Goal: Task Accomplishment & Management: Use online tool/utility

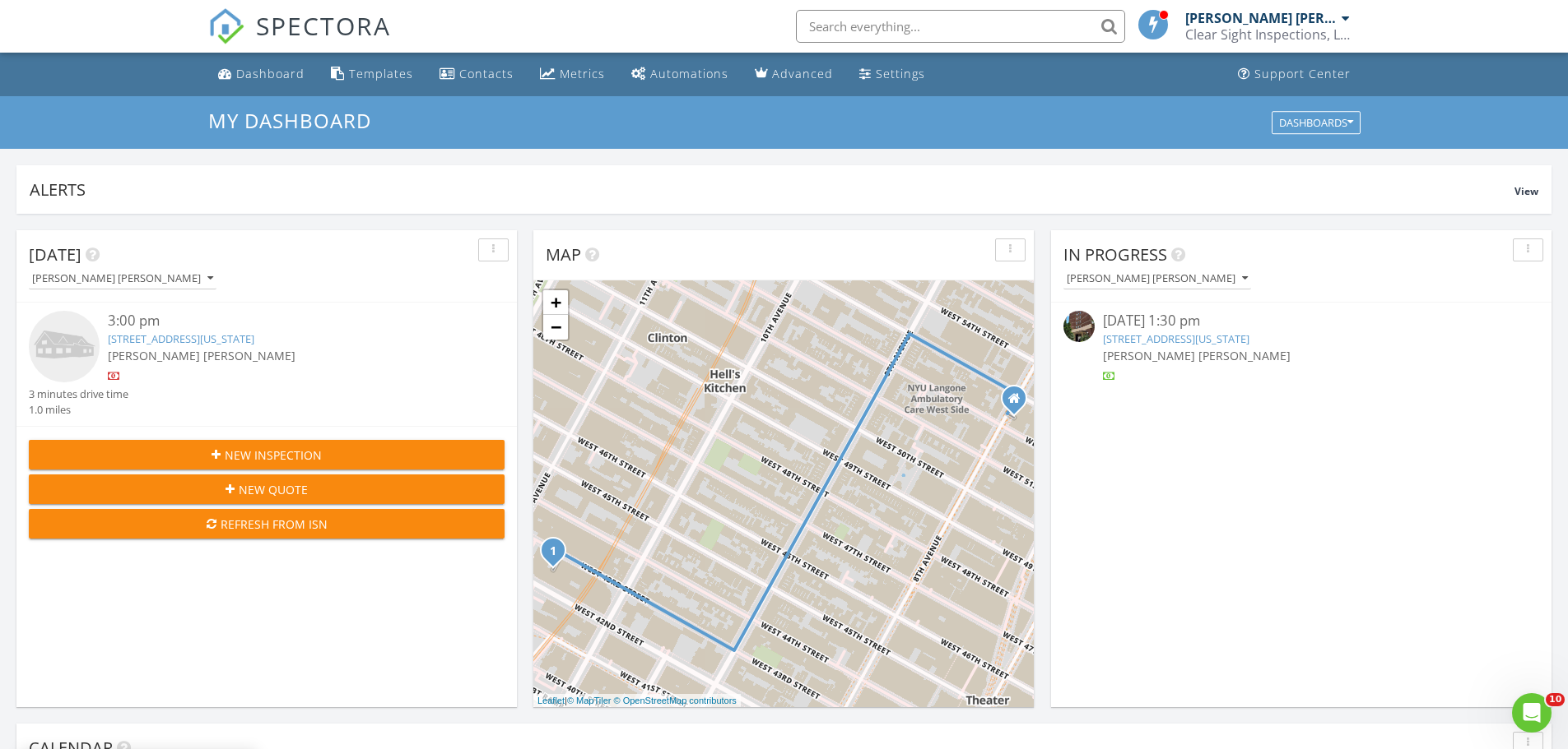
click at [1143, 340] on link "2025 Broadway APT 23G, New York, NY 10023" at bounding box center [1176, 339] width 147 height 15
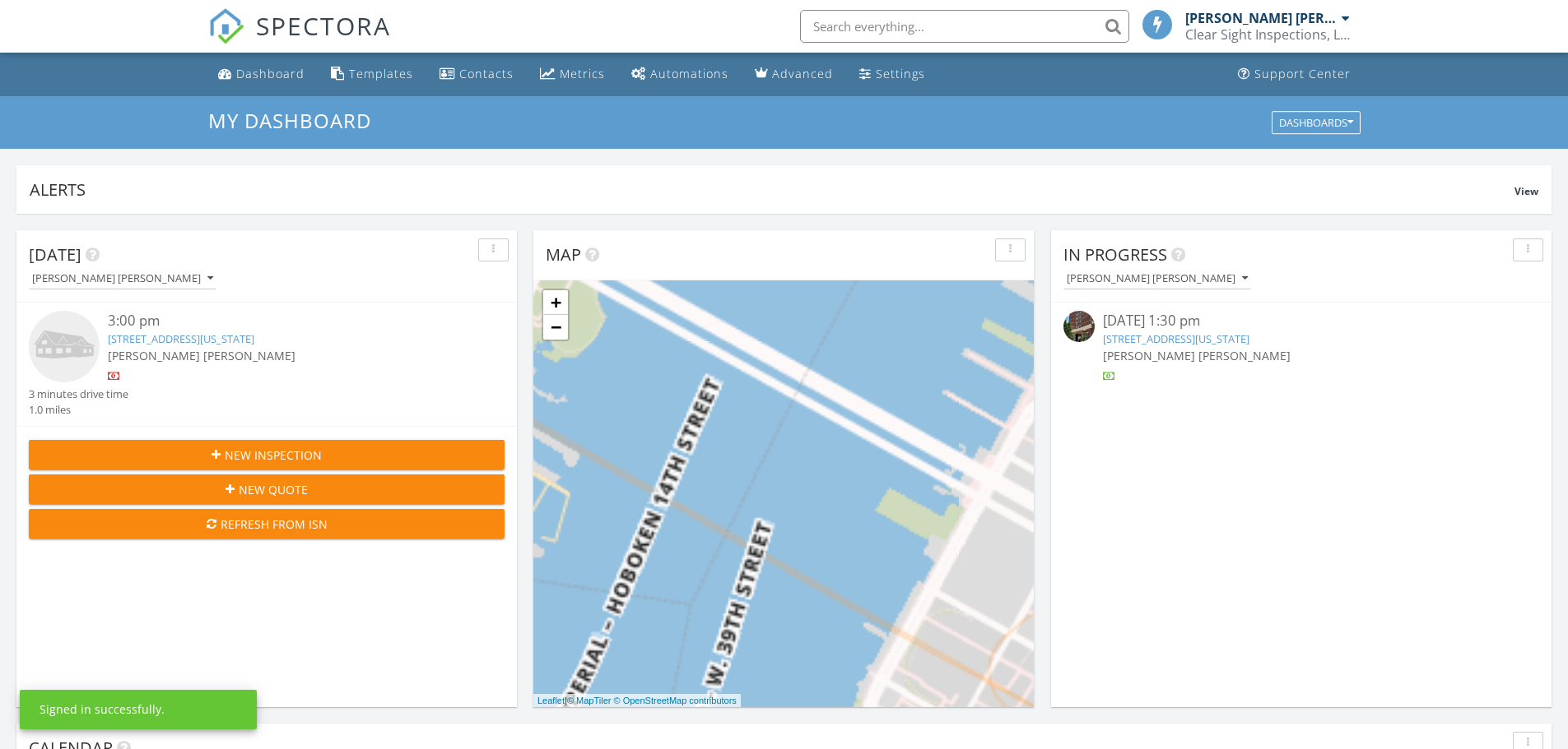
scroll to position [1523, 1593]
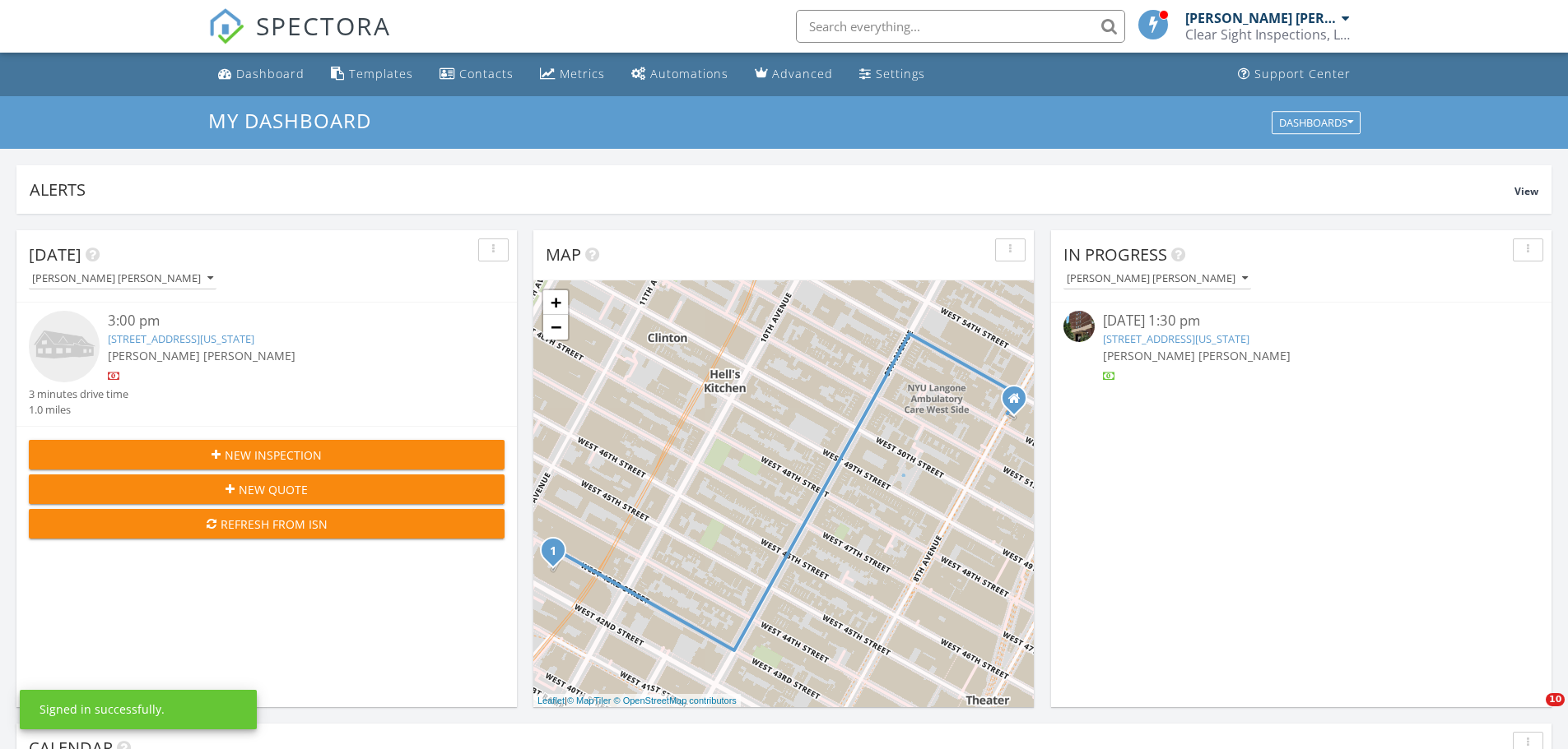
click at [222, 341] on link "529 W 42nd St APT 6M, New York, NY 10036" at bounding box center [180, 339] width 147 height 15
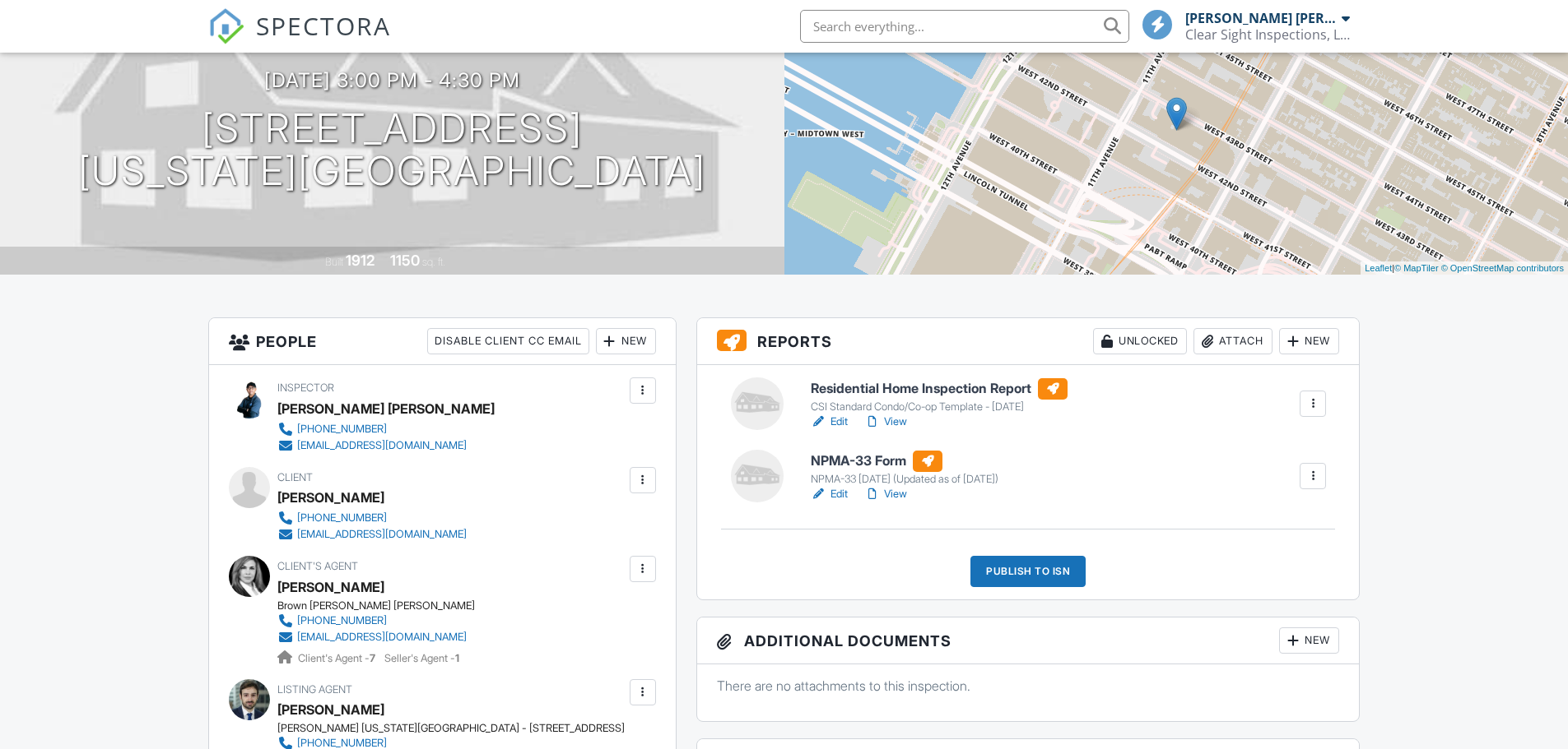
click at [840, 420] on link "Edit" at bounding box center [829, 422] width 37 height 17
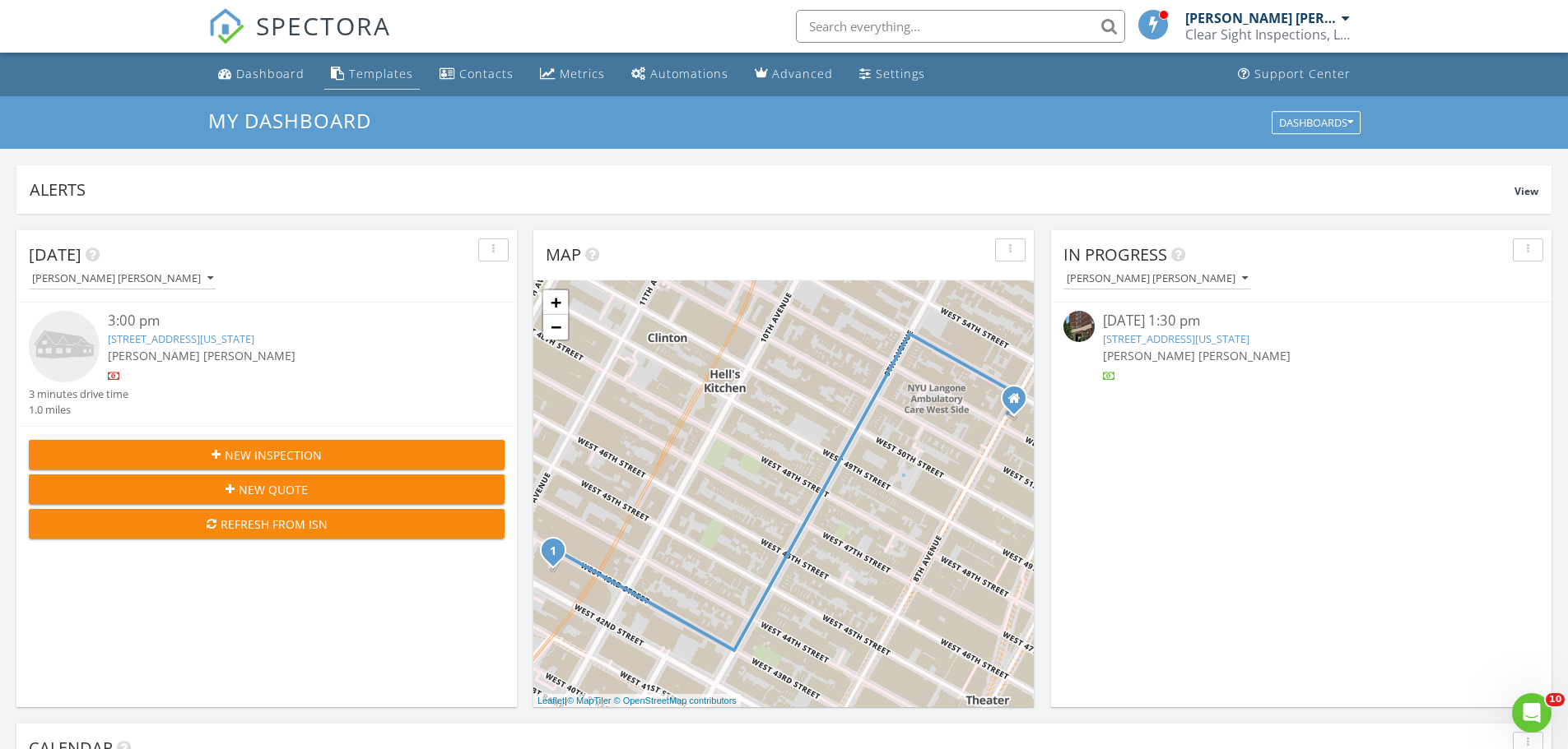
click at [368, 76] on div "Templates" at bounding box center [381, 74] width 64 height 16
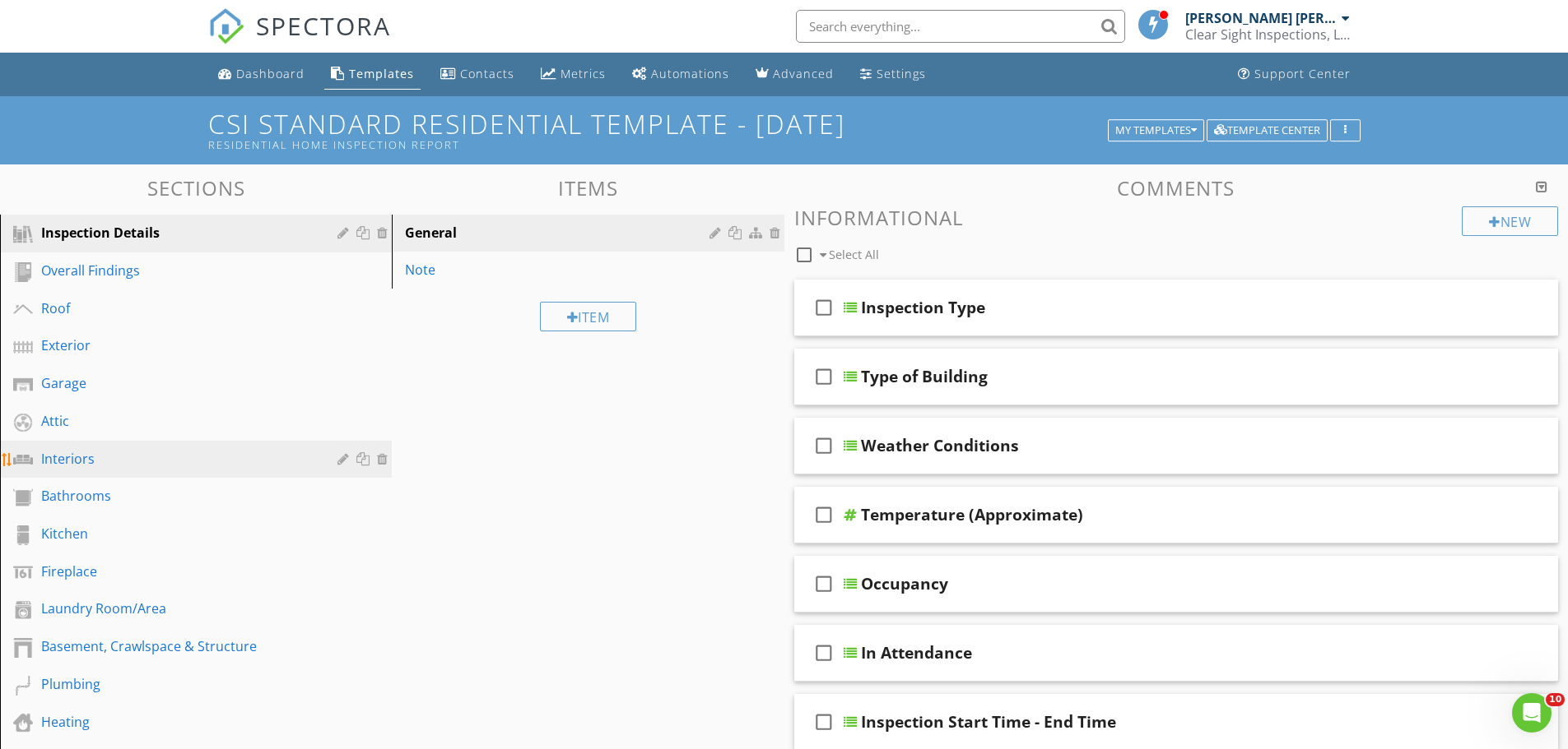
click at [96, 473] on link "Interiors" at bounding box center [198, 459] width 387 height 38
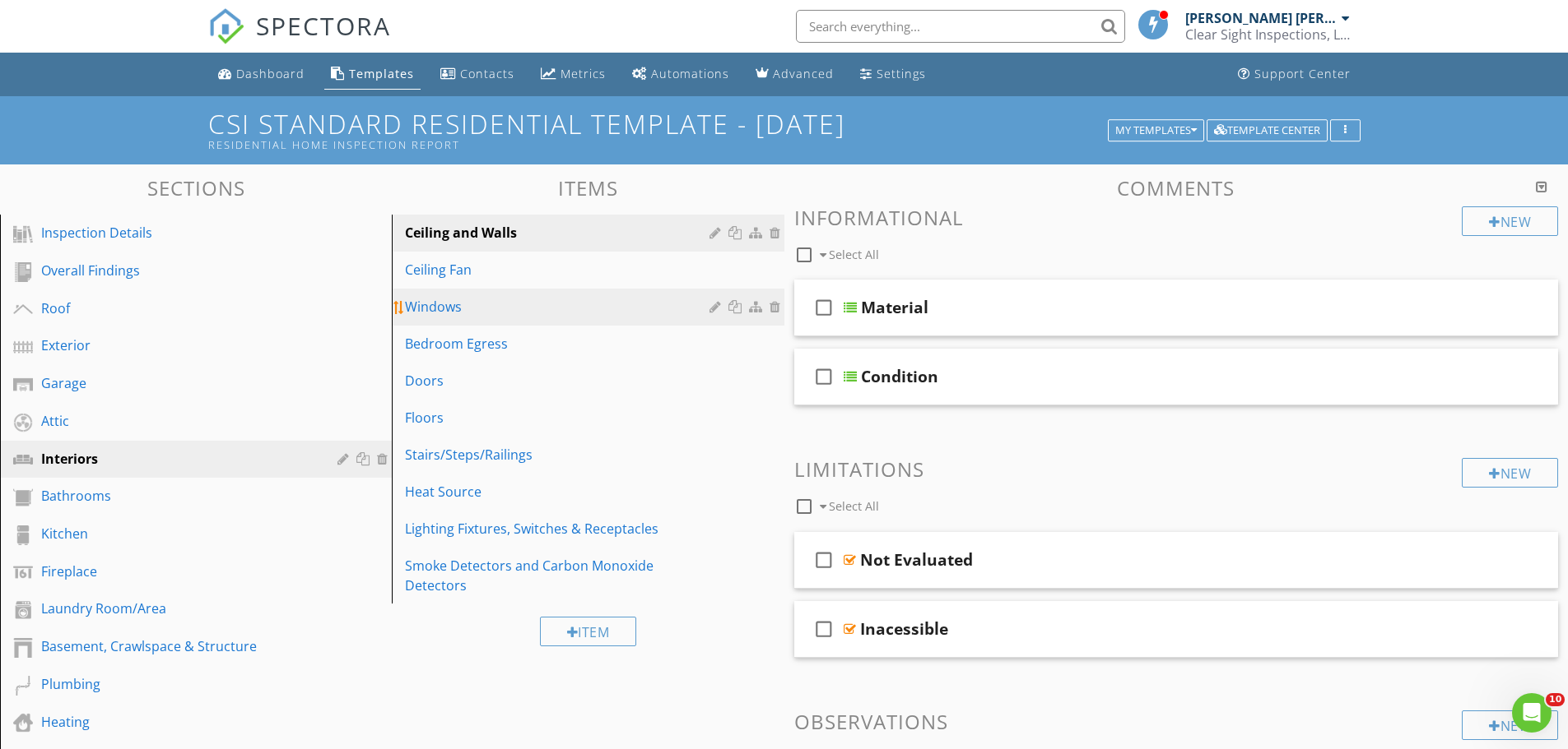
click at [458, 311] on div "Windows" at bounding box center [559, 307] width 308 height 20
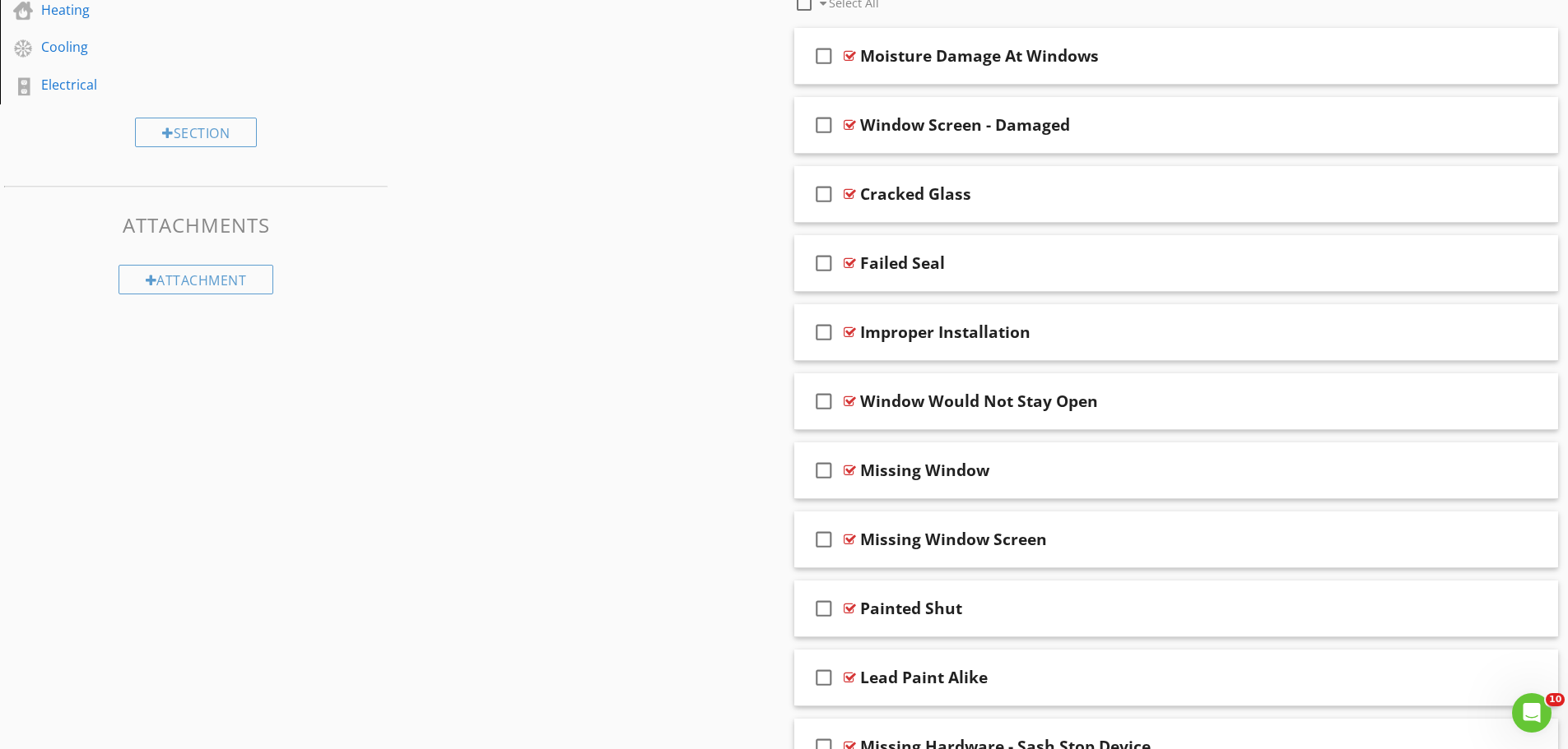
scroll to position [740, 0]
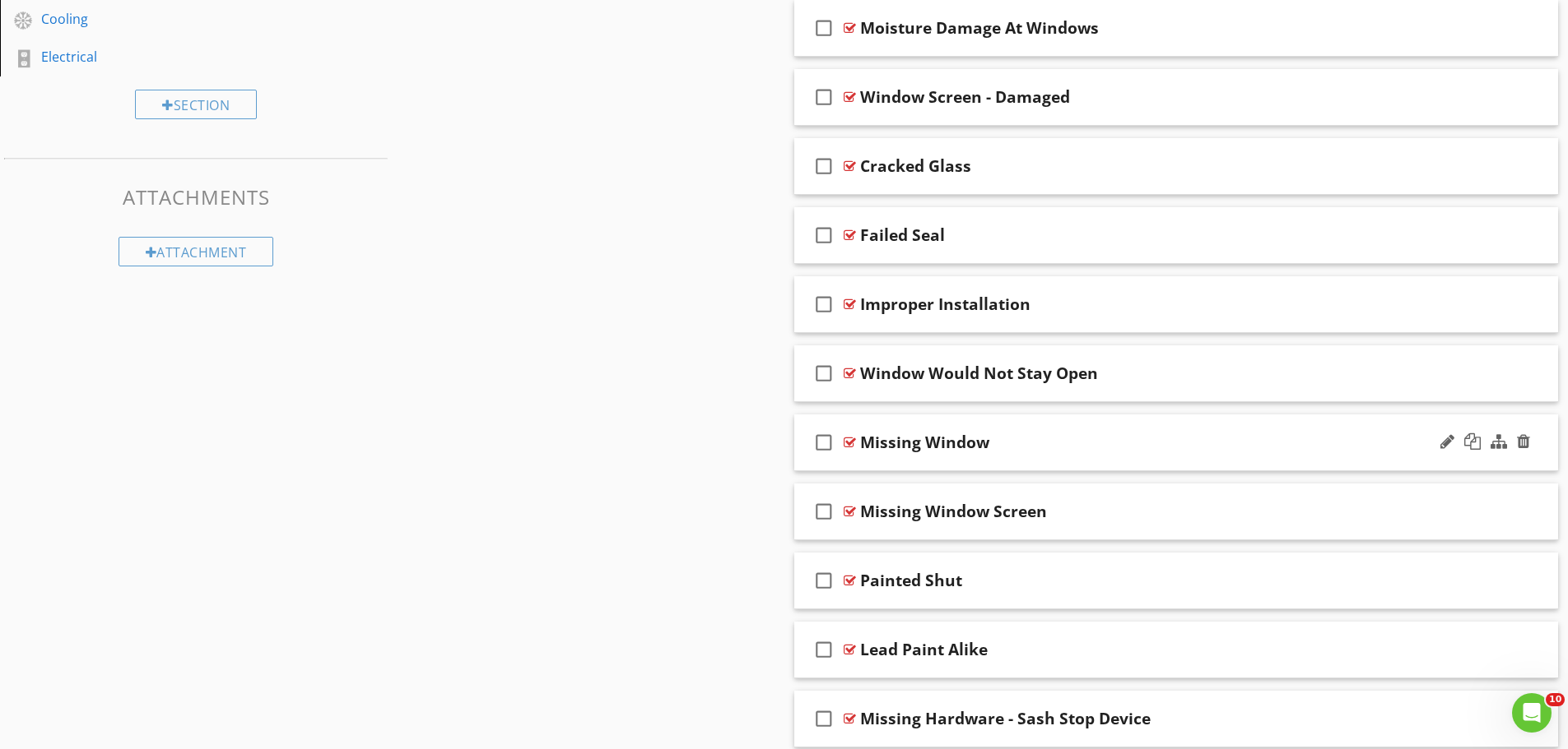
click at [1097, 450] on div "Missing Window" at bounding box center [1133, 442] width 548 height 20
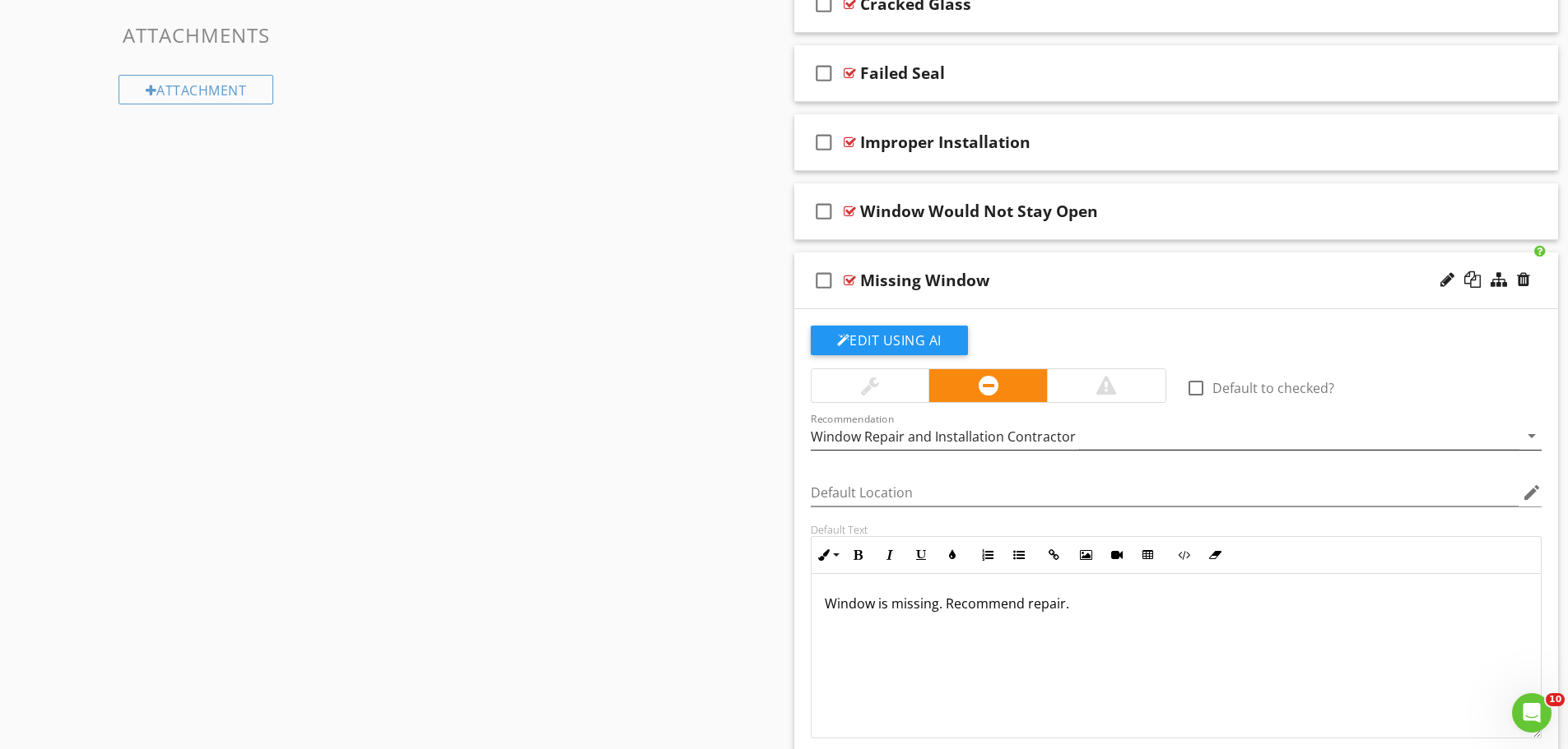
scroll to position [904, 0]
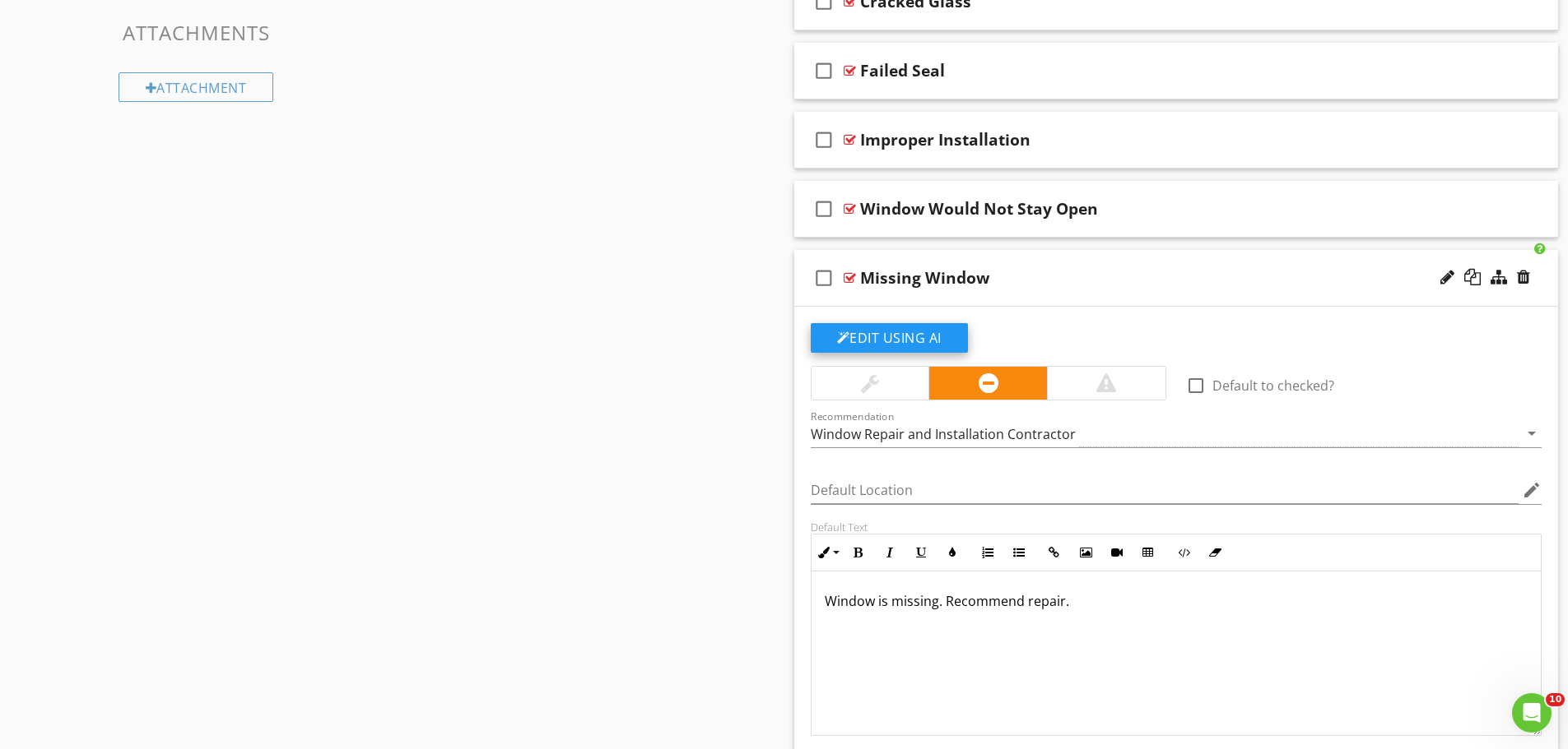
click at [923, 335] on button "Edit Using AI" at bounding box center [889, 338] width 157 height 29
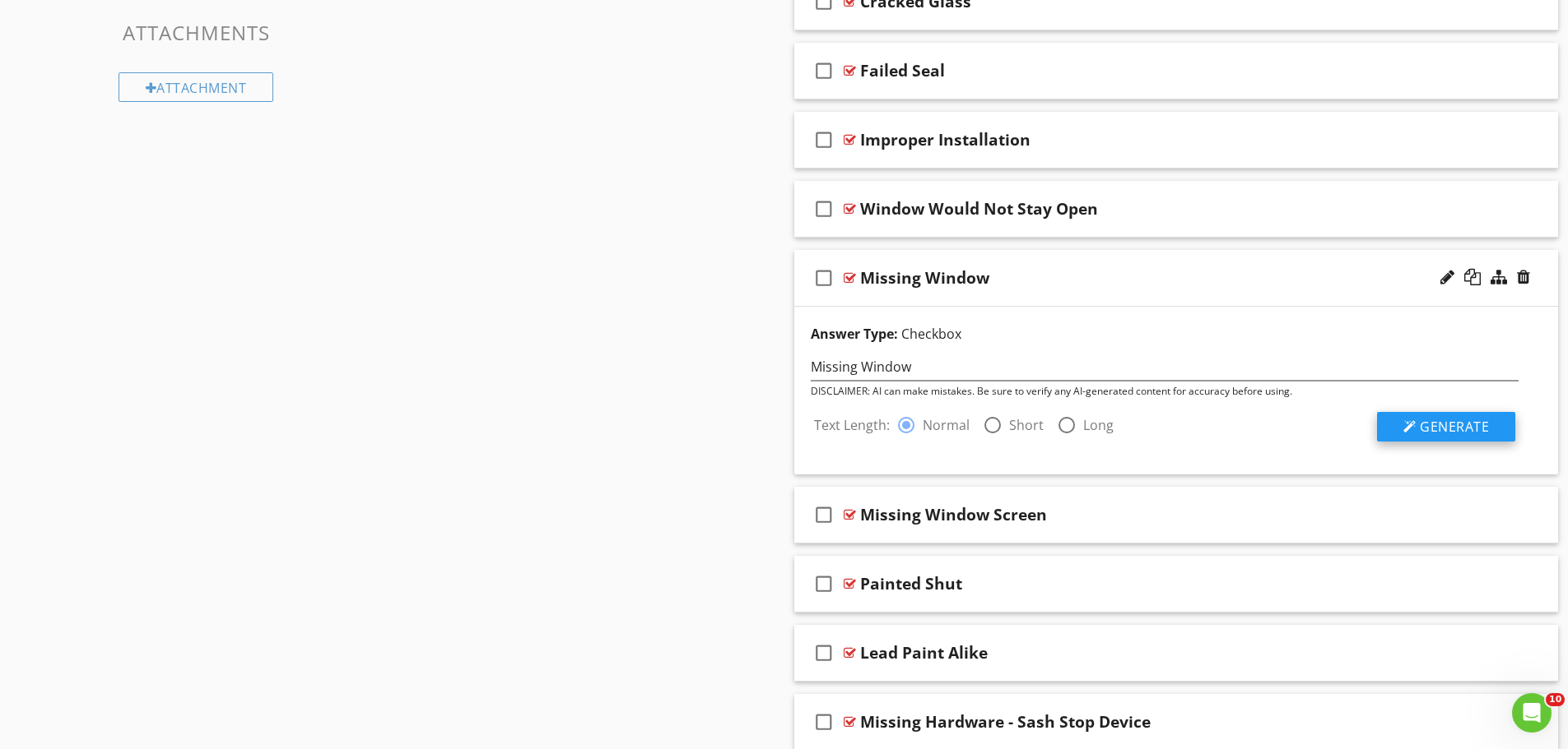
click at [1394, 434] on button "Generate" at bounding box center [1446, 426] width 139 height 29
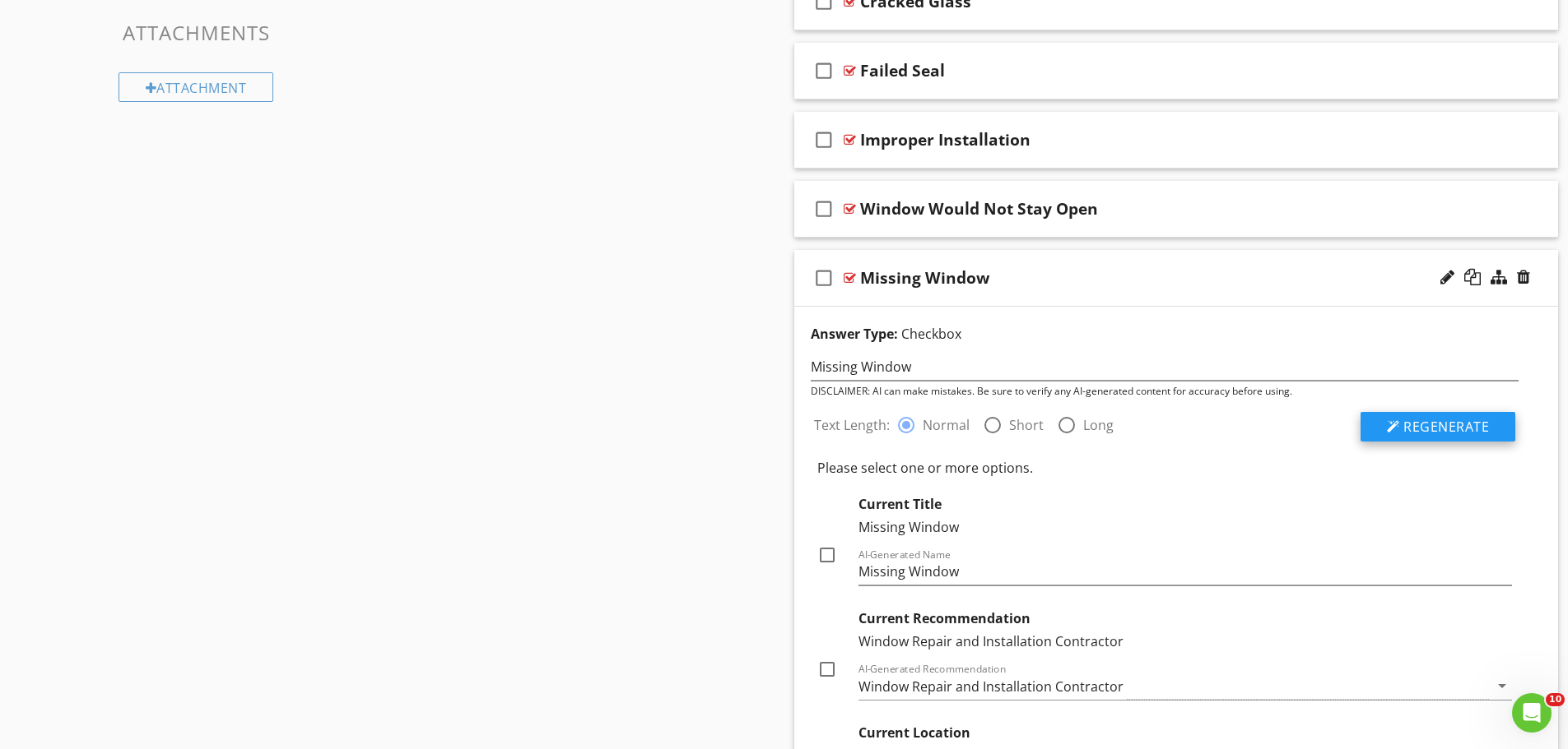
click at [1421, 419] on span "Regenerate" at bounding box center [1446, 426] width 85 height 18
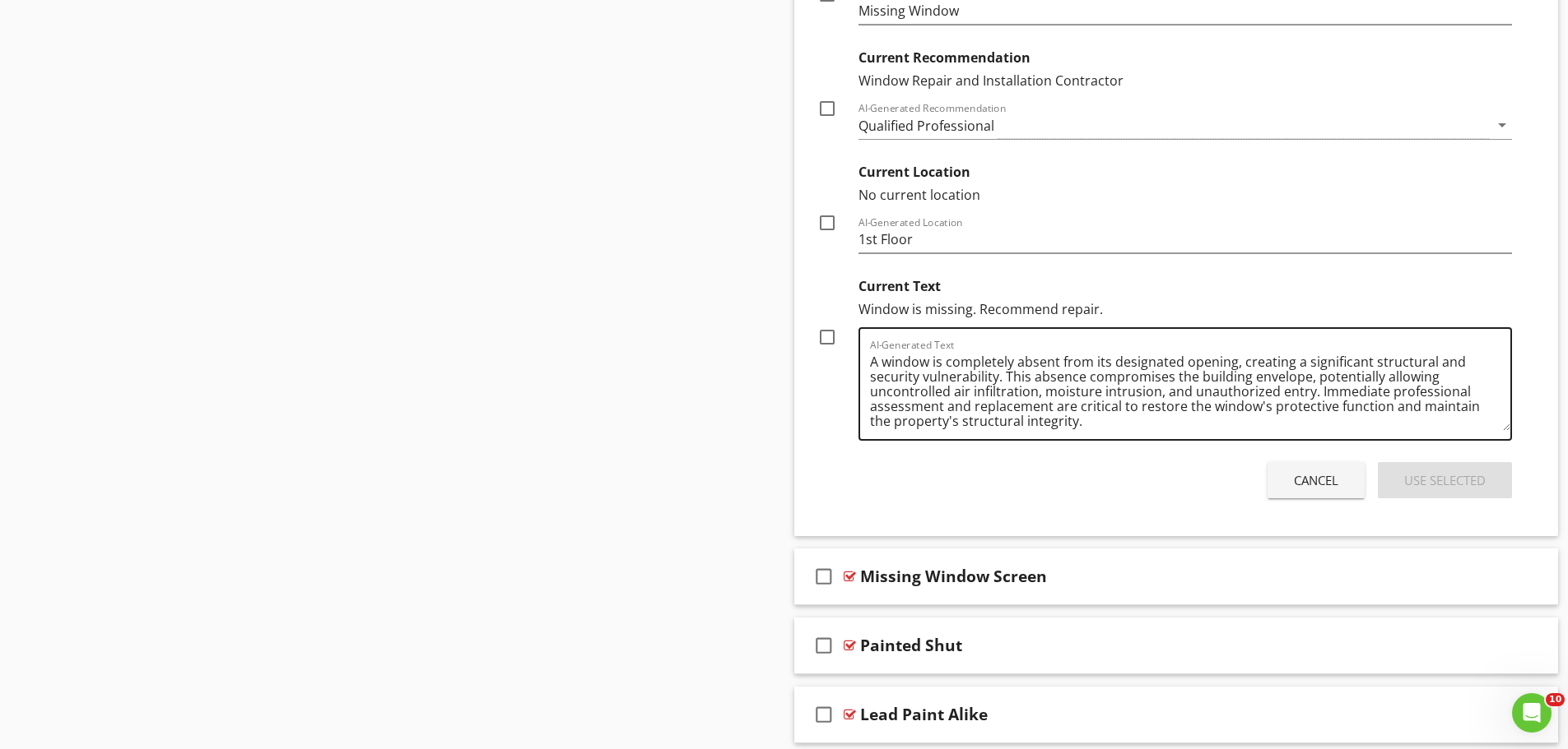
scroll to position [1481, 0]
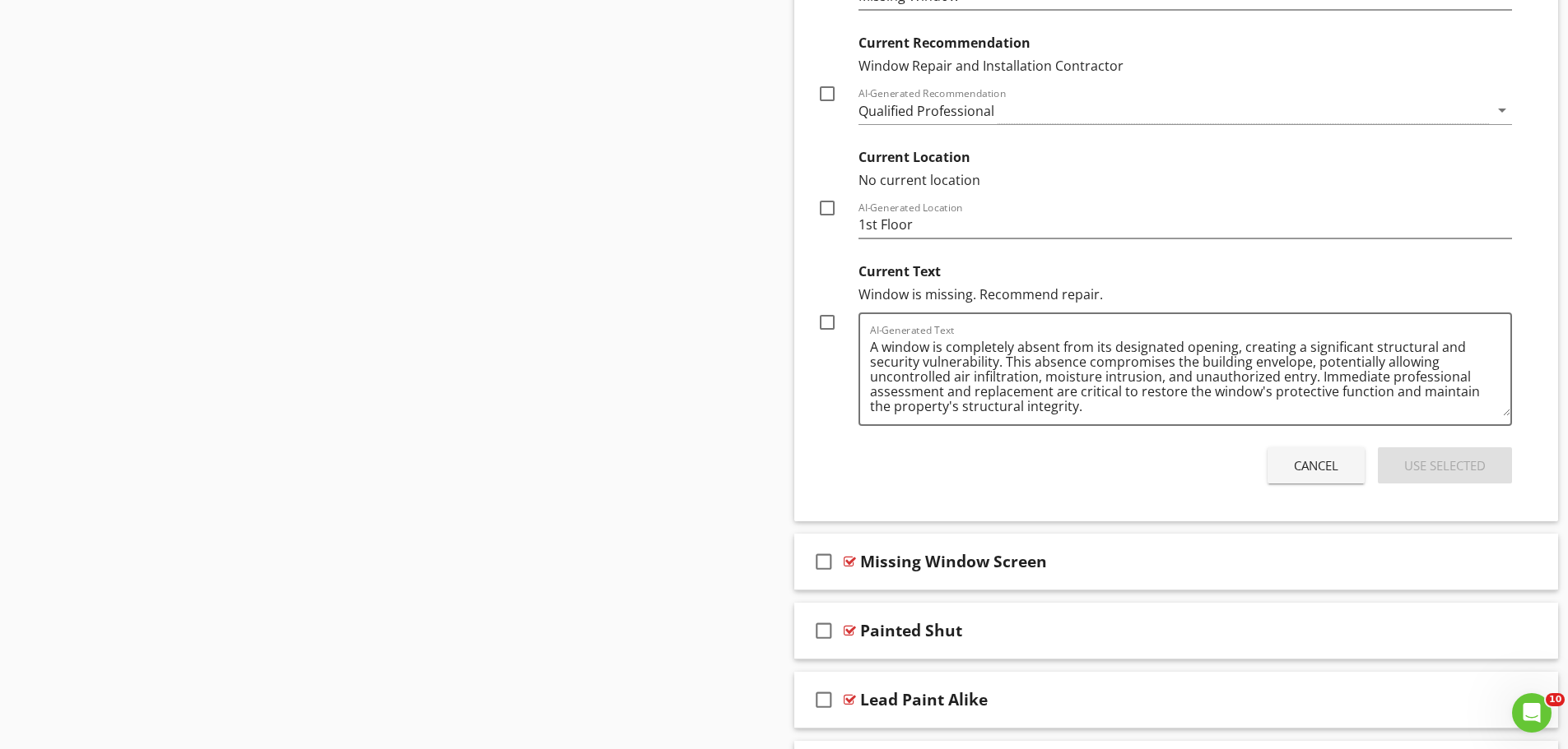
click at [1290, 487] on div "Cancel Use Selected" at bounding box center [1164, 466] width 708 height 46
click at [1295, 474] on div "Cancel" at bounding box center [1316, 466] width 44 height 19
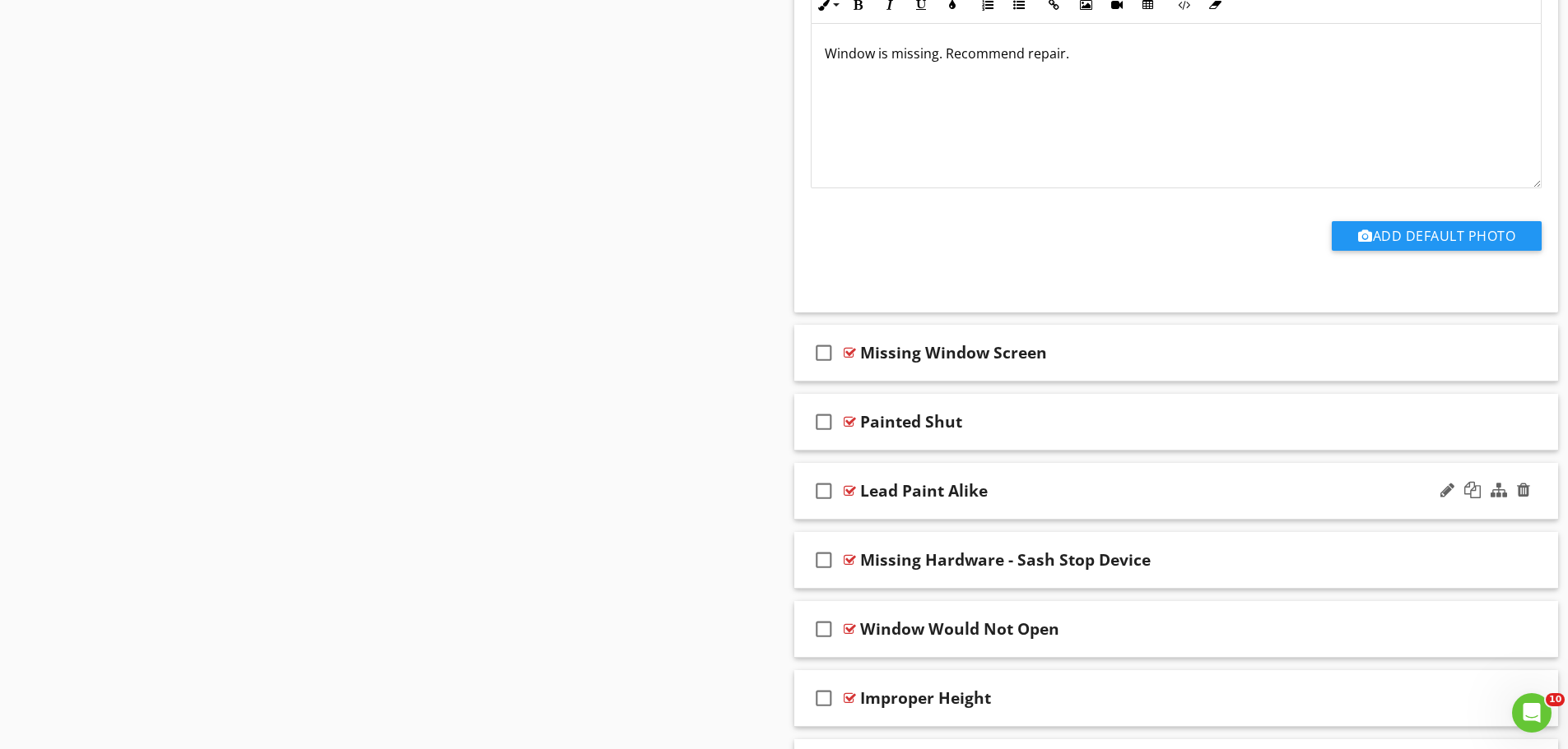
scroll to position [1288, 0]
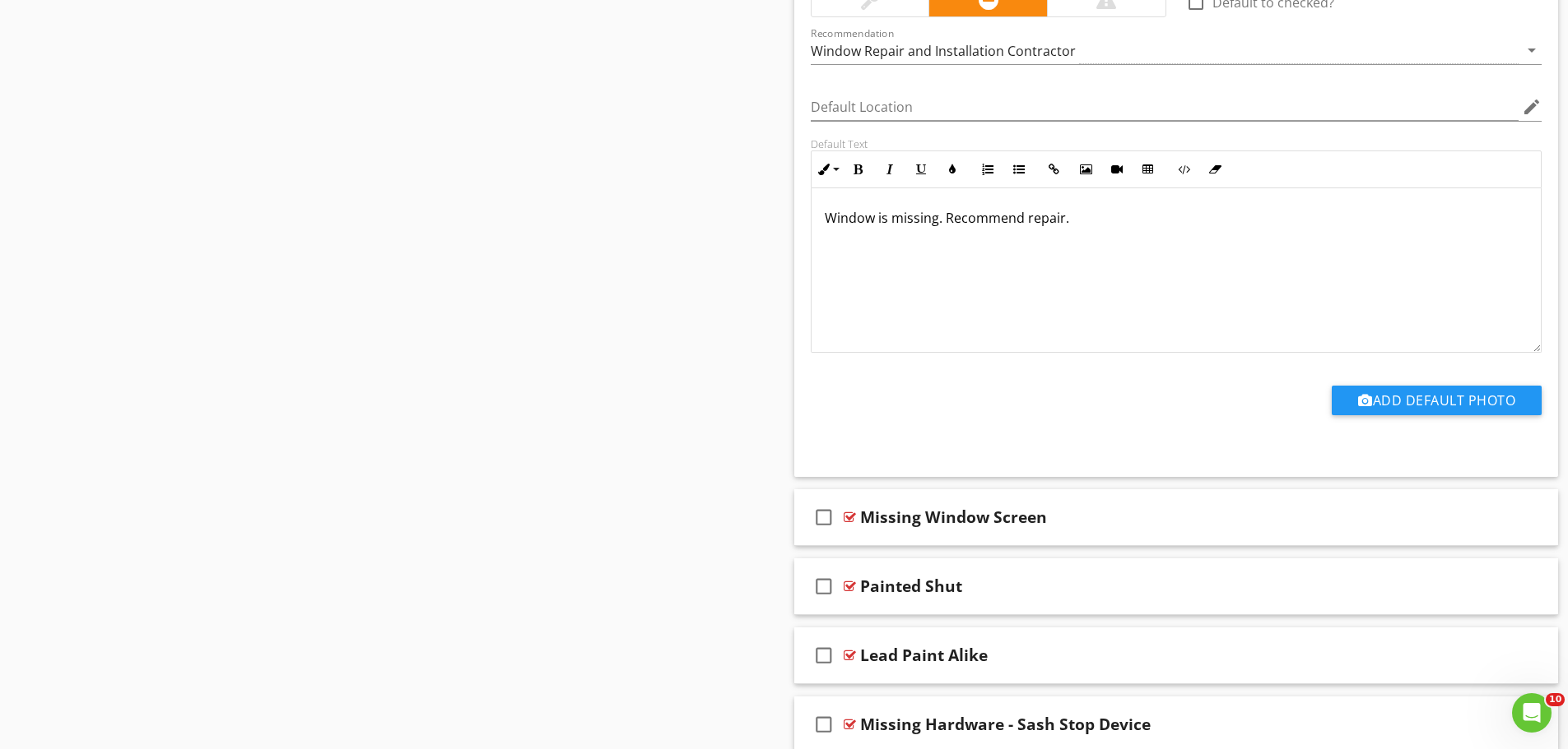
click at [942, 221] on p "Window is missing. Recommend repair." at bounding box center [1177, 218] width 704 height 20
click at [916, 226] on p "Window is missing. Recommend repair." at bounding box center [1177, 218] width 704 height 20
click at [936, 219] on p "Window is missing. Recommend repair." at bounding box center [1177, 218] width 704 height 20
click at [935, 220] on p "Window is missing. Recommend repair." at bounding box center [1177, 218] width 704 height 20
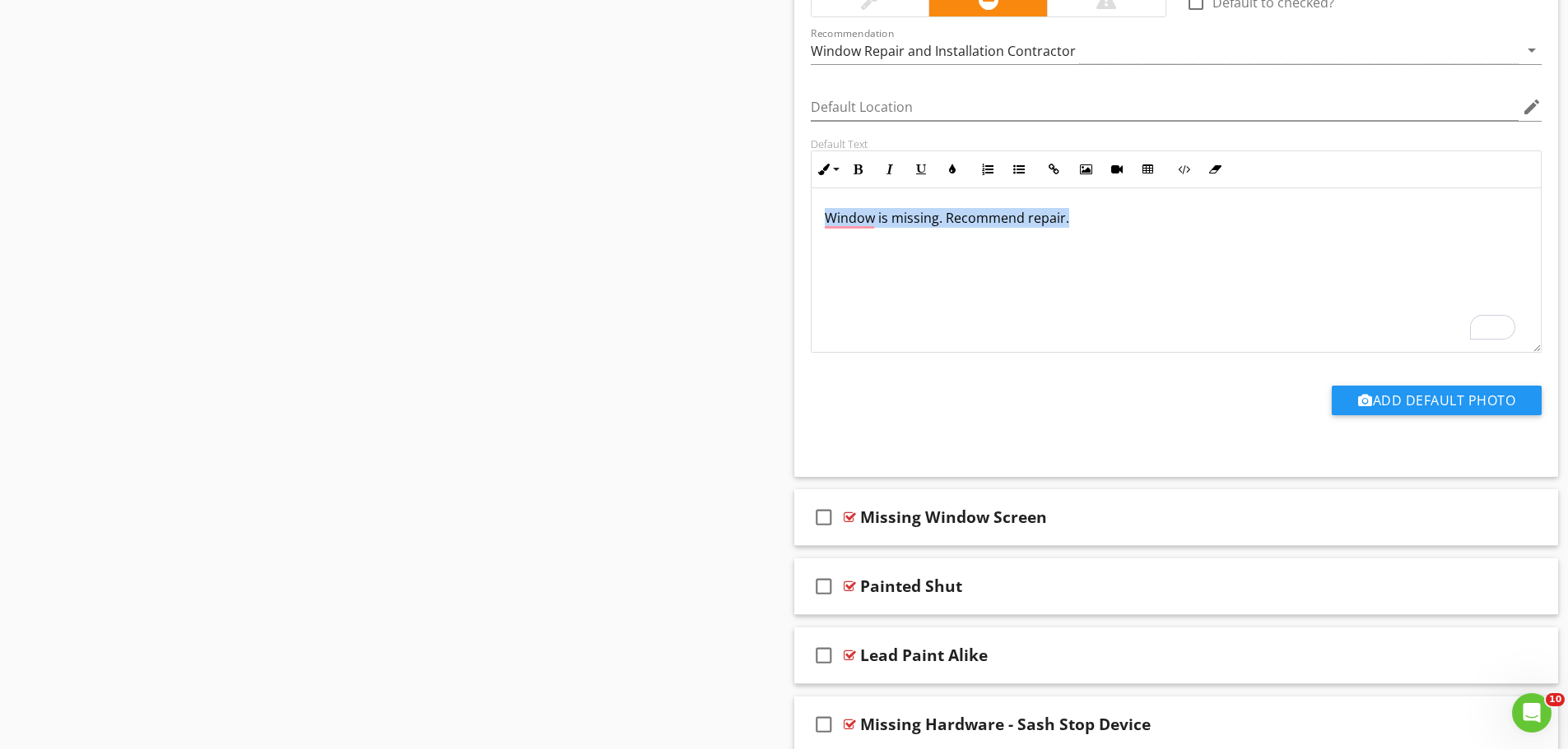
click at [935, 220] on p "Window is missing. Recommend repair." at bounding box center [1177, 218] width 704 height 20
drag, startPoint x: 937, startPoint y: 222, endPoint x: 813, endPoint y: 222, distance: 124.0
click at [813, 222] on div "Window is missing. Recommend repair." at bounding box center [1176, 270] width 730 height 164
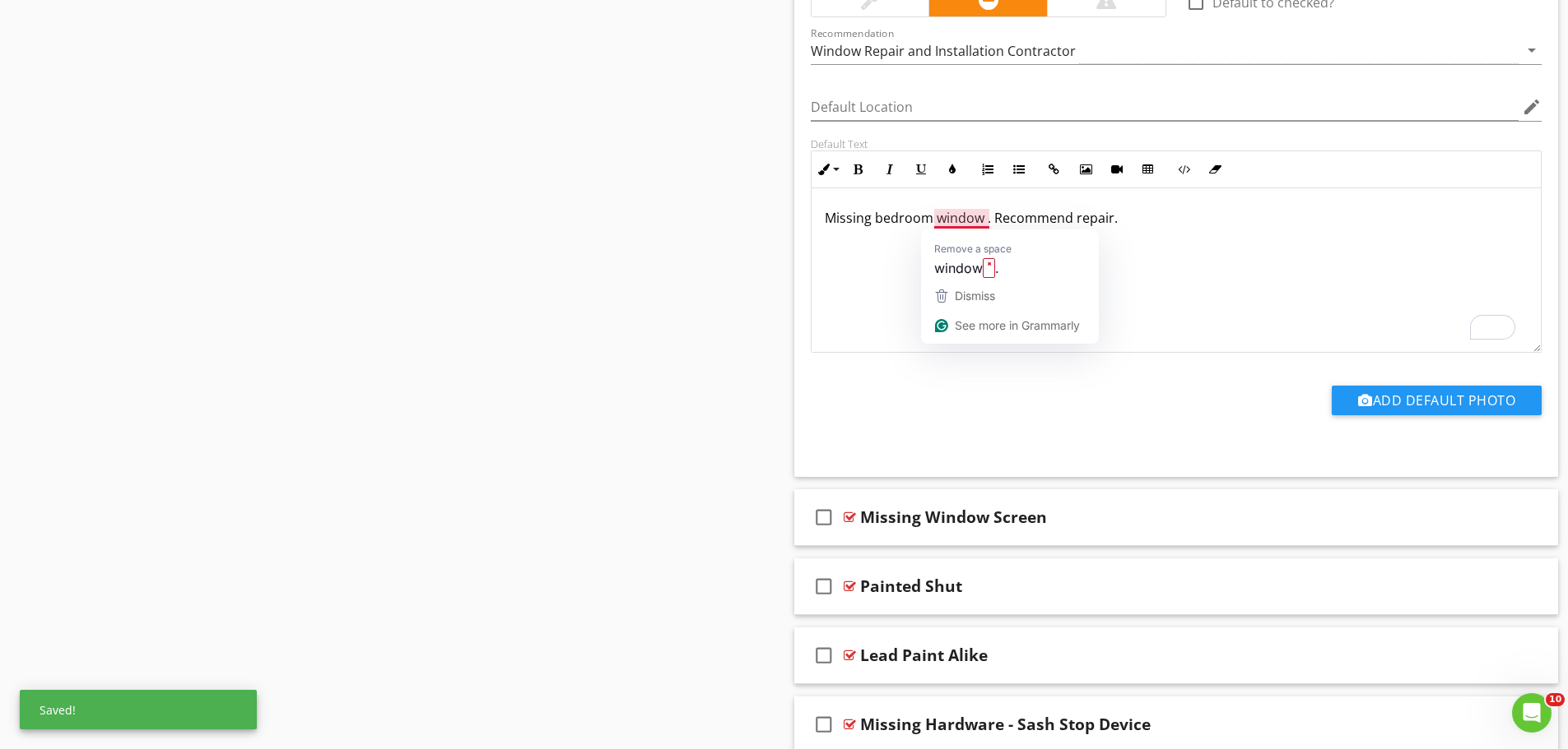
click at [984, 218] on p "Missing bedroom window . Recommend repair." at bounding box center [1177, 218] width 704 height 20
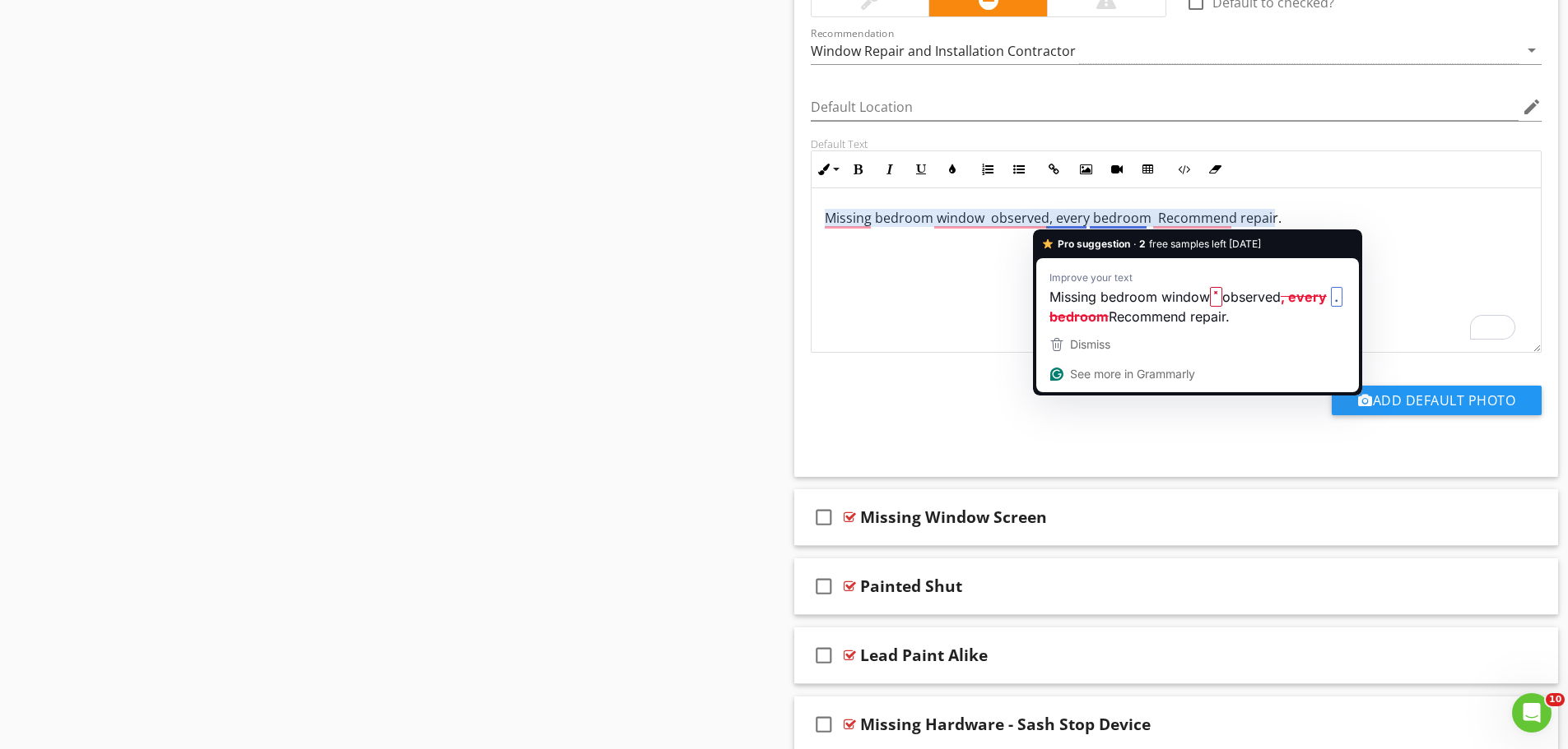
click at [1056, 223] on p "Missing bedroom window observed, every bedroom Recommend repair." at bounding box center [1177, 218] width 704 height 20
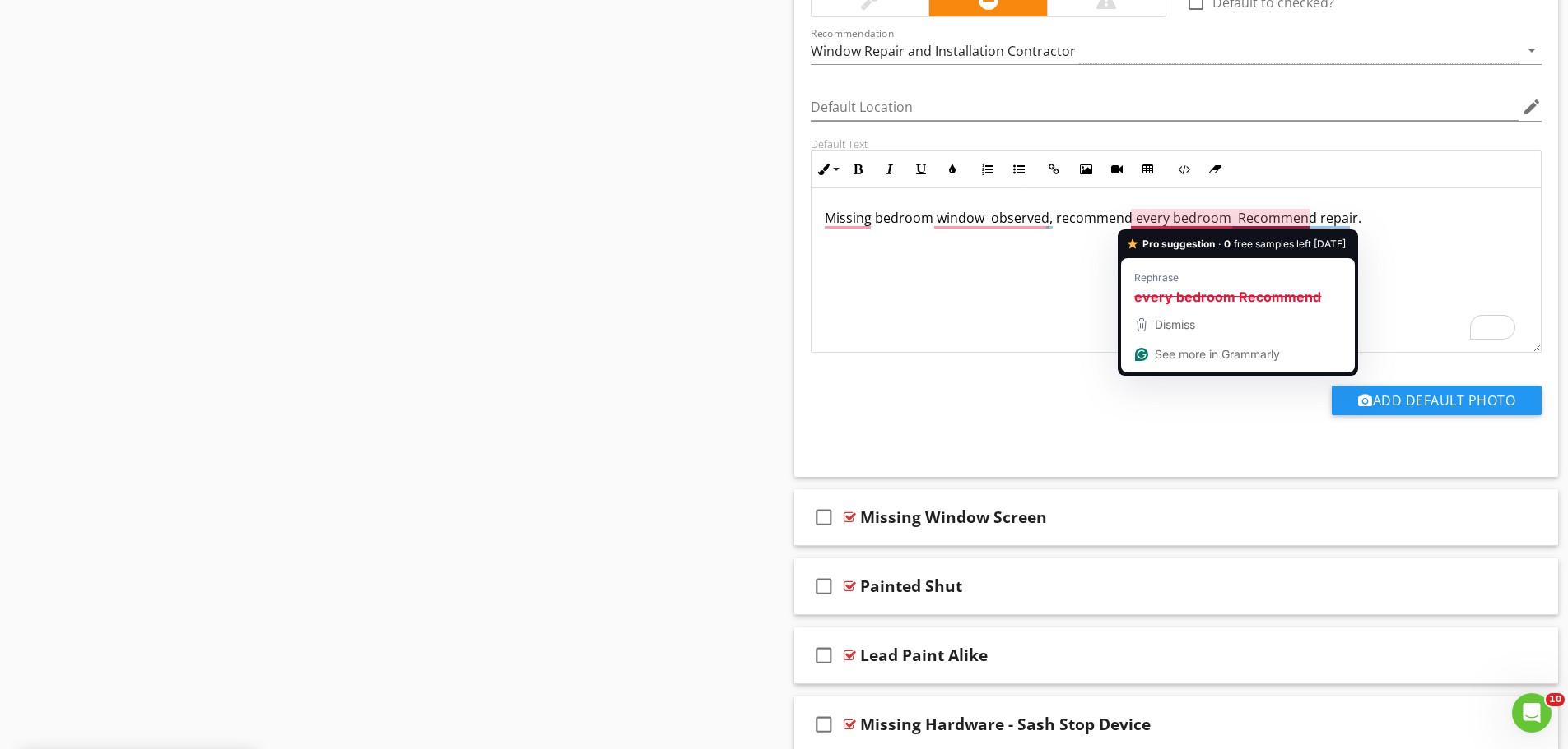
click at [1221, 217] on p "Missing bedroom window observed, recommend every bedroom Recommend repair." at bounding box center [1177, 218] width 704 height 20
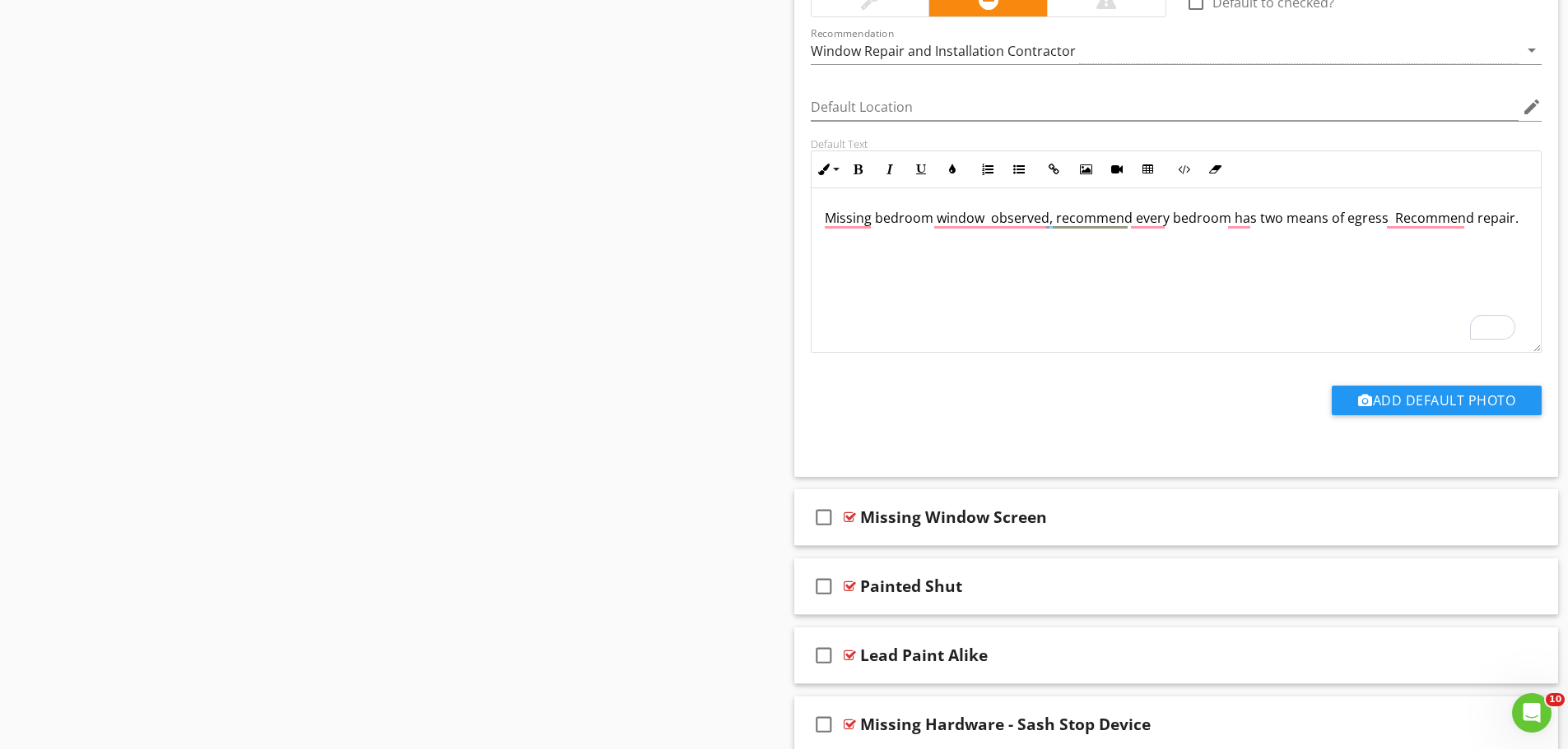
click at [1378, 219] on p "Missing bedroom window observed, recommend every bedroom has two means of egres…" at bounding box center [1177, 218] width 704 height 20
drag, startPoint x: 1380, startPoint y: 218, endPoint x: 1055, endPoint y: 229, distance: 325.2
click at [1055, 229] on div "Missing bedroom window observed, recommend every bedroom has two means of egres…" at bounding box center [1176, 270] width 730 height 164
click at [1055, 215] on p "Missing bedroom window observed, least one window that faces the outside for na…" at bounding box center [1177, 227] width 704 height 39
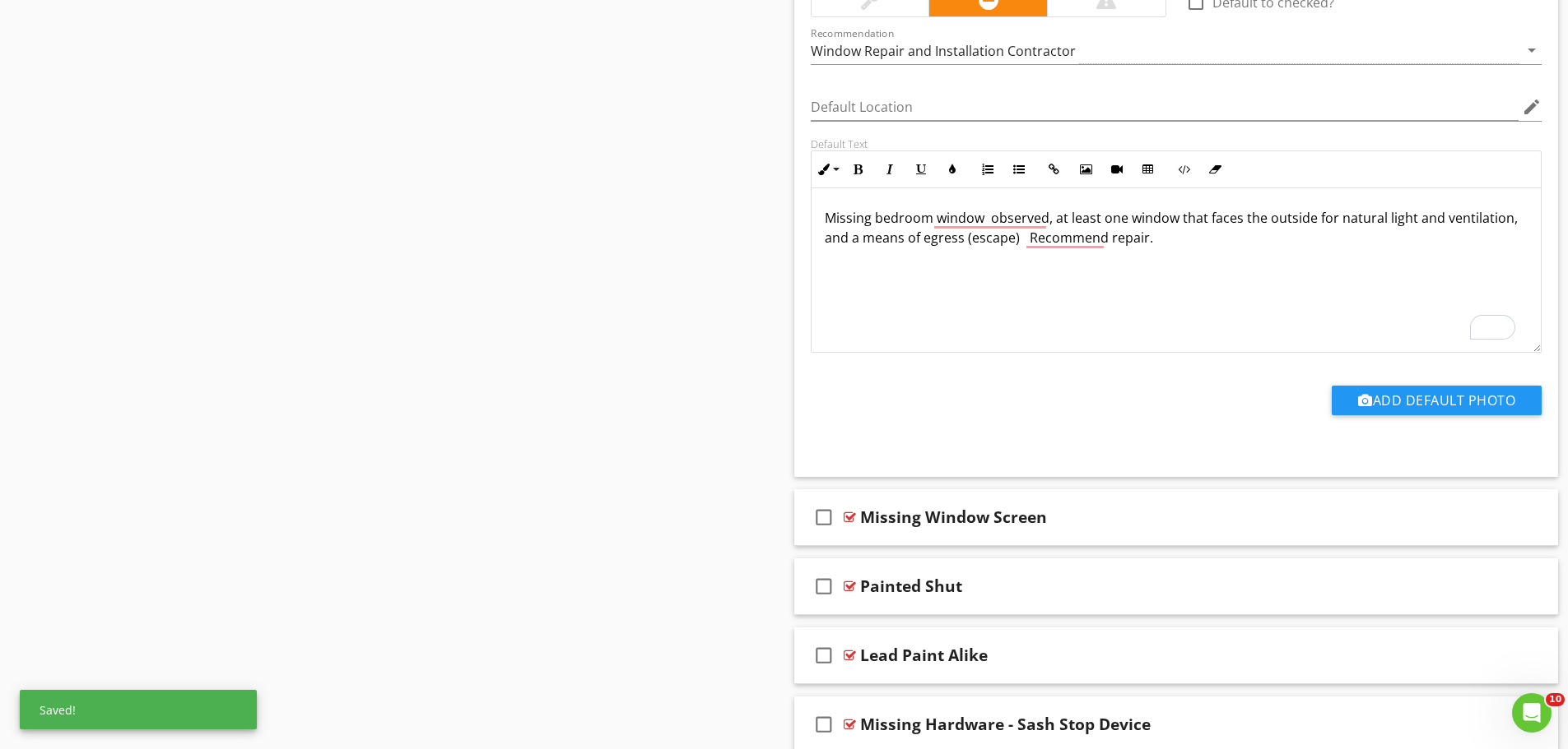
click at [1054, 218] on p "Missing bedroom window observed, at least one window that faces the outside for…" at bounding box center [1177, 227] width 704 height 39
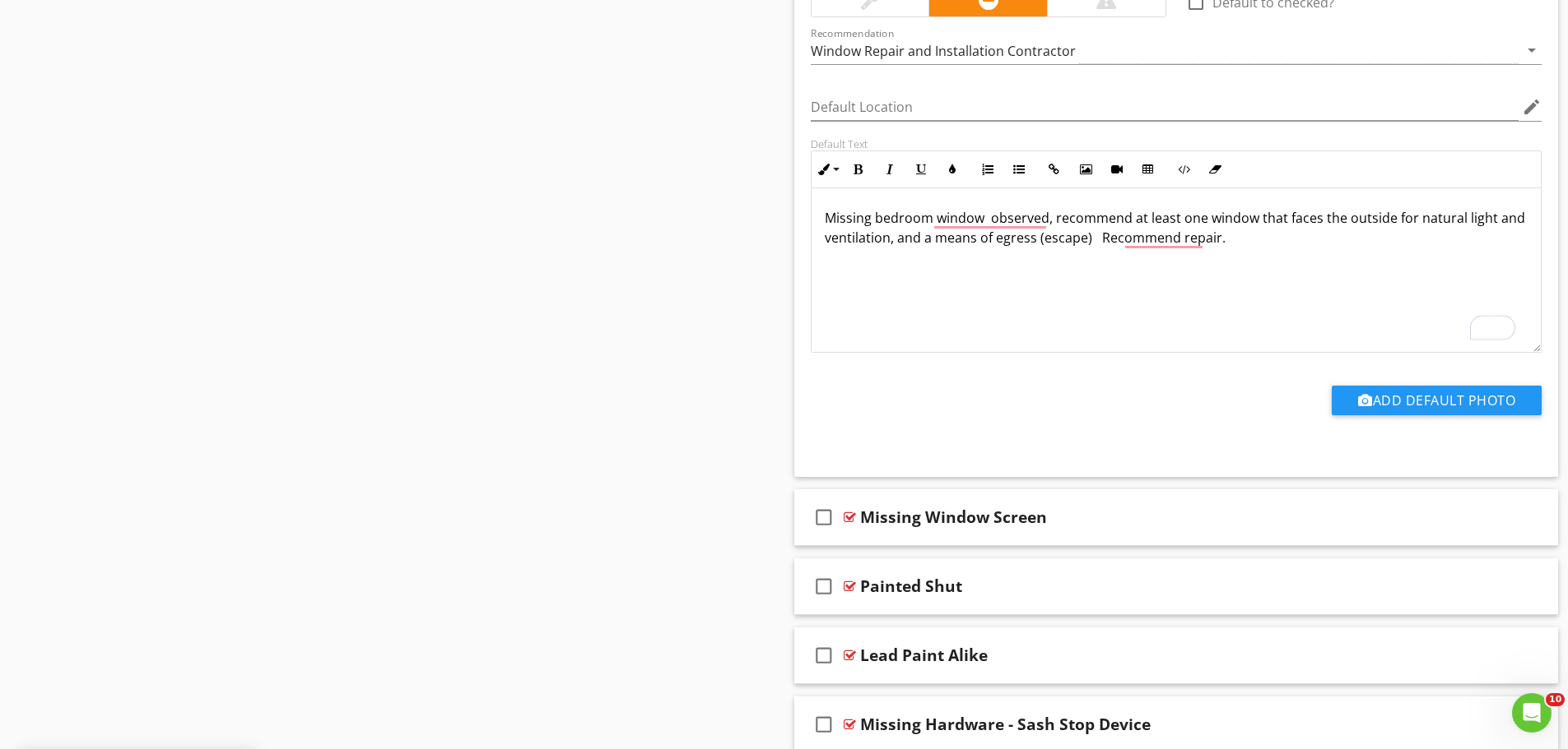
click at [1244, 243] on p "Missing bedroom window observed, recommend at least one window that faces the o…" at bounding box center [1177, 227] width 704 height 39
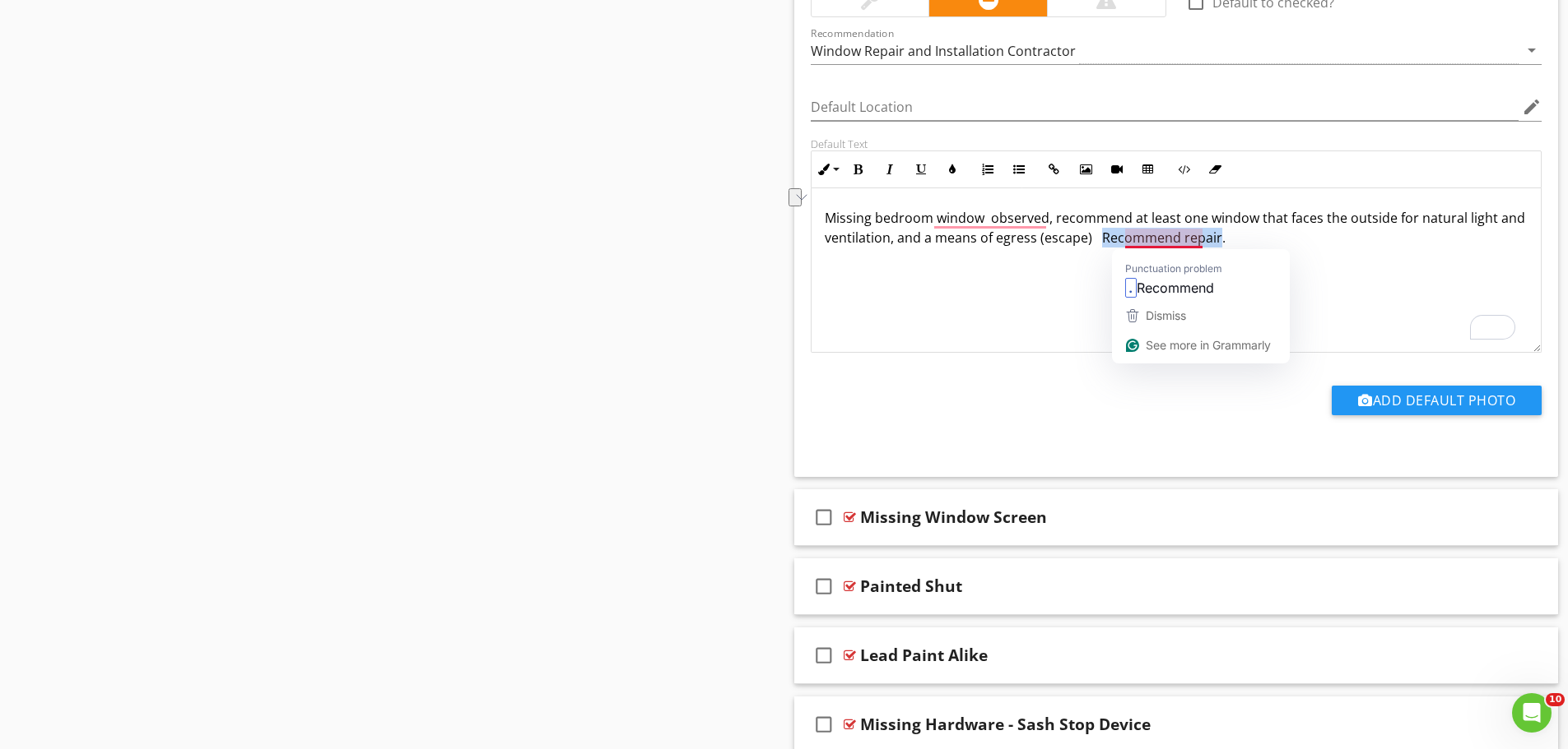
drag, startPoint x: 1240, startPoint y: 239, endPoint x: 1128, endPoint y: 243, distance: 112.1
click at [1128, 243] on p "Missing bedroom window observed, recommend at least one window that faces the o…" at bounding box center [1177, 227] width 704 height 39
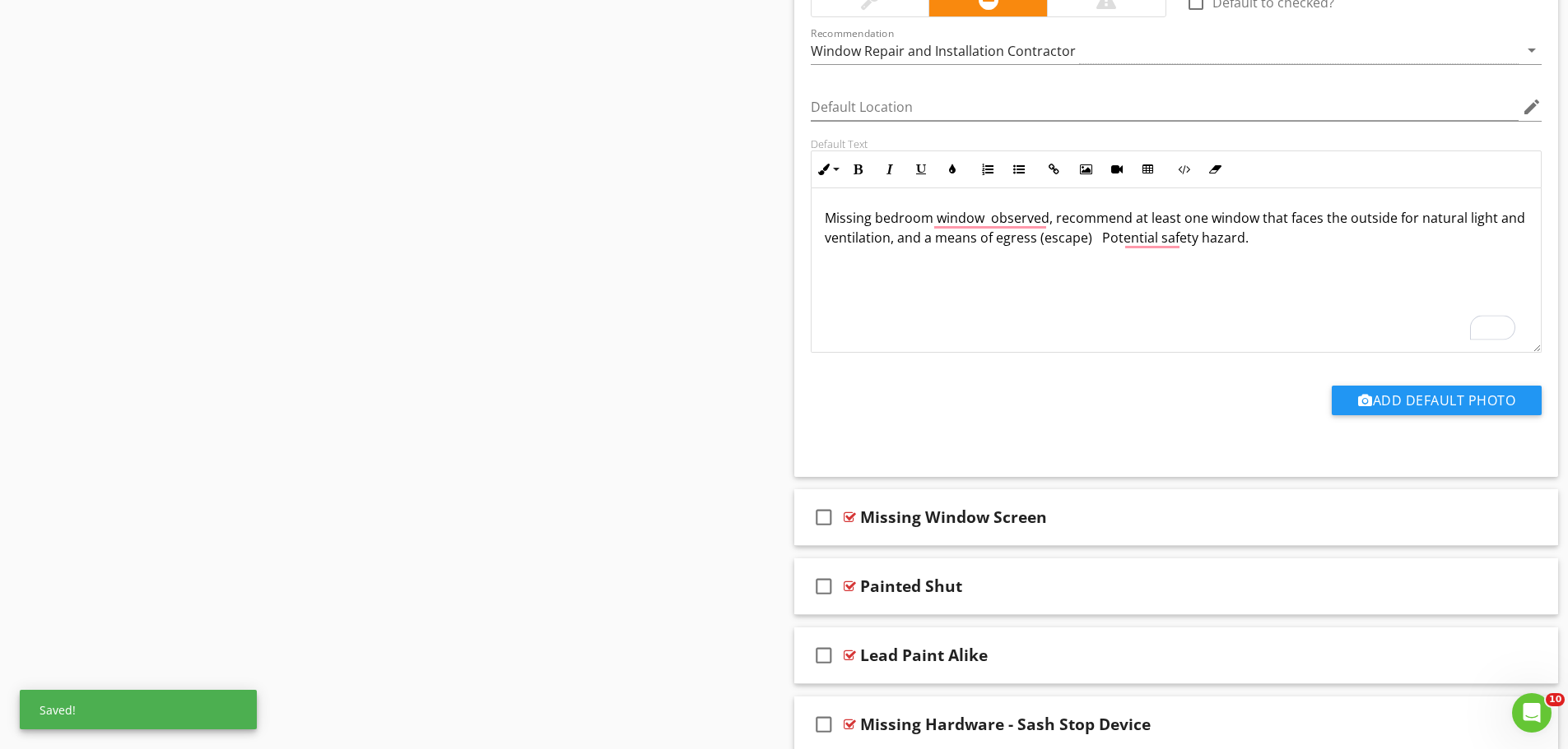
click at [1115, 241] on p "Missing bedroom window observed, recommend at least one window that faces the o…" at bounding box center [1177, 227] width 704 height 39
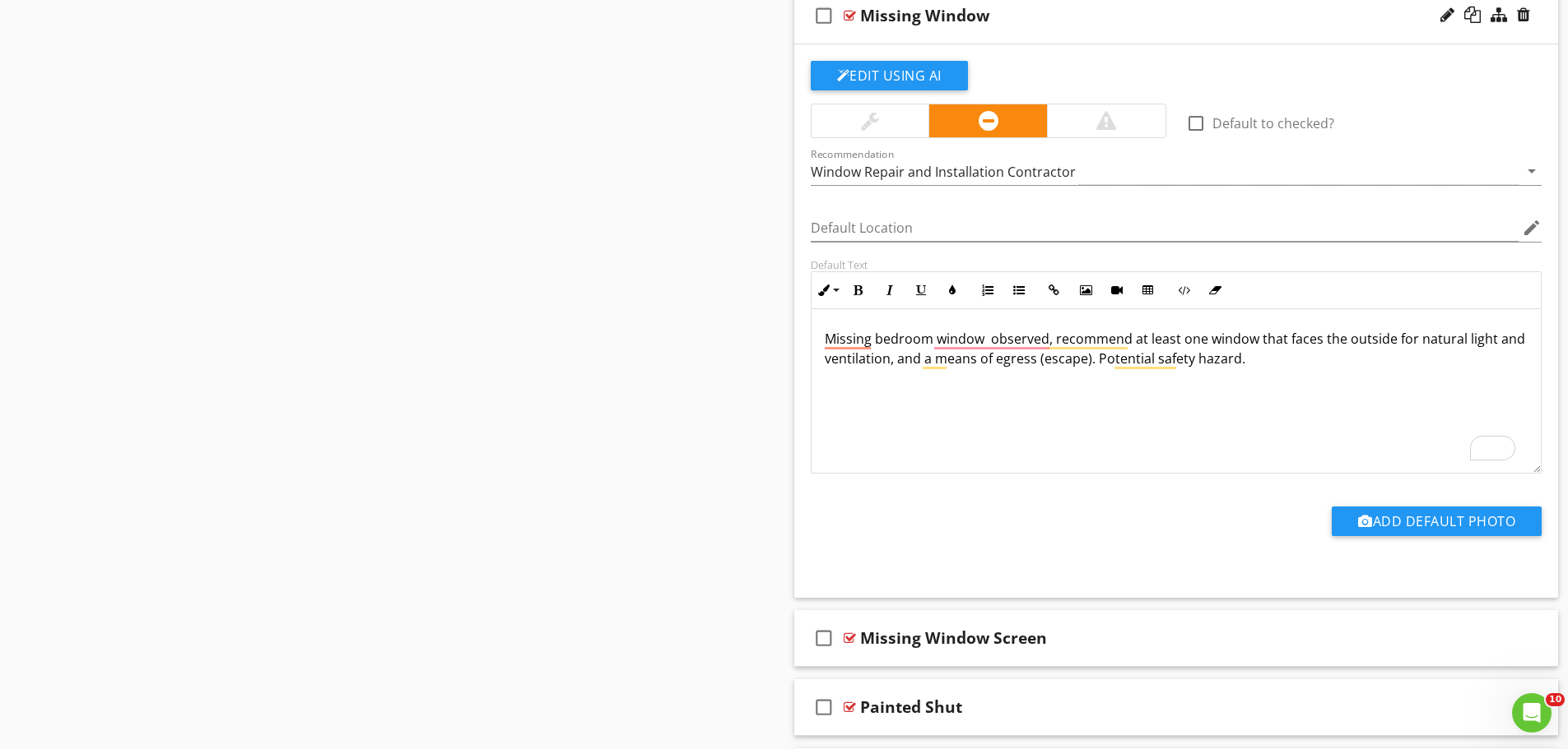
scroll to position [1124, 0]
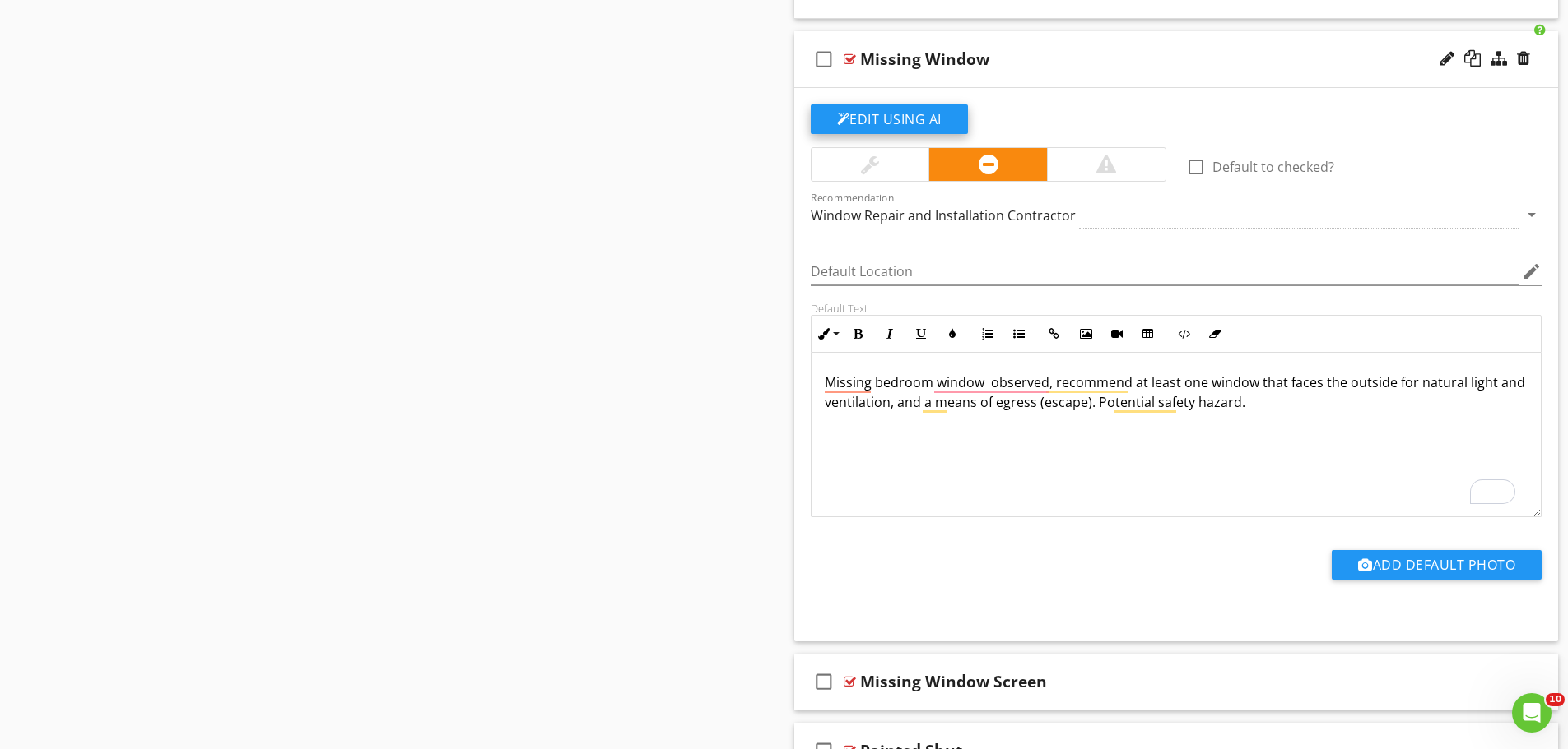
click at [907, 125] on button "Edit Using AI" at bounding box center [889, 119] width 157 height 29
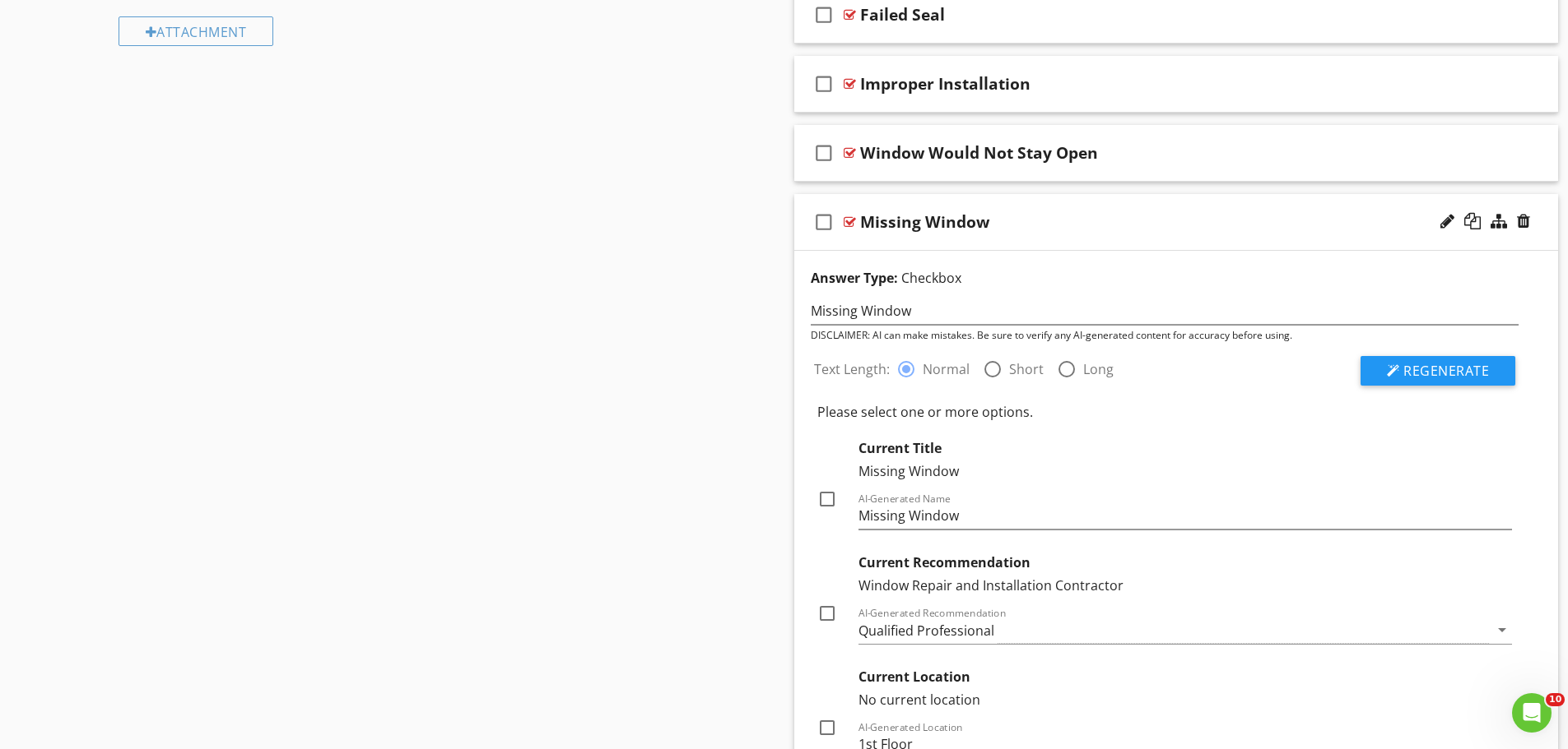
scroll to position [960, 0]
click at [1492, 372] on button "Regenerate" at bounding box center [1437, 372] width 155 height 29
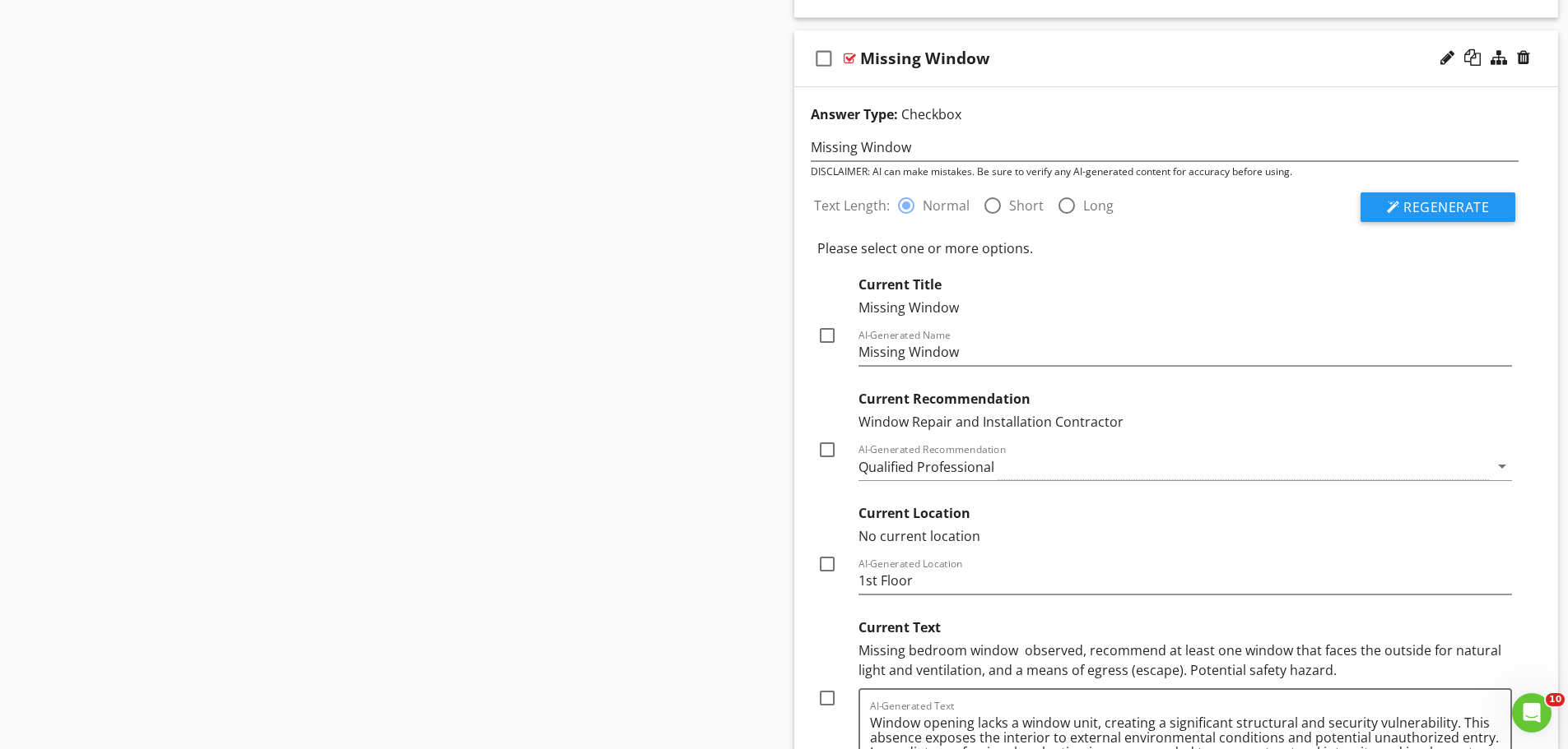
scroll to position [1124, 0]
click at [961, 157] on input "Missing Window" at bounding box center [1164, 148] width 708 height 28
click at [906, 150] on input "Missing Window" at bounding box center [1164, 148] width 708 height 28
type input "Missing Window in Bedroom(s)"
click at [757, 263] on div "Sections Inspection Details Overall Findings Roof Exterior Garage Attic Interio…" at bounding box center [784, 686] width 1568 height 3292
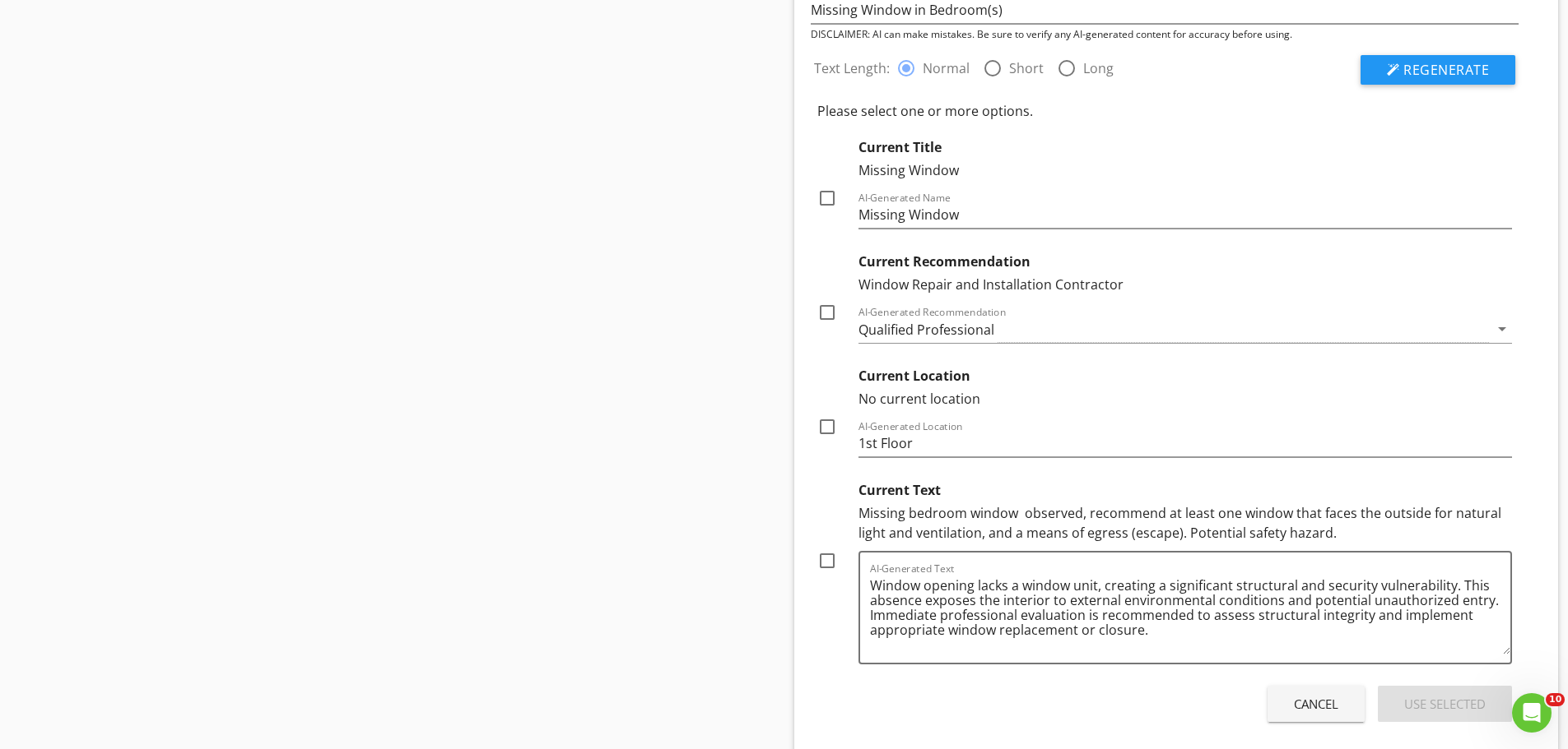
scroll to position [1288, 0]
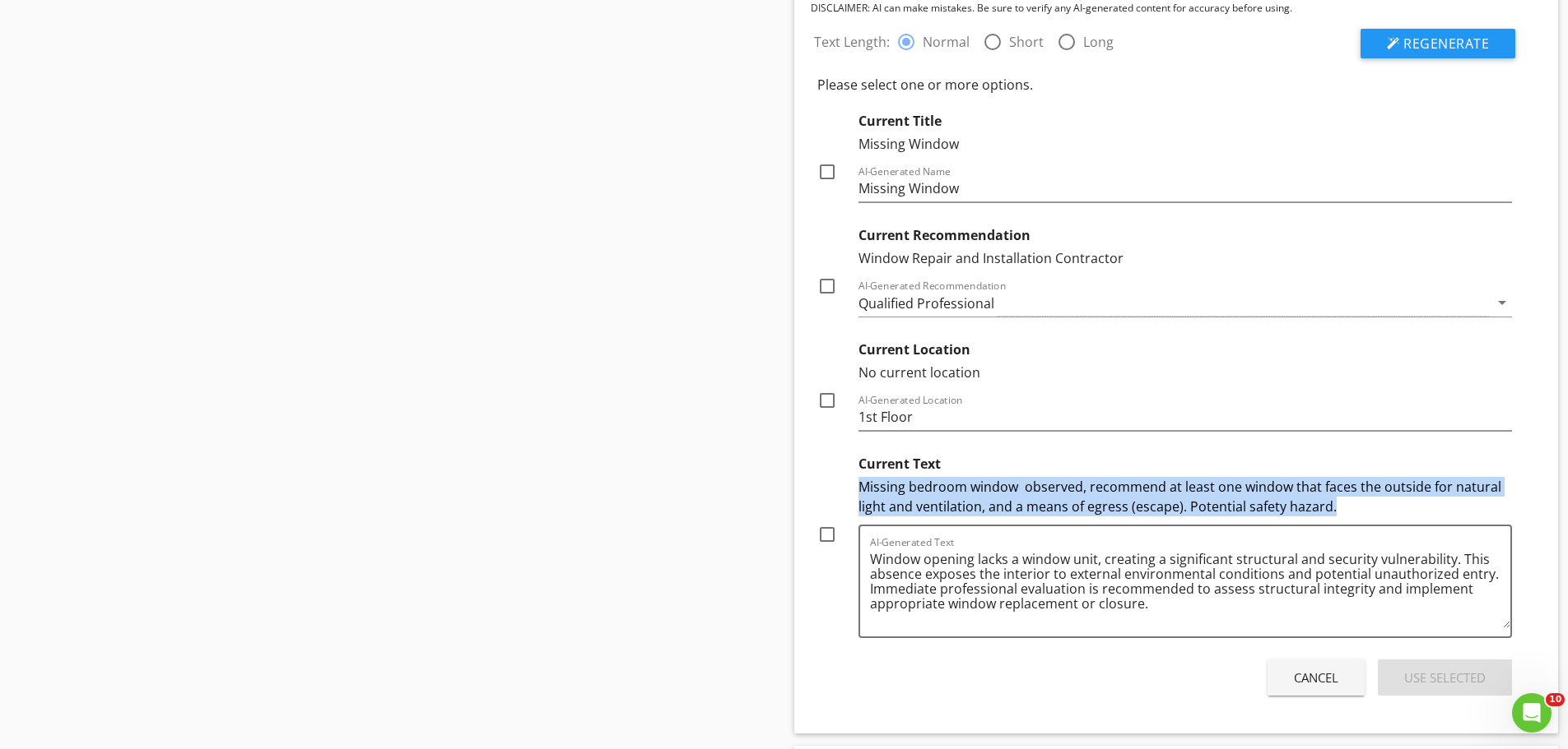
drag, startPoint x: 860, startPoint y: 486, endPoint x: 1336, endPoint y: 505, distance: 476.4
click at [1336, 505] on div "Missing bedroom window observed, recommend at least one window that faces the o…" at bounding box center [1186, 497] width 654 height 39
copy div "Missing bedroom window observed, recommend at least one window that faces the o…"
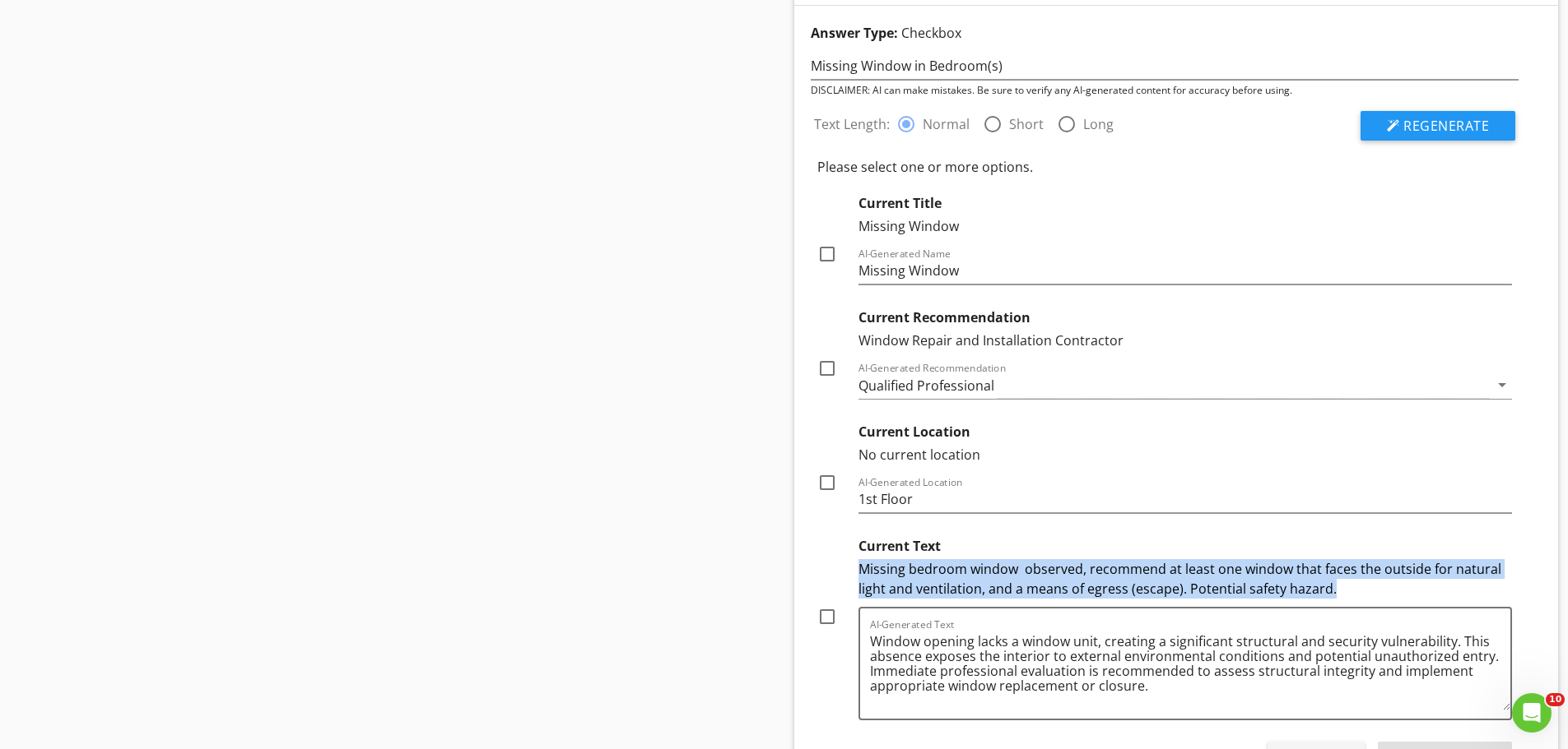
scroll to position [1617, 0]
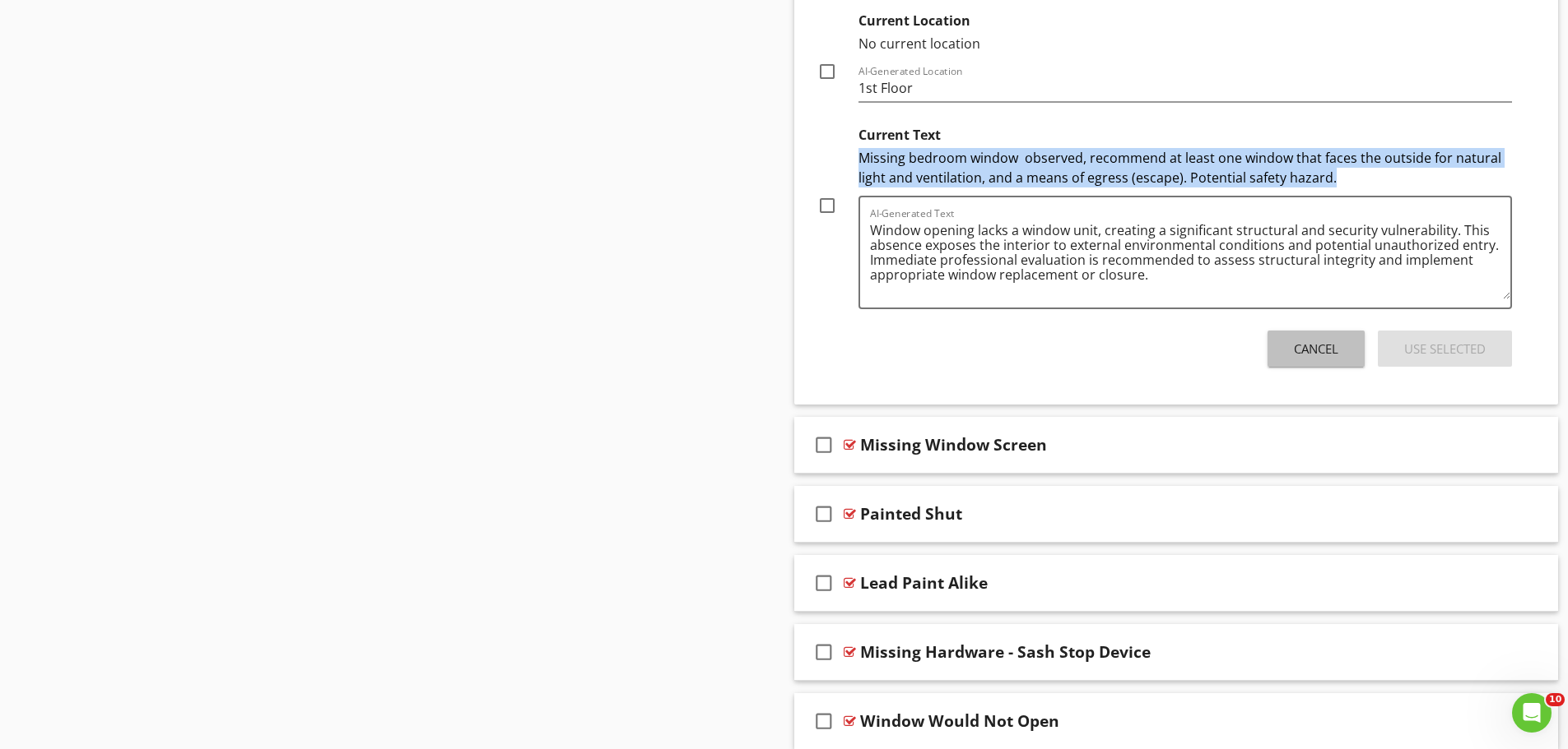
click at [1285, 357] on button "Cancel" at bounding box center [1316, 348] width 97 height 36
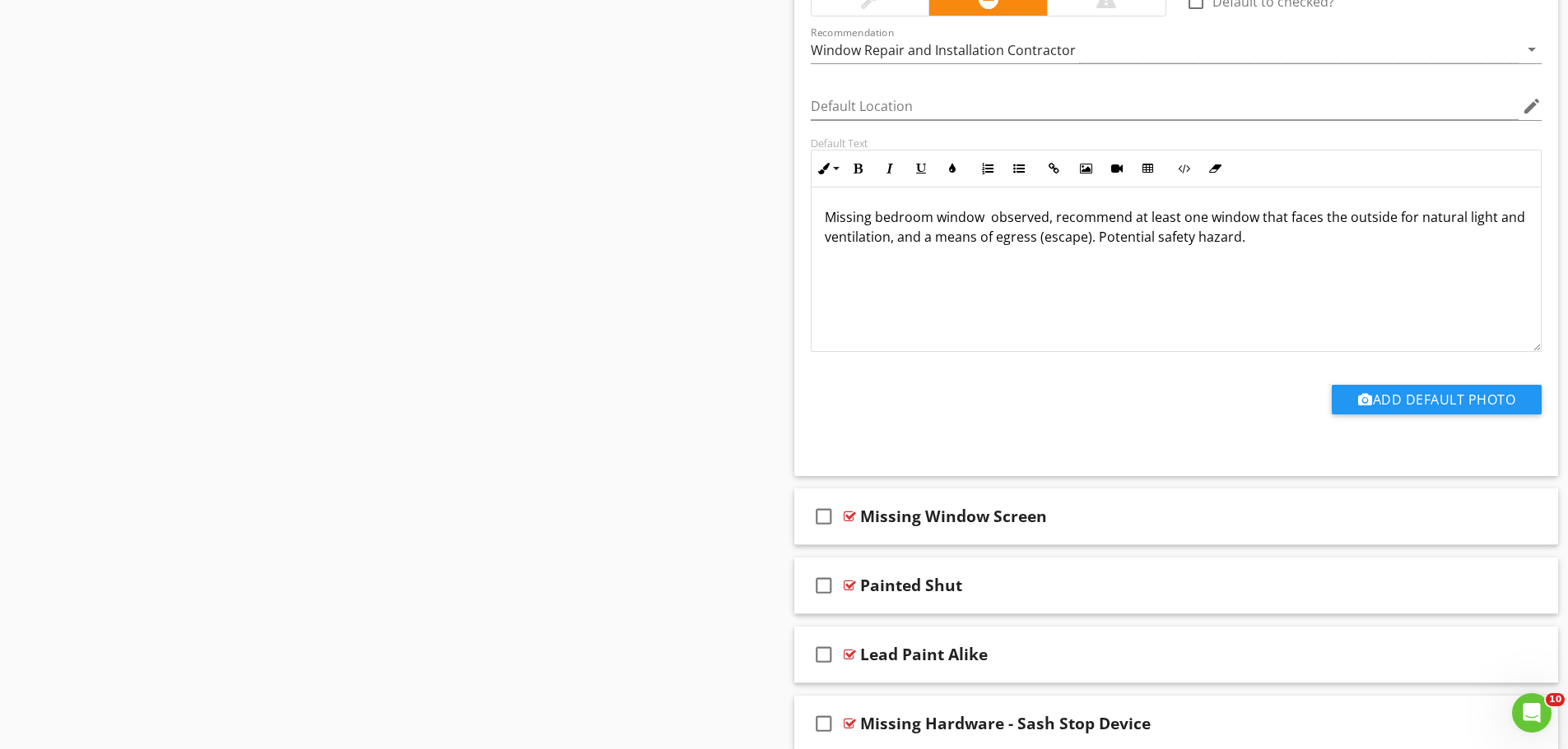
scroll to position [1260, 0]
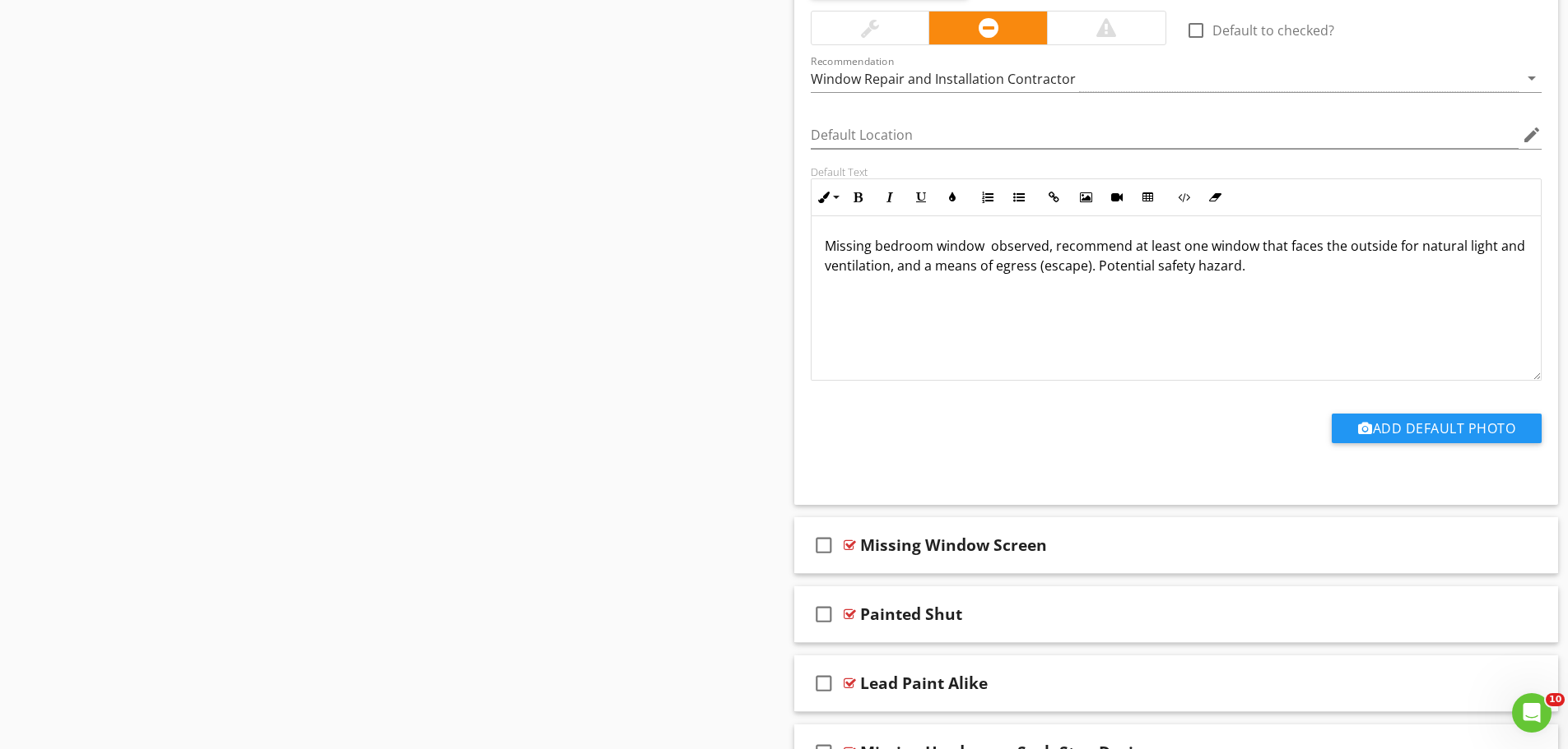
click at [992, 249] on p "Missing bedroom window observed, recommend at least one window that faces the o…" at bounding box center [1177, 256] width 704 height 39
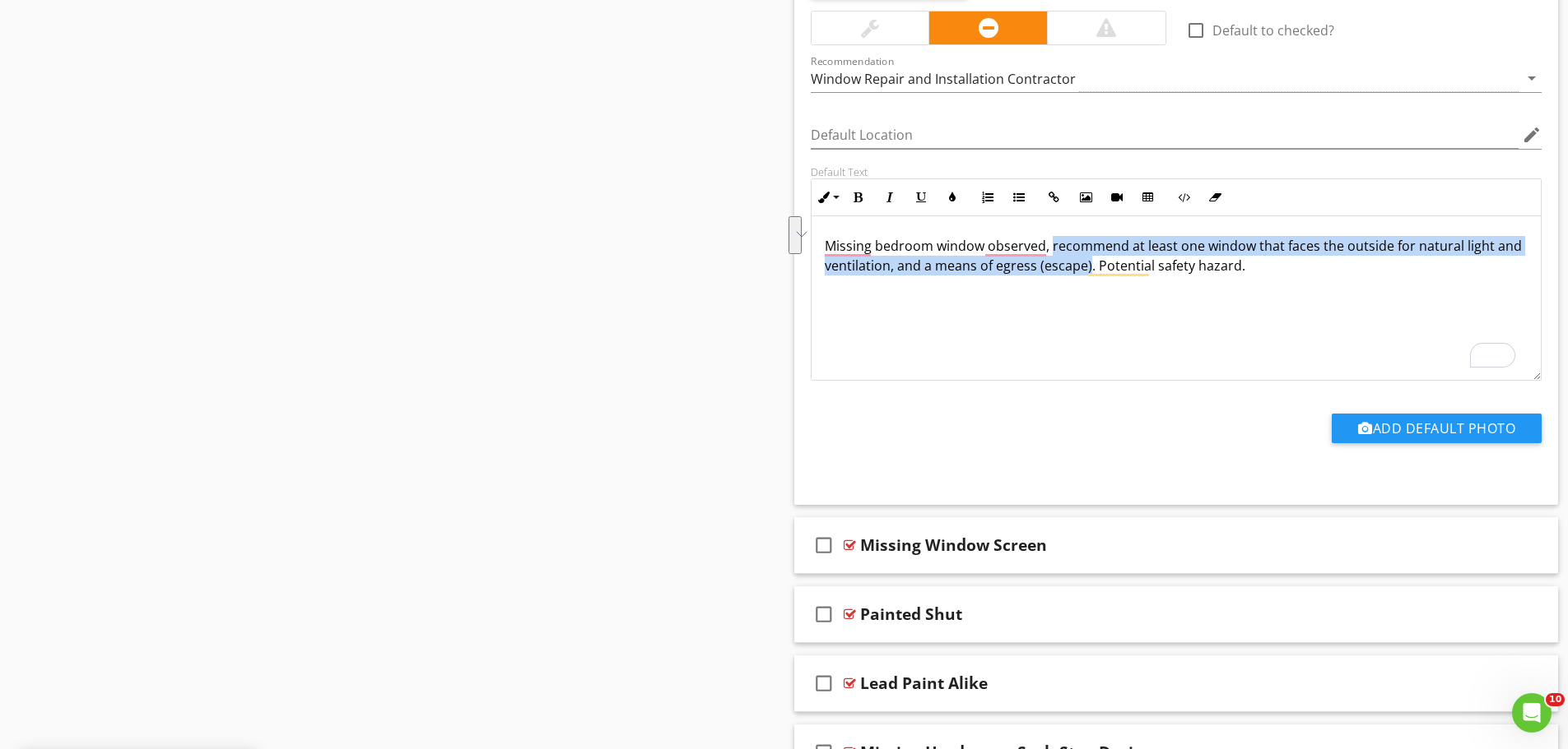
drag, startPoint x: 1086, startPoint y: 264, endPoint x: 1049, endPoint y: 248, distance: 40.3
click at [1049, 248] on p "Missing bedroom window observed, recommend at least one window that faces the o…" at bounding box center [1177, 256] width 704 height 39
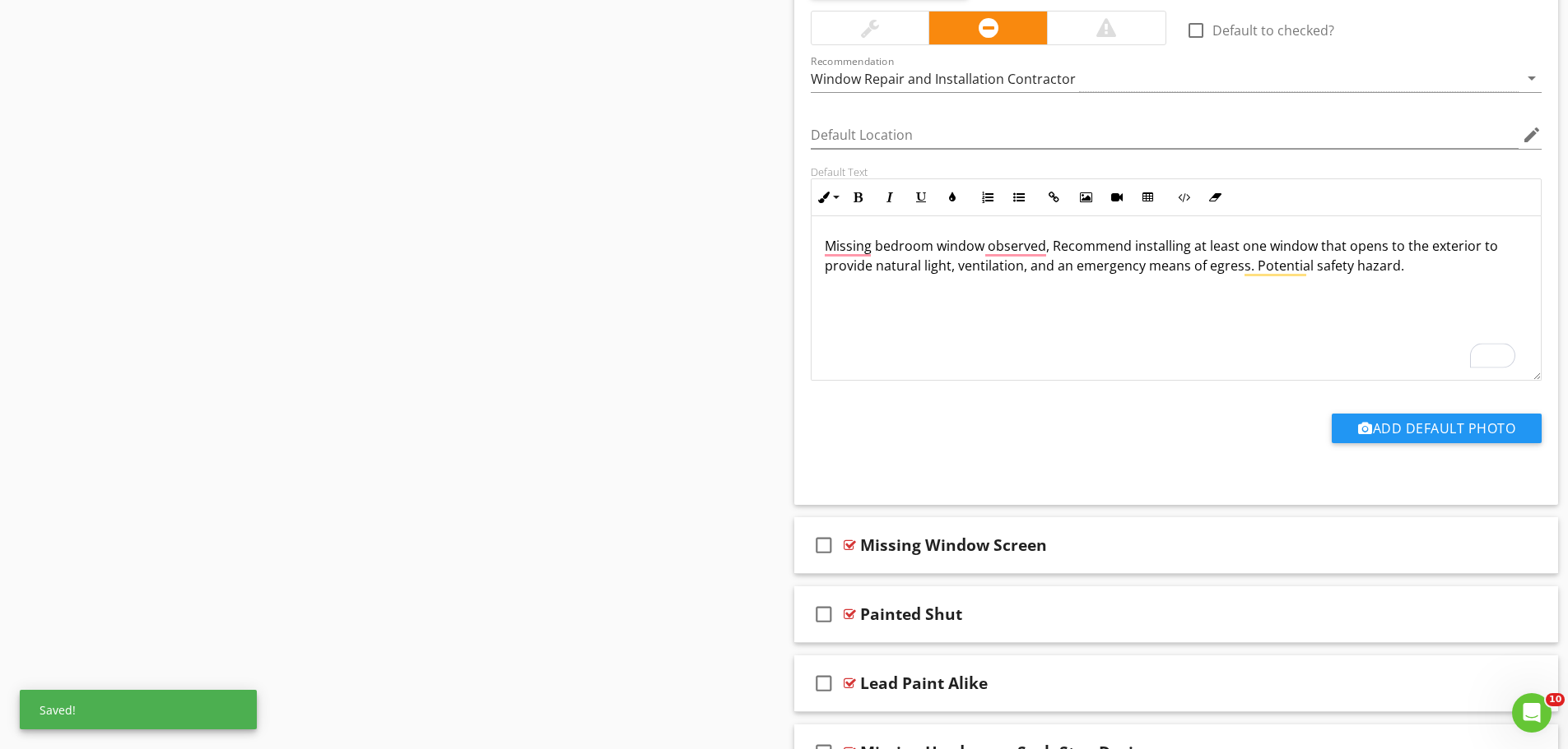
click at [1058, 243] on p "Missing bedroom window observed, Recommend installing at least one window that …" at bounding box center [1177, 256] width 704 height 39
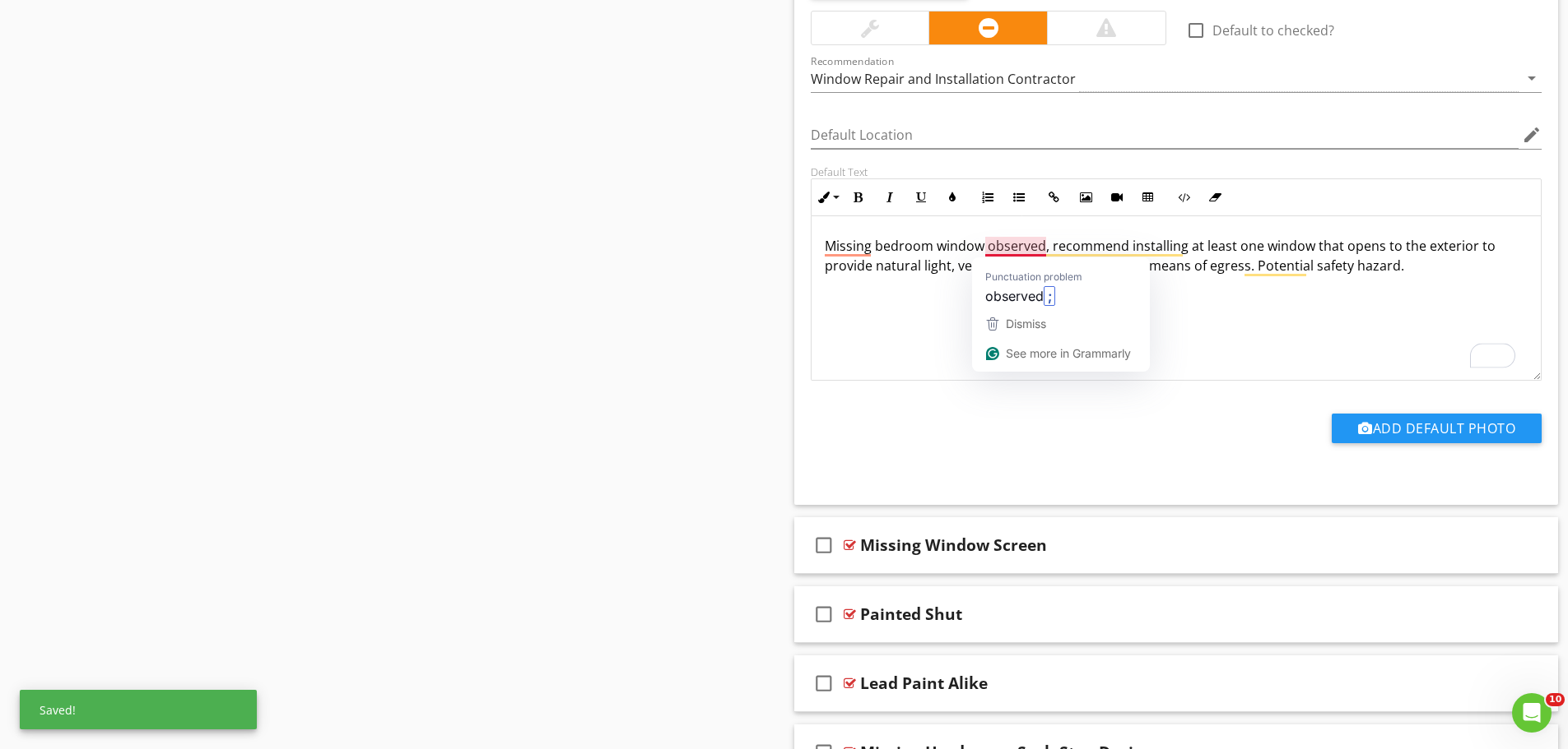
click at [1045, 250] on p "Missing bedroom window observed, recommend installing at least one window that …" at bounding box center [1177, 256] width 704 height 39
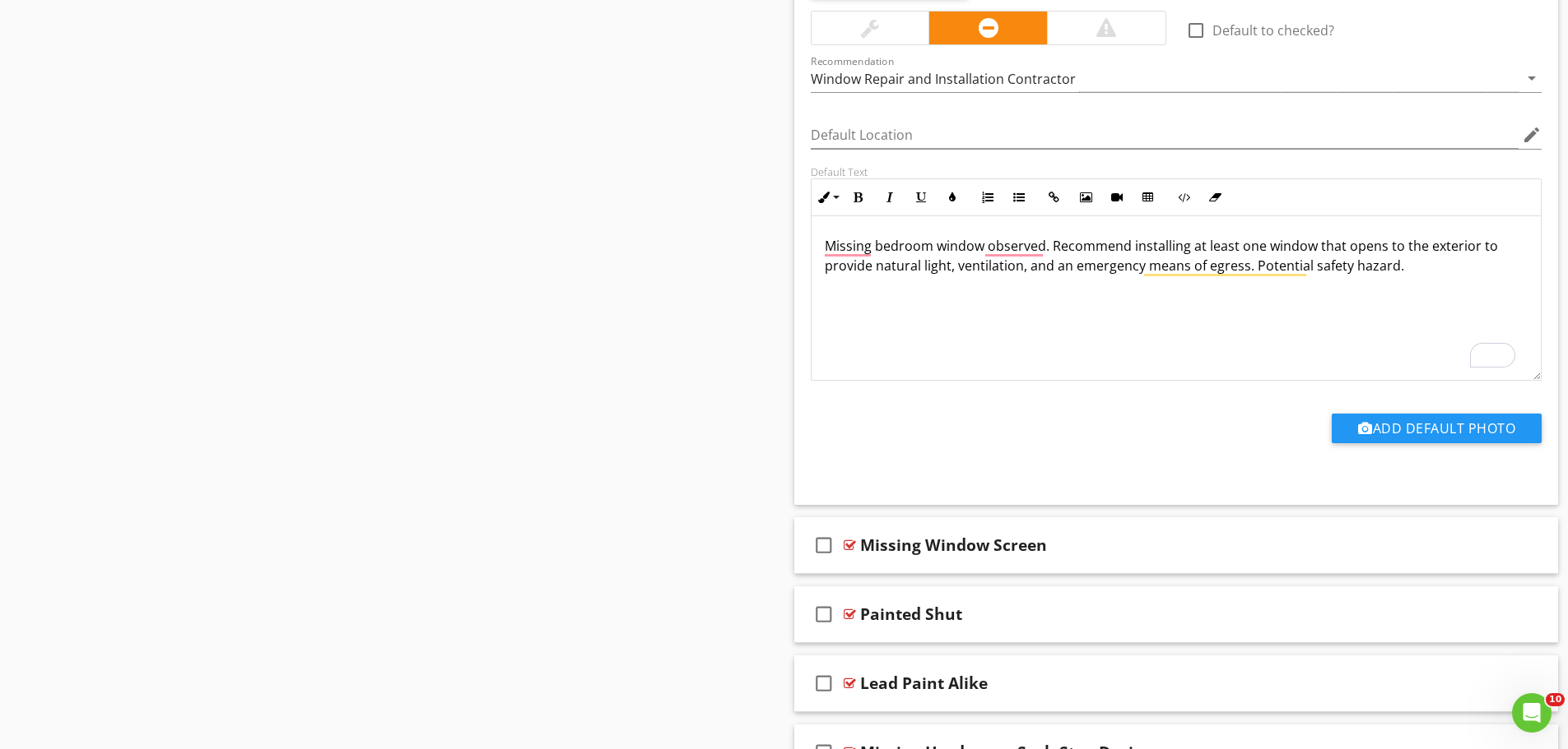
click at [1139, 264] on p "Missing bedroom window observed. Recommend installing at least one window that …" at bounding box center [1177, 256] width 704 height 39
drag, startPoint x: 1143, startPoint y: 265, endPoint x: 1075, endPoint y: 267, distance: 68.0
click at [1075, 267] on p "Missing bedroom window observed. Recommend installing at least one window that …" at bounding box center [1177, 256] width 704 height 39
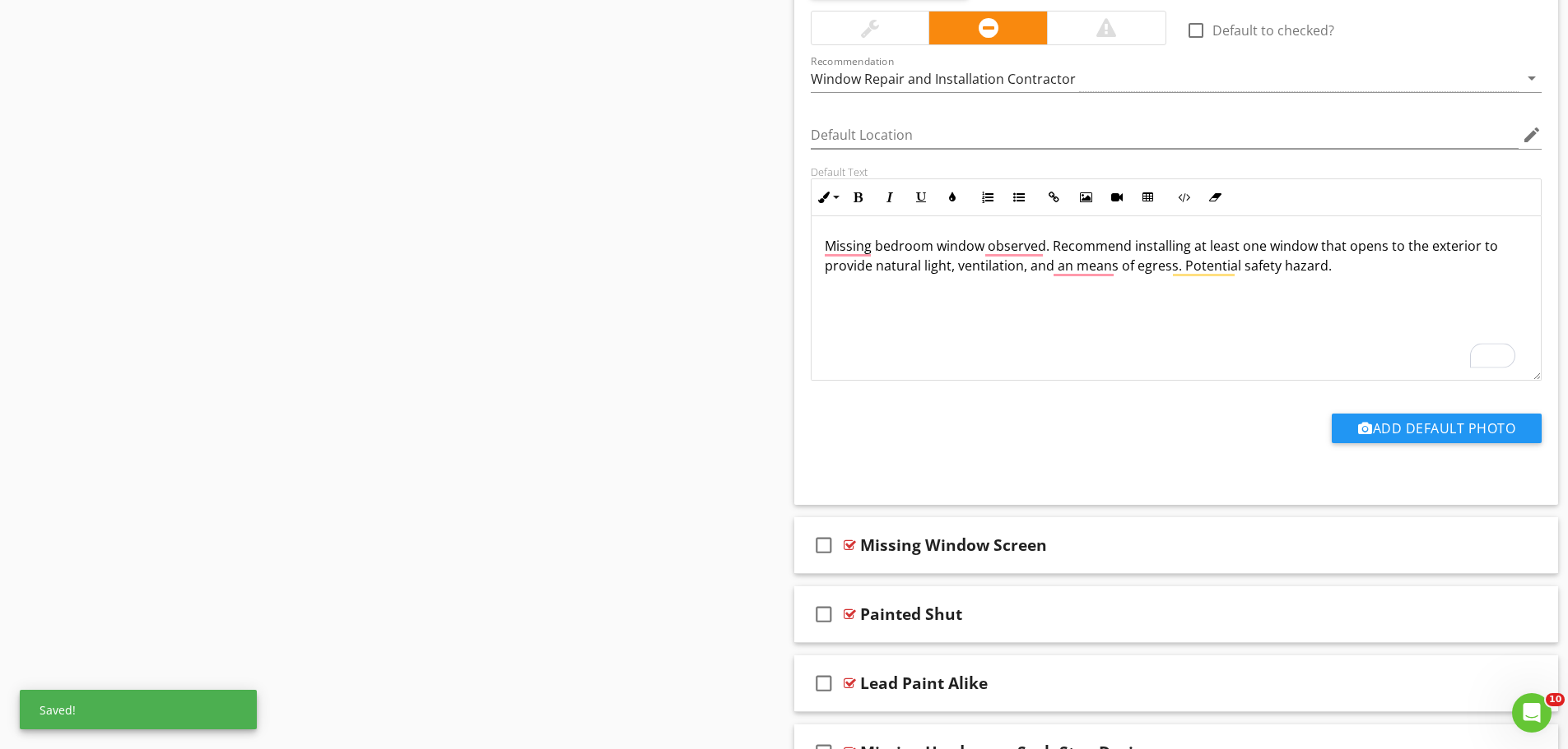
click at [1172, 269] on p "Missing bedroom window observed. Recommend installing at least one window that …" at bounding box center [1177, 256] width 704 height 39
click at [1169, 268] on p "Missing bedroom window observed. Recommend installing at least one window that …" at bounding box center [1177, 256] width 704 height 39
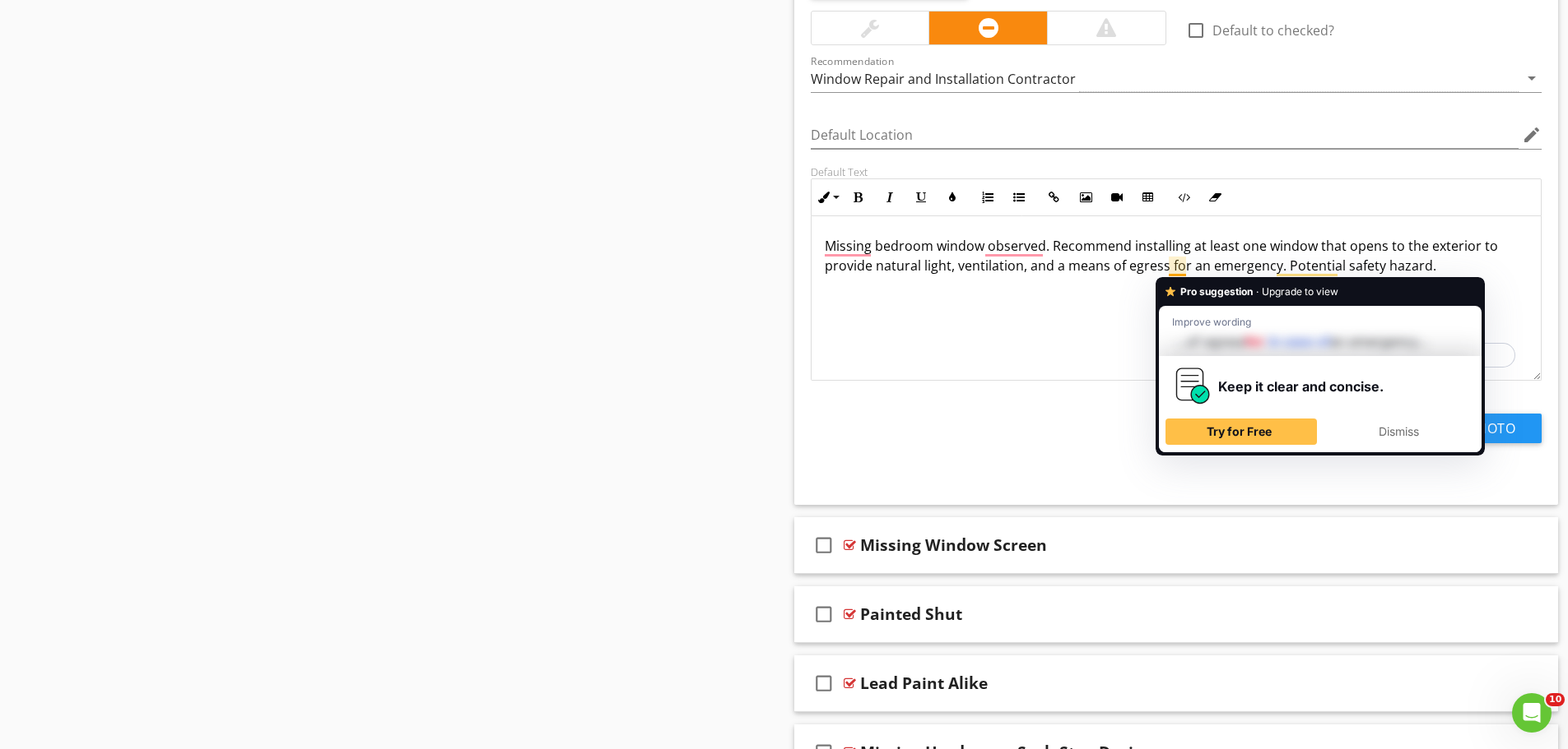
click at [1174, 268] on p "Missing bedroom window observed. Recommend installing at least one window that …" at bounding box center [1177, 256] width 704 height 39
click at [1184, 267] on p "Missing bedroom window observed. Recommend installing at least one window that …" at bounding box center [1177, 256] width 704 height 39
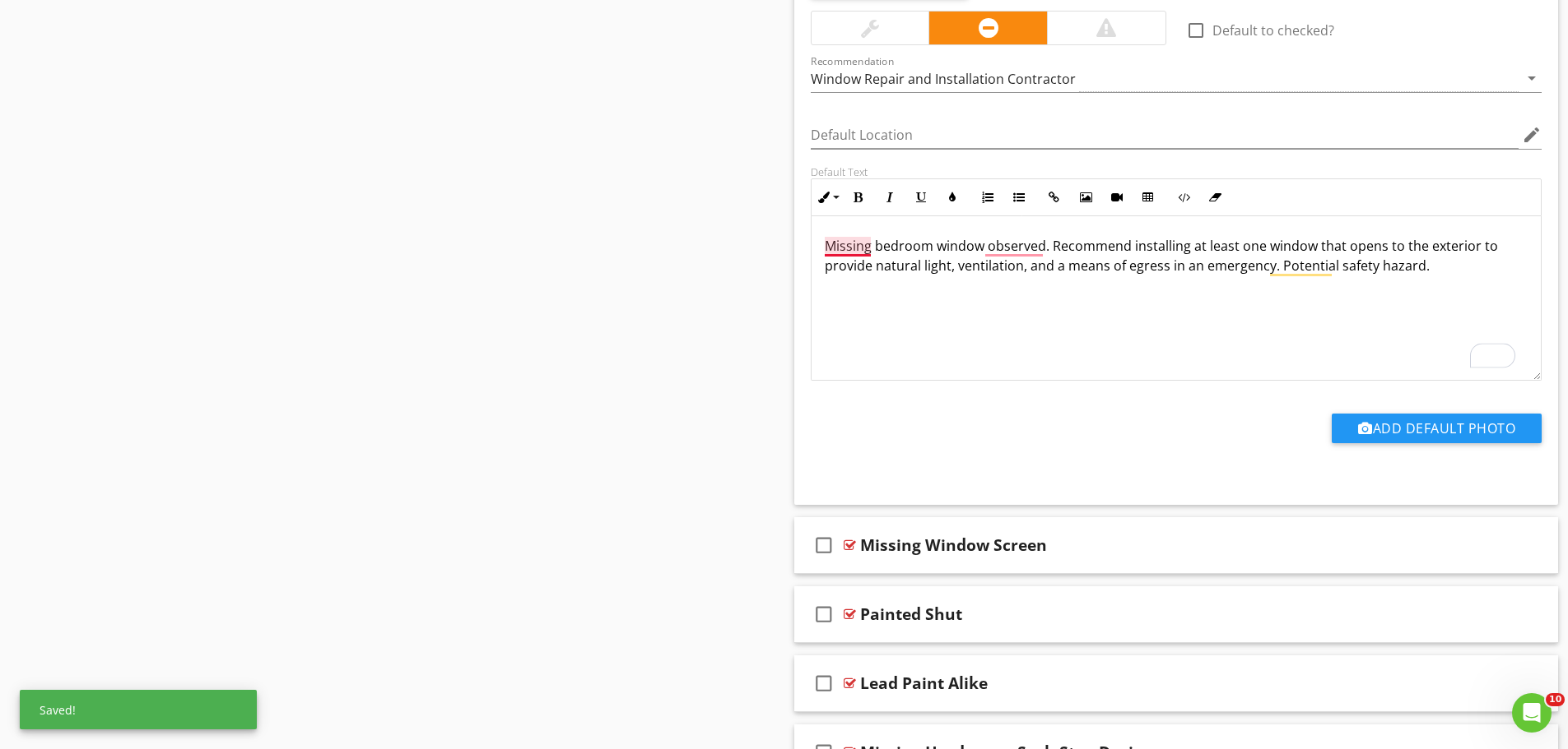
click at [858, 242] on p "Missing bedroom window observed. Recommend installing at least one window that …" at bounding box center [1177, 256] width 704 height 39
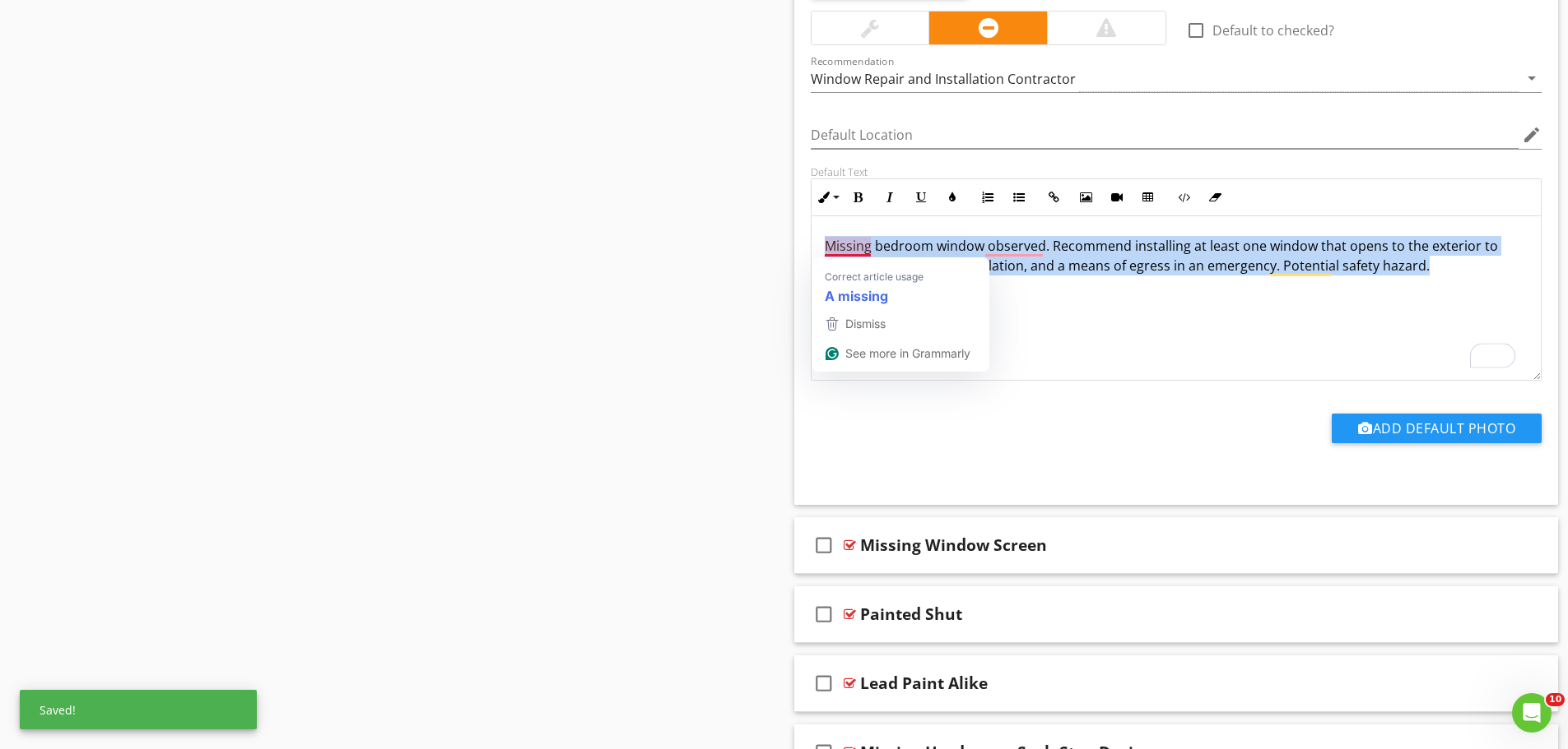
click at [858, 242] on p "Missing bedroom window observed. Recommend installing at least one window that …" at bounding box center [1177, 256] width 704 height 39
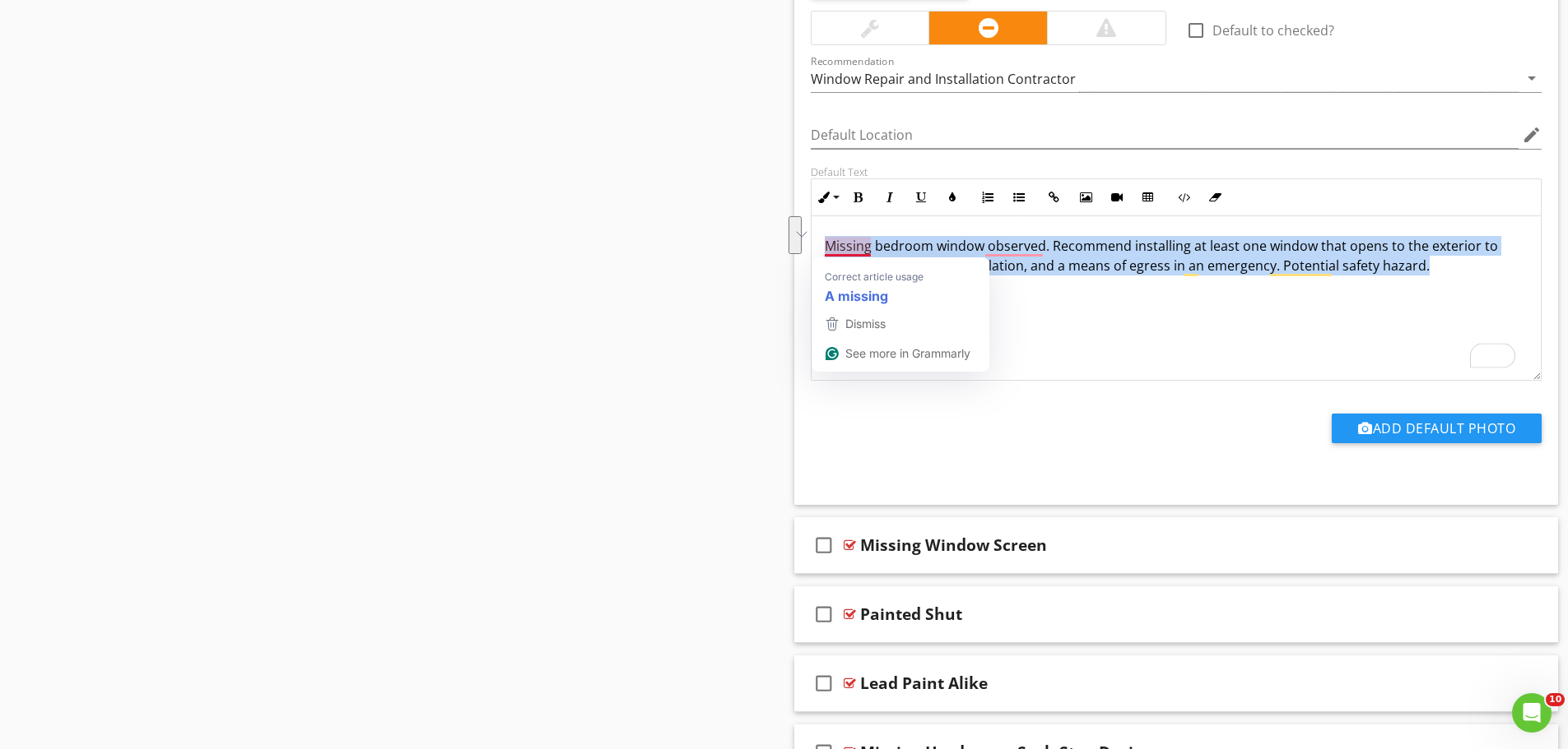
copy p "Missing bedroom window observed. Recommend installing at least one window that …"
click at [951, 261] on p "Missing bedroom window observed. Recommend installing at least one window that …" at bounding box center [1177, 256] width 704 height 39
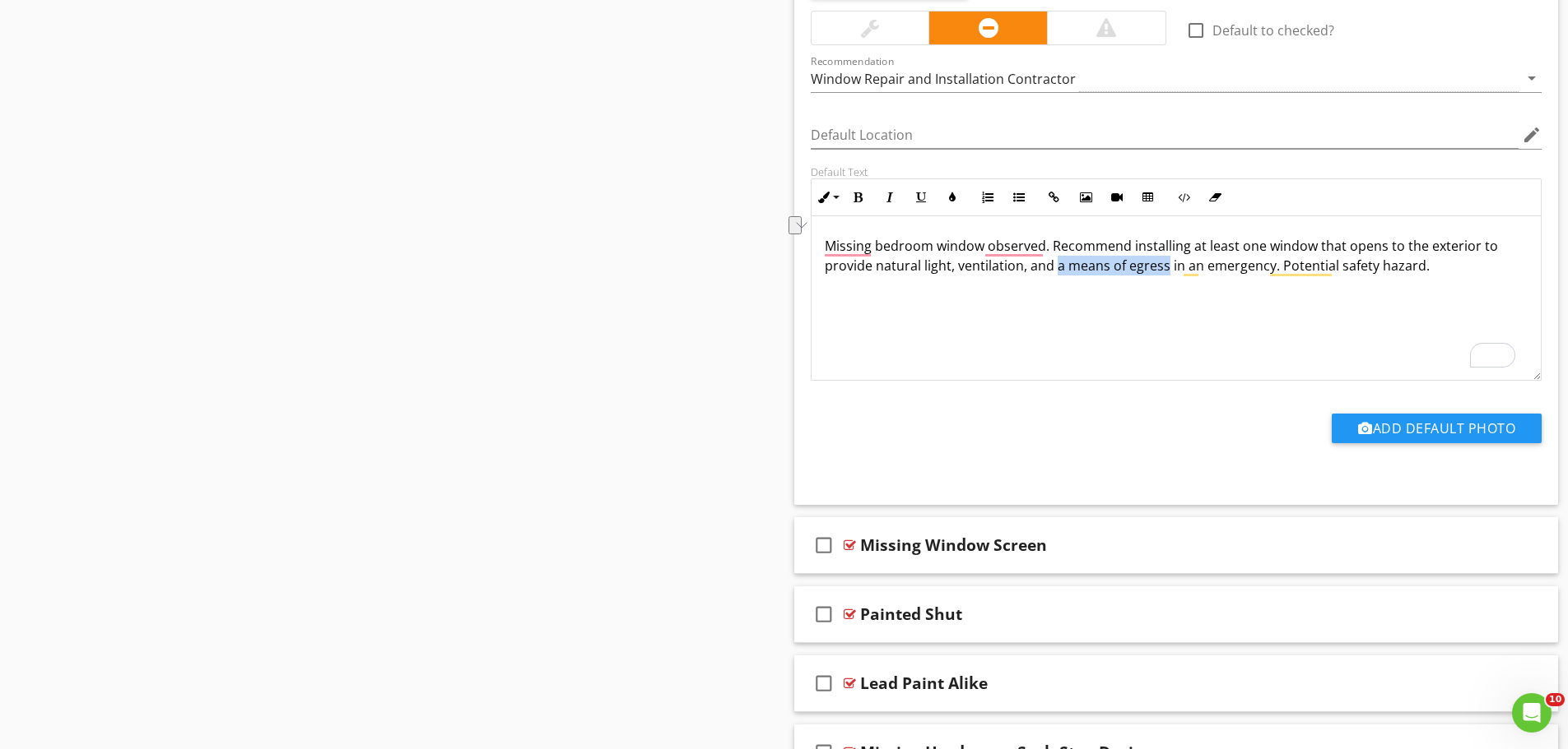
drag, startPoint x: 1164, startPoint y: 267, endPoint x: 1053, endPoint y: 278, distance: 111.5
click at [1053, 278] on div "Missing bedroom window observed. Recommend installing at least one window that …" at bounding box center [1176, 298] width 730 height 164
click at [1191, 270] on p "Missing bedroom window observed. Recommend installing at least one window that …" at bounding box center [1177, 256] width 704 height 39
drag, startPoint x: 1270, startPoint y: 270, endPoint x: 1056, endPoint y: 275, distance: 214.1
click at [1056, 275] on p "Missing bedroom window observed. Recommend installing at least one window that …" at bounding box center [1177, 256] width 704 height 39
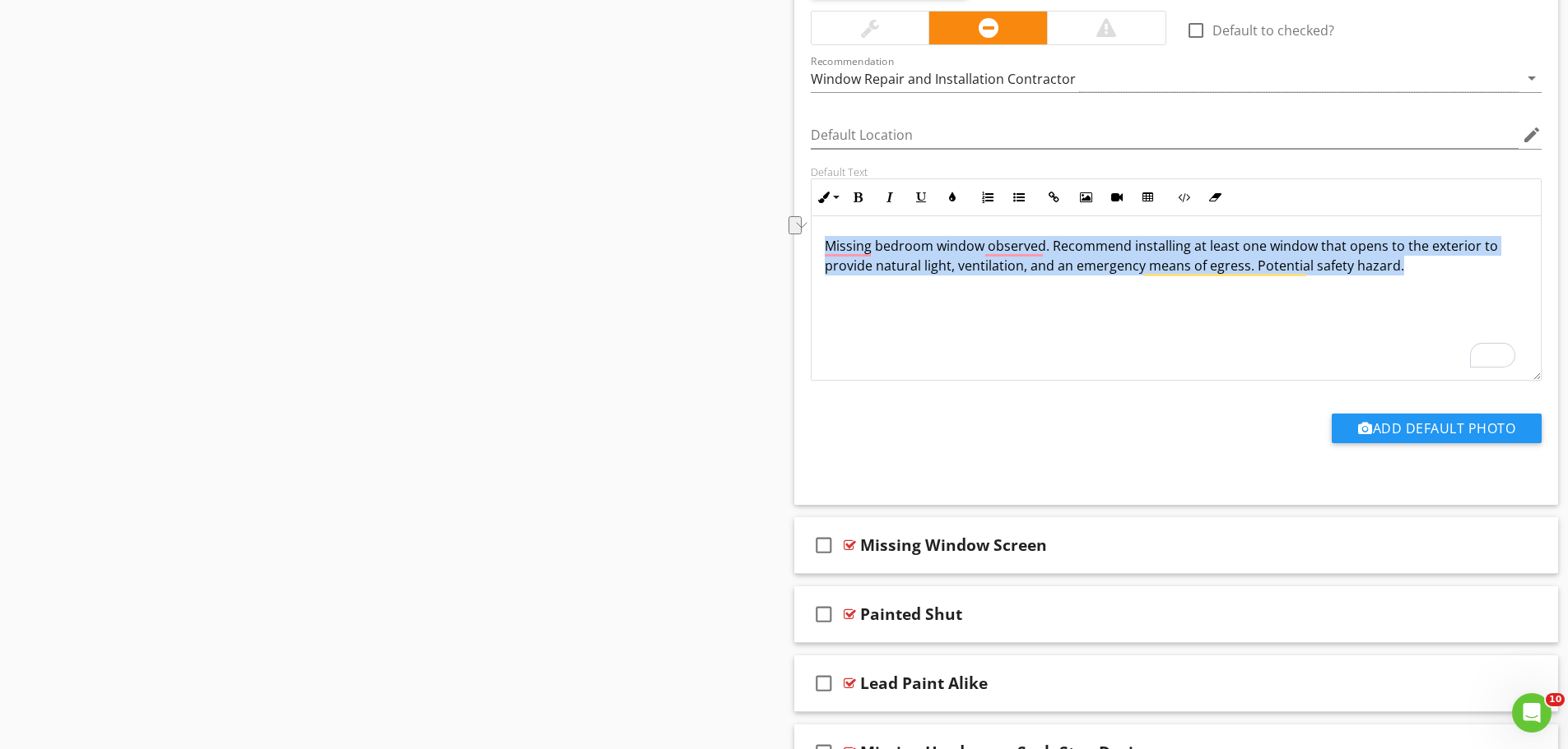
drag, startPoint x: 1348, startPoint y: 267, endPoint x: 816, endPoint y: 252, distance: 532.2
click at [816, 252] on div "Missing bedroom window observed. Recommend installing at least one window that …" at bounding box center [1176, 298] width 730 height 164
copy p "Missing bedroom window observed. Recommend installing at least one window that …"
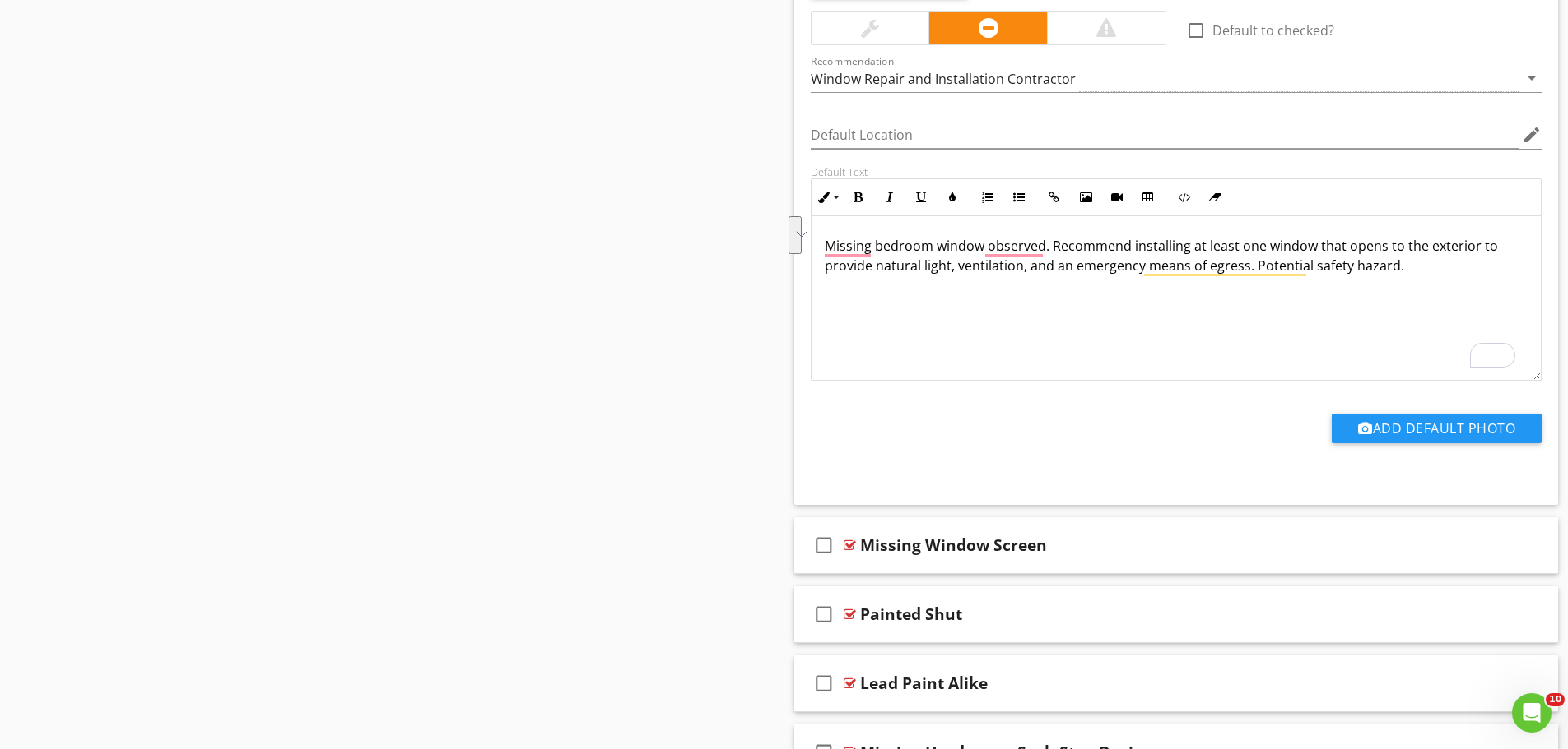
click at [1075, 33] on div at bounding box center [1106, 28] width 118 height 33
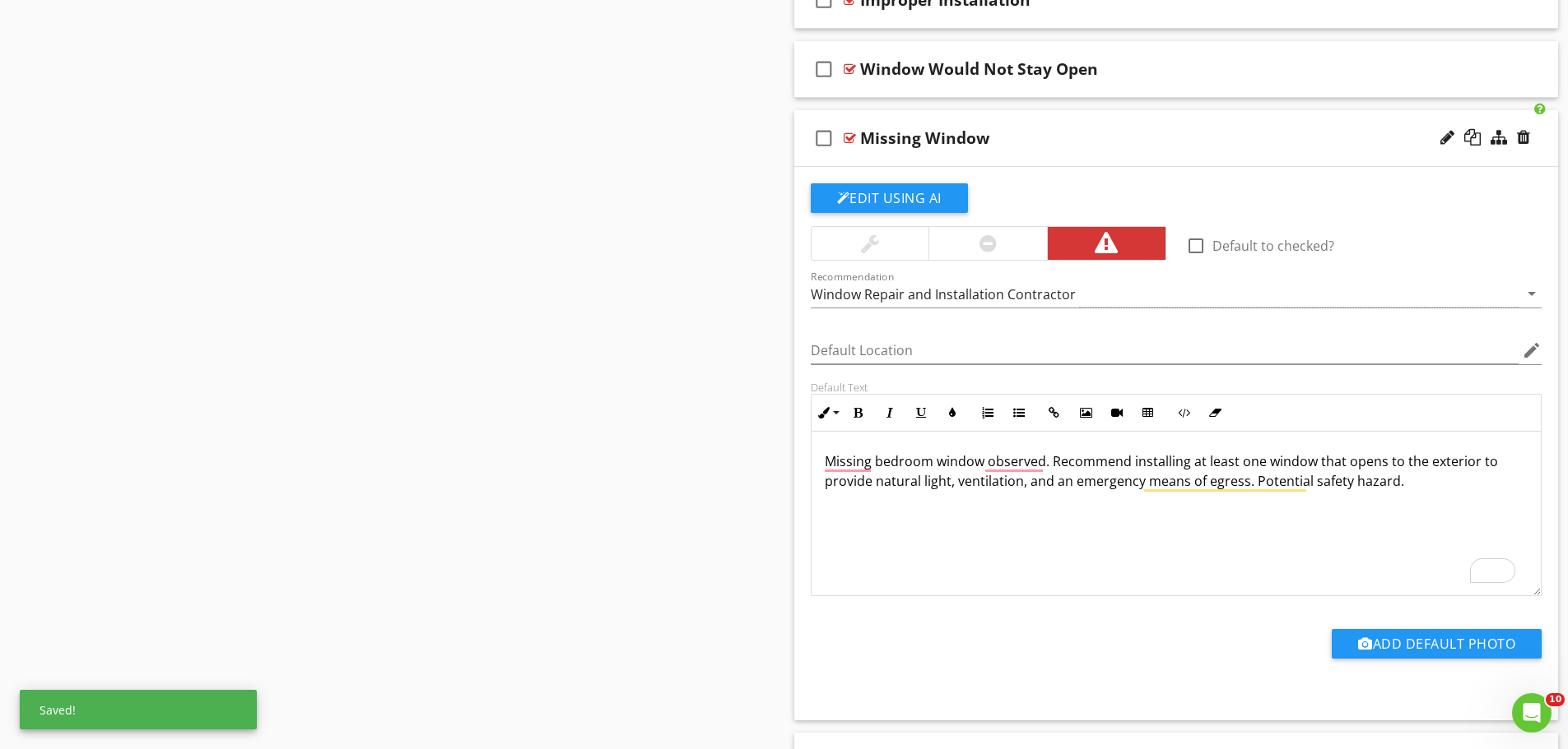
scroll to position [1014, 0]
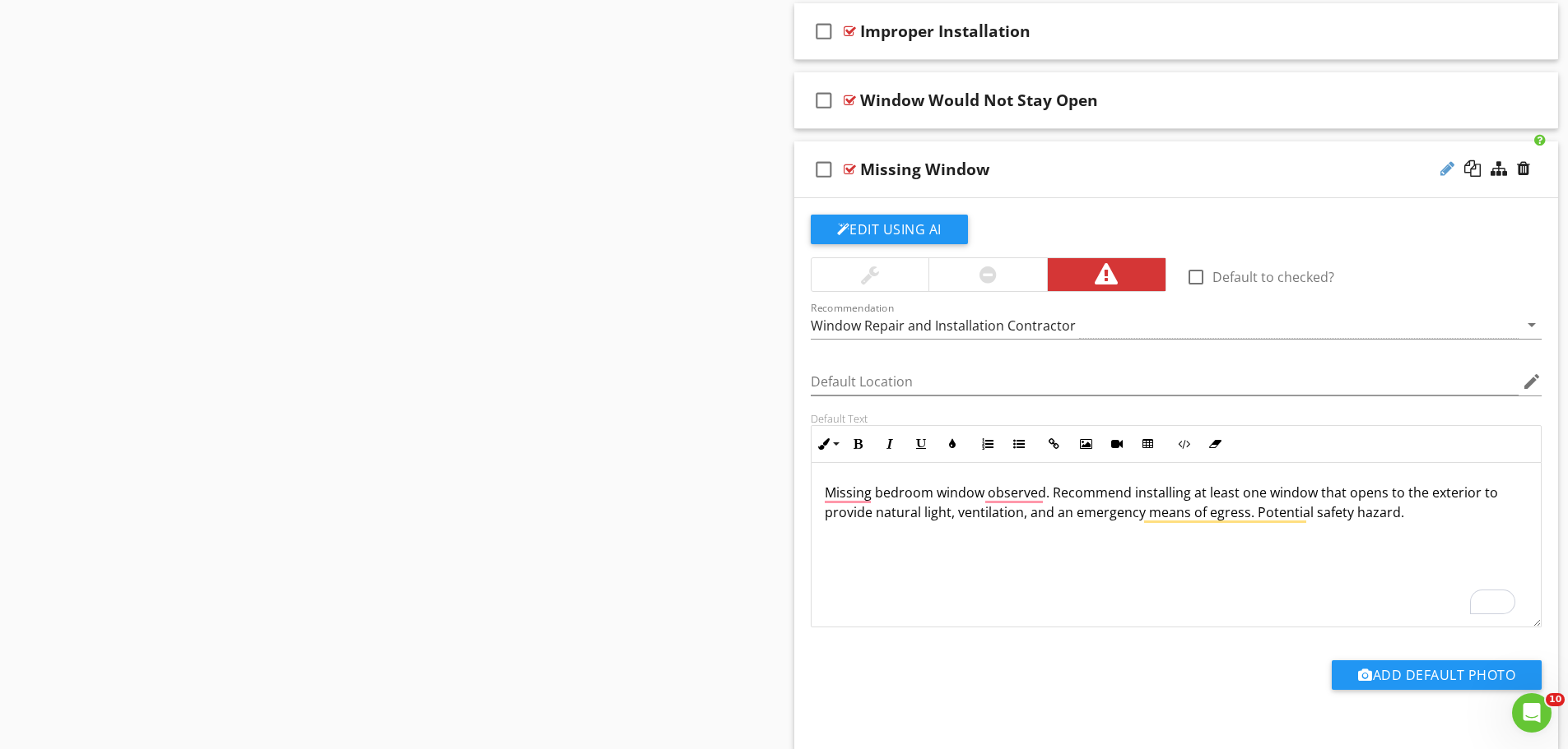
click at [1440, 171] on div at bounding box center [1447, 169] width 14 height 17
click at [916, 171] on input "Missing Window" at bounding box center [1133, 171] width 548 height 28
type input "Missing Bedroom Window"
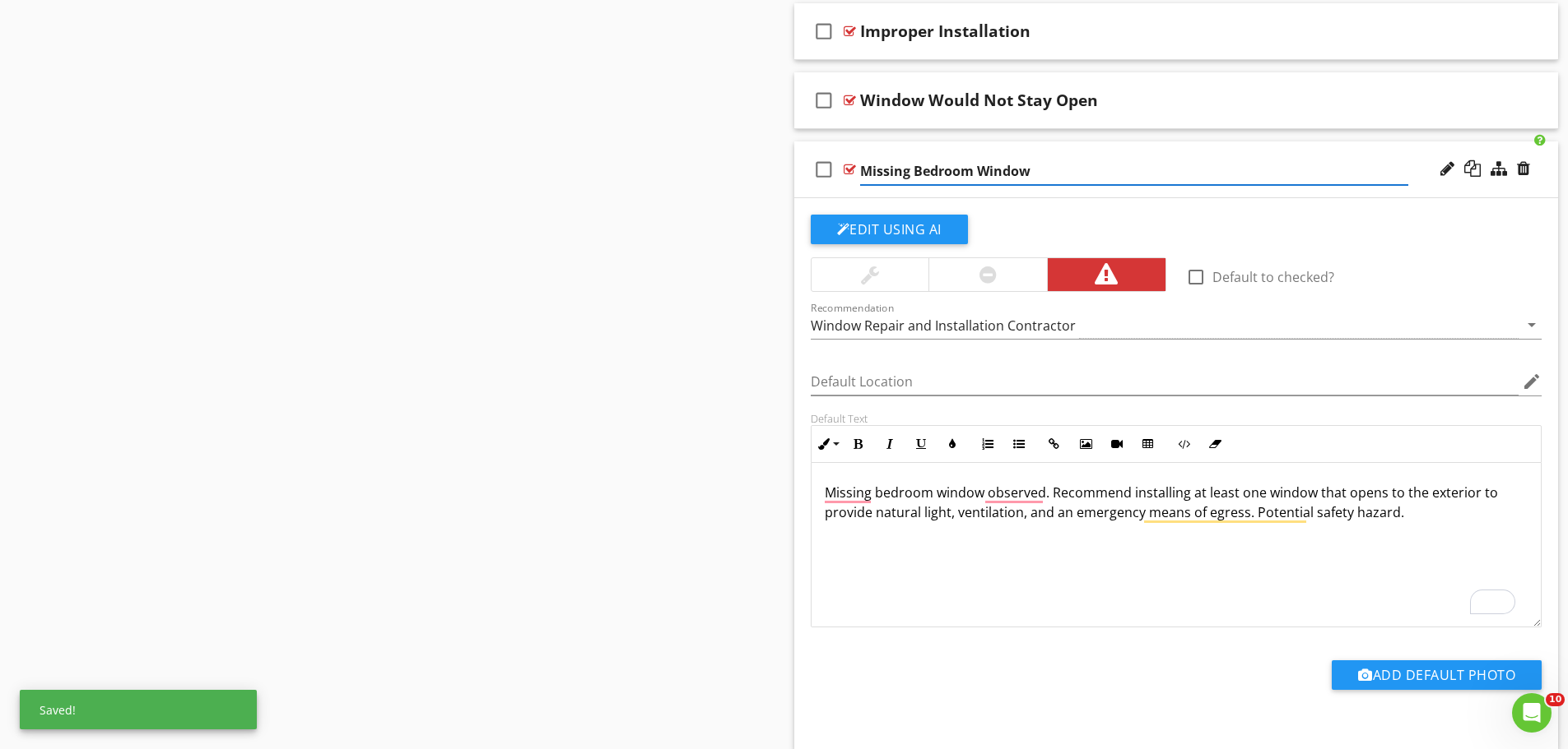
click at [1046, 171] on input "Missing Bedroom Window" at bounding box center [1133, 171] width 548 height 28
click at [763, 311] on div "Sections Inspection Details Overall Findings Roof Exterior Garage Attic Interio…" at bounding box center [784, 669] width 1568 height 3035
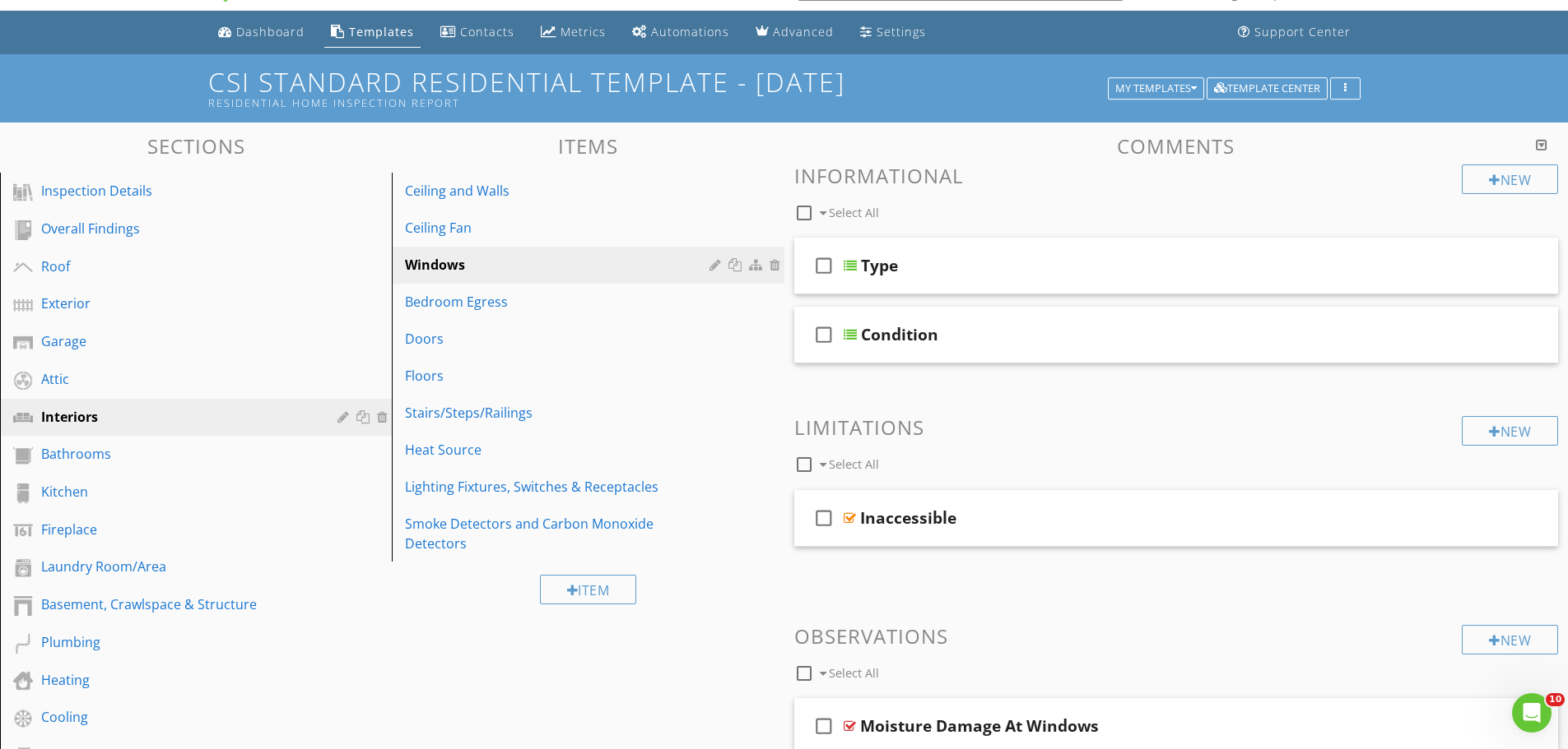
scroll to position [0, 0]
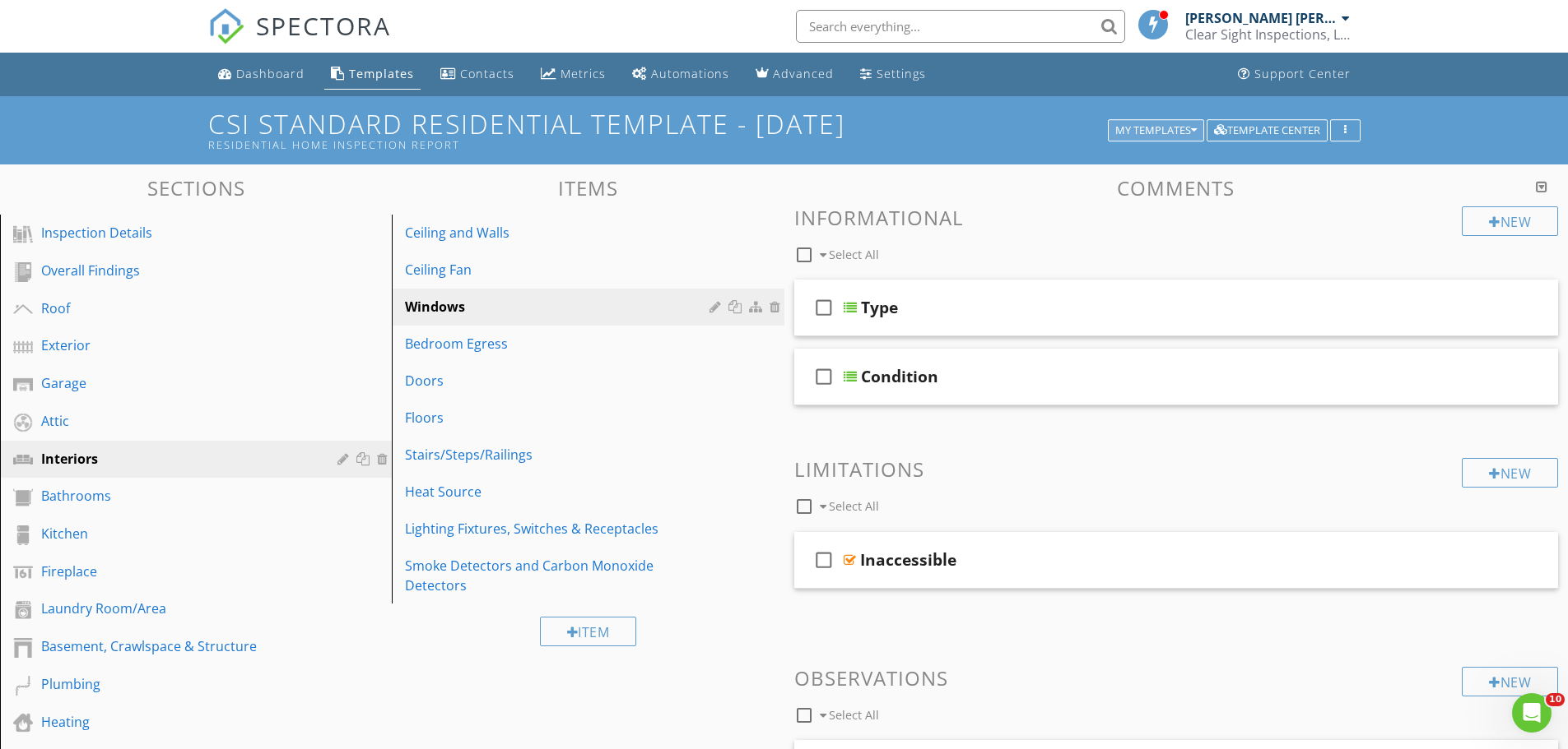
click at [1182, 125] on div "My Templates" at bounding box center [1156, 131] width 82 height 12
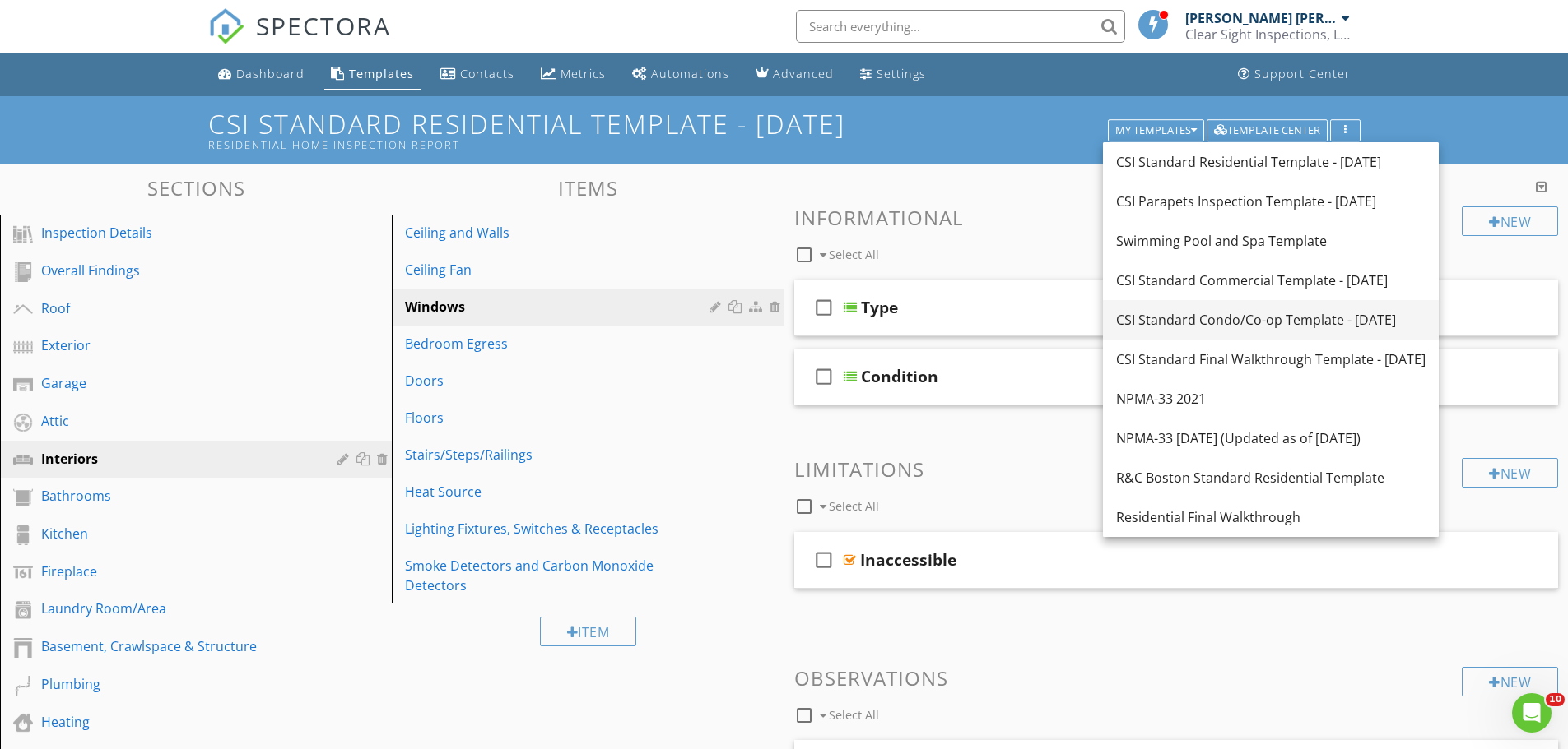
click at [1184, 317] on div "CSI Standard Condo/Co-op Template - 07/08/2024" at bounding box center [1270, 320] width 309 height 20
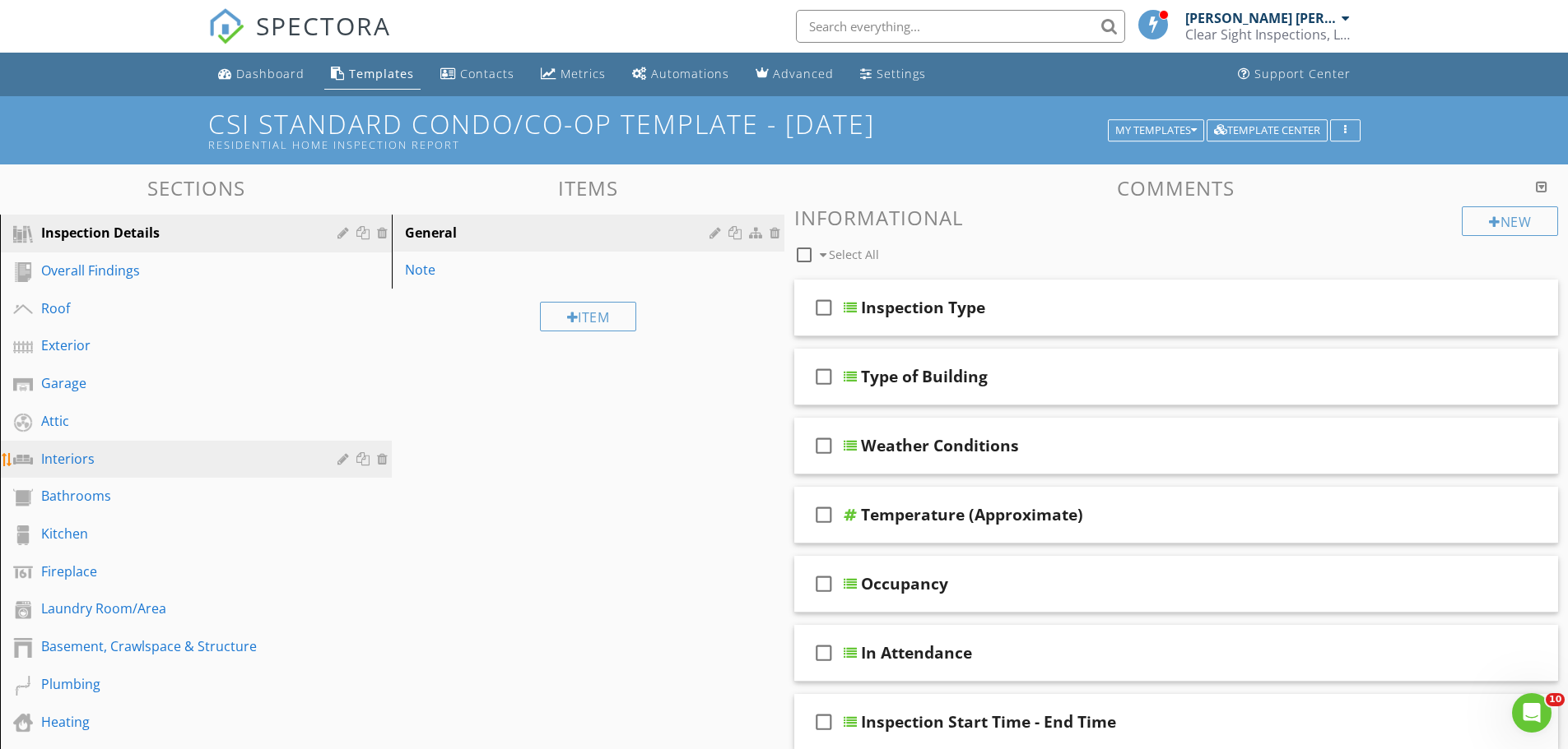
click at [100, 456] on div "Interiors" at bounding box center [177, 459] width 272 height 20
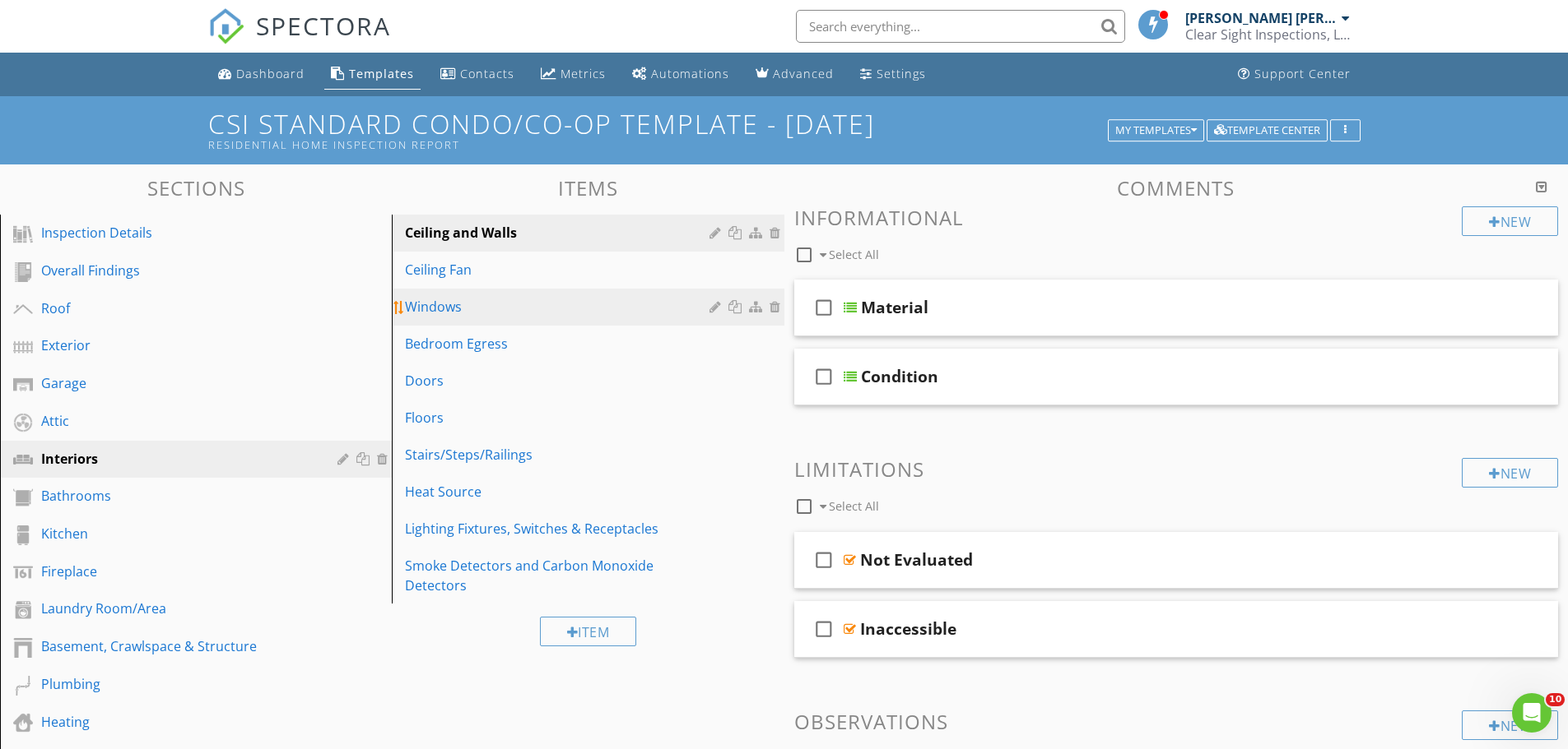
click at [489, 304] on div "Windows" at bounding box center [559, 307] width 308 height 20
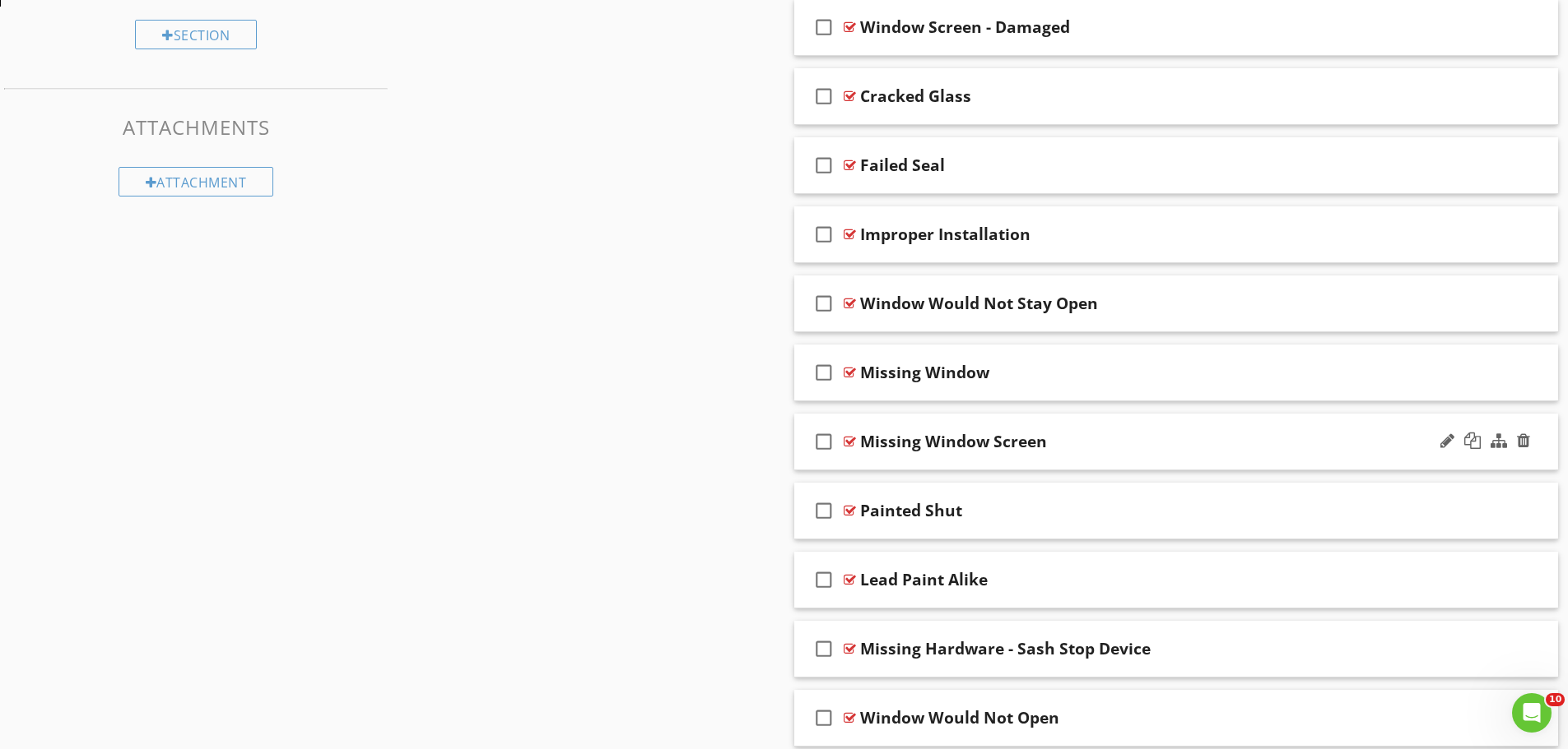
scroll to position [823, 0]
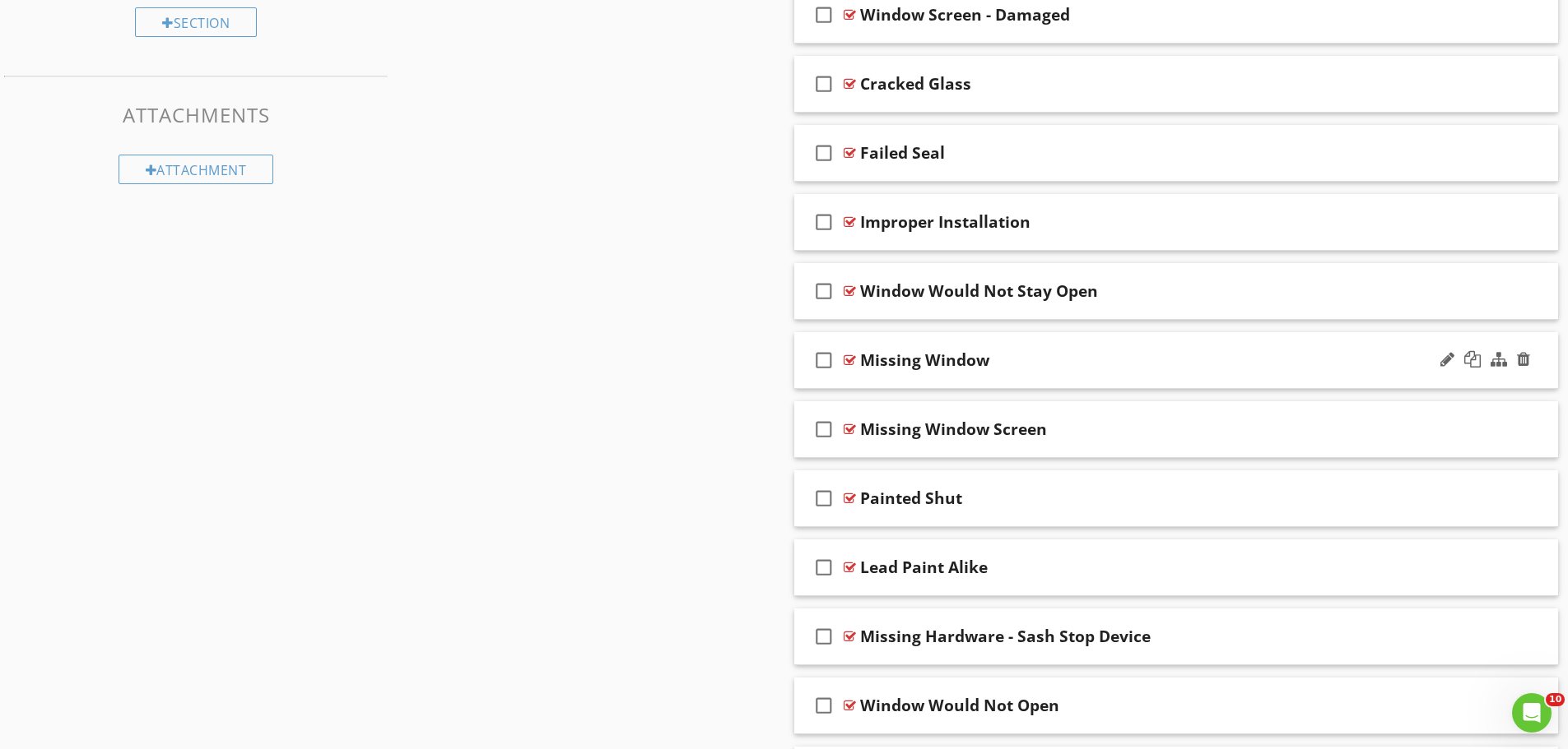
click at [1052, 357] on div "Missing Window" at bounding box center [1133, 360] width 548 height 20
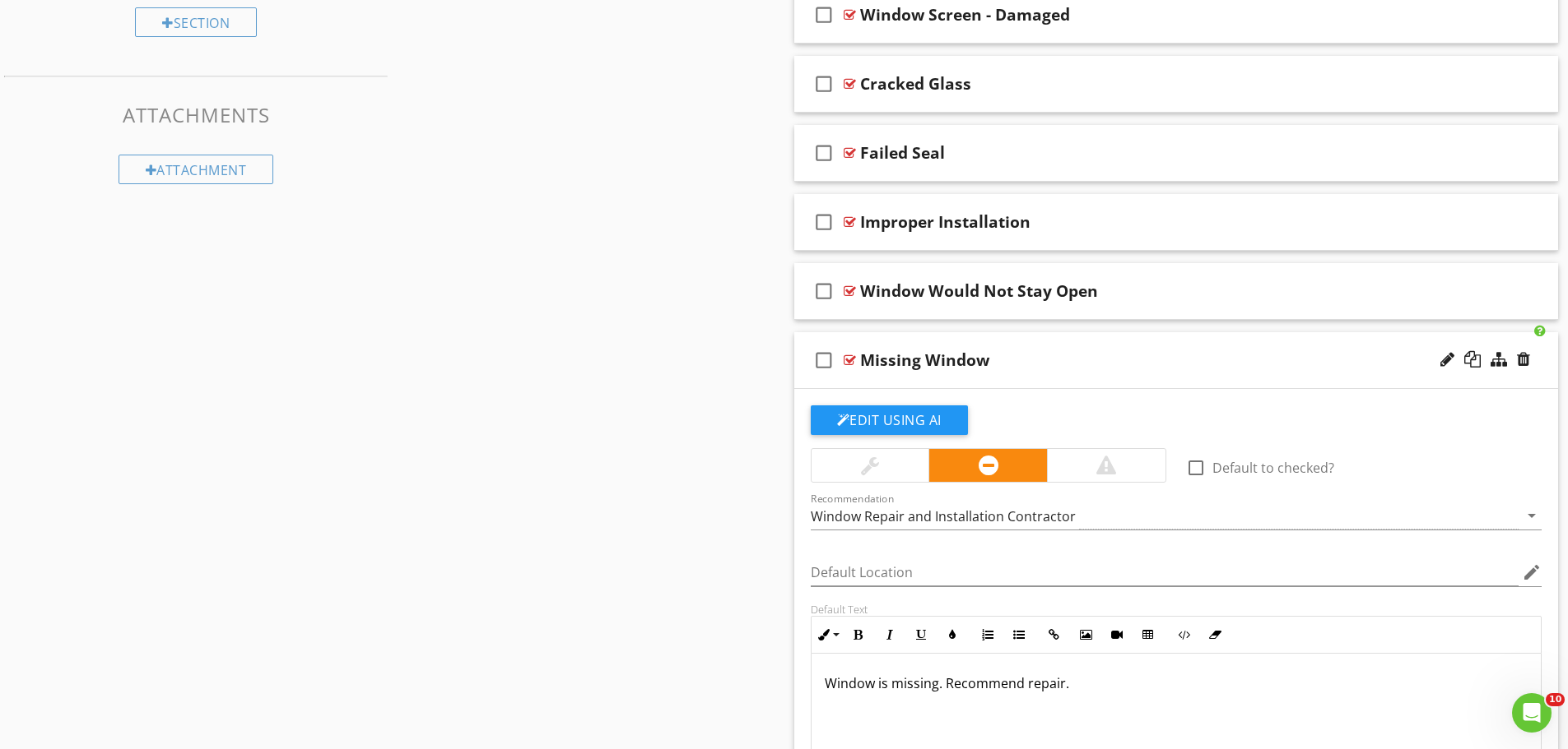
click at [1110, 466] on div at bounding box center [1106, 466] width 20 height 20
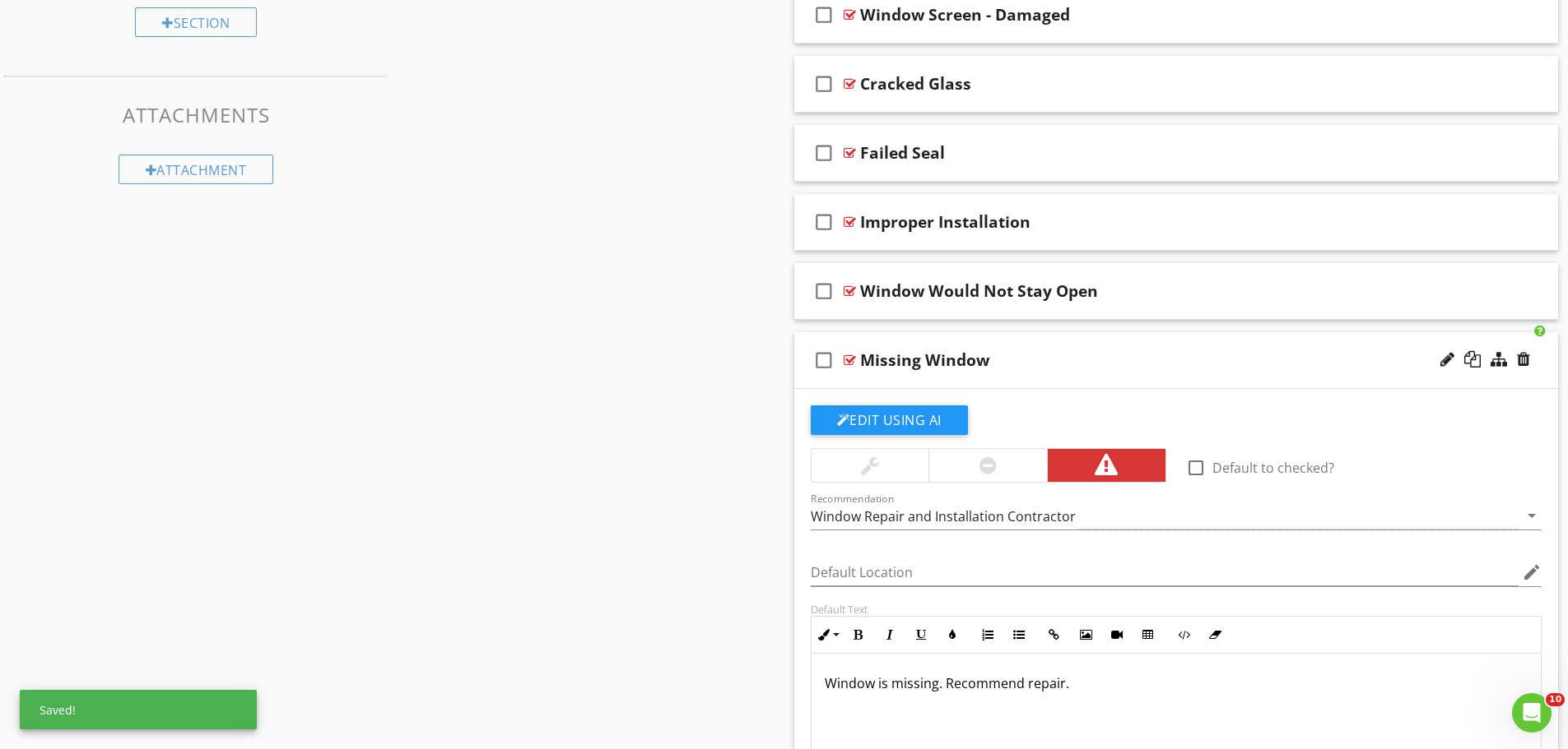
click at [938, 681] on p "Window is missing. Recommend repair." at bounding box center [1177, 683] width 704 height 20
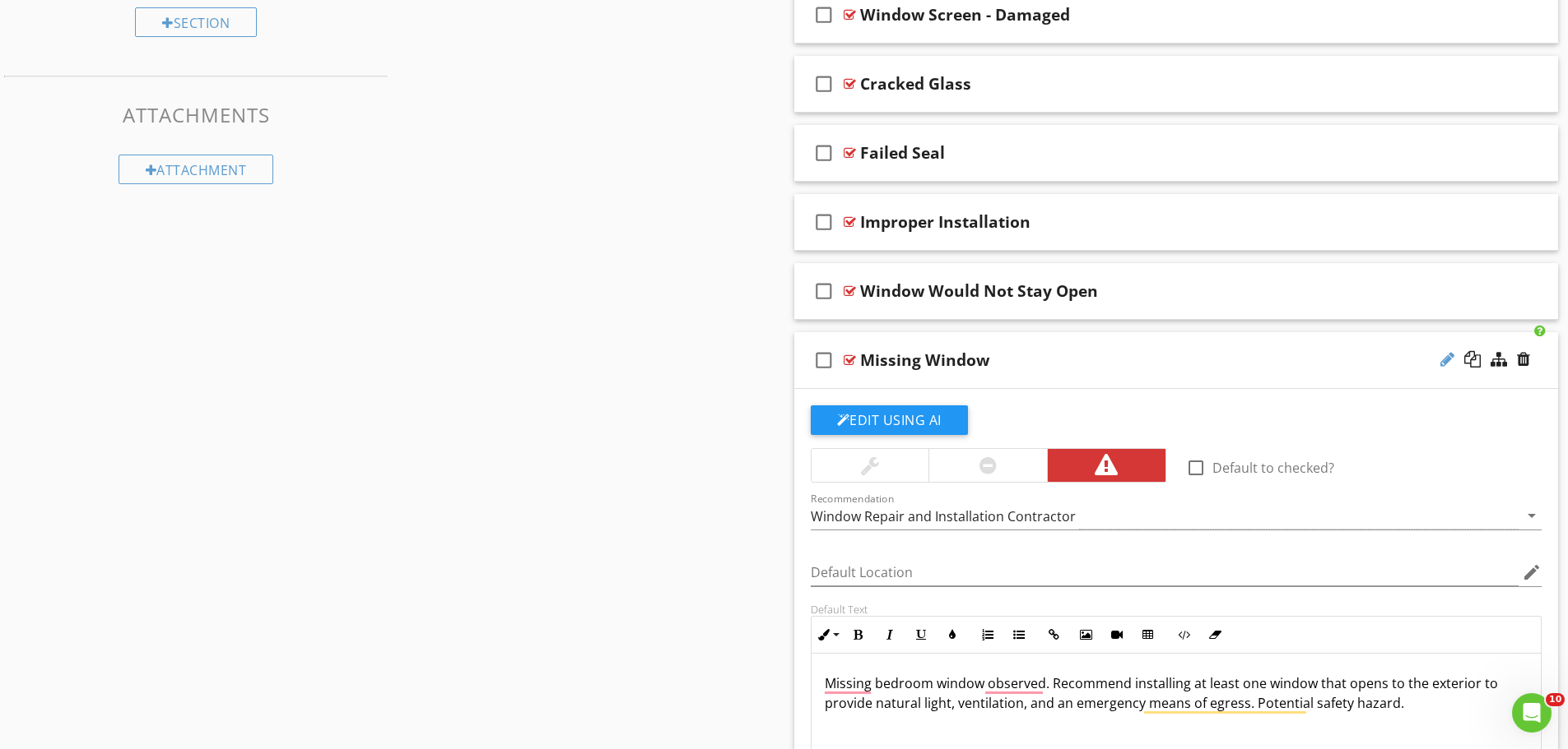
click at [1444, 356] on div at bounding box center [1447, 359] width 14 height 17
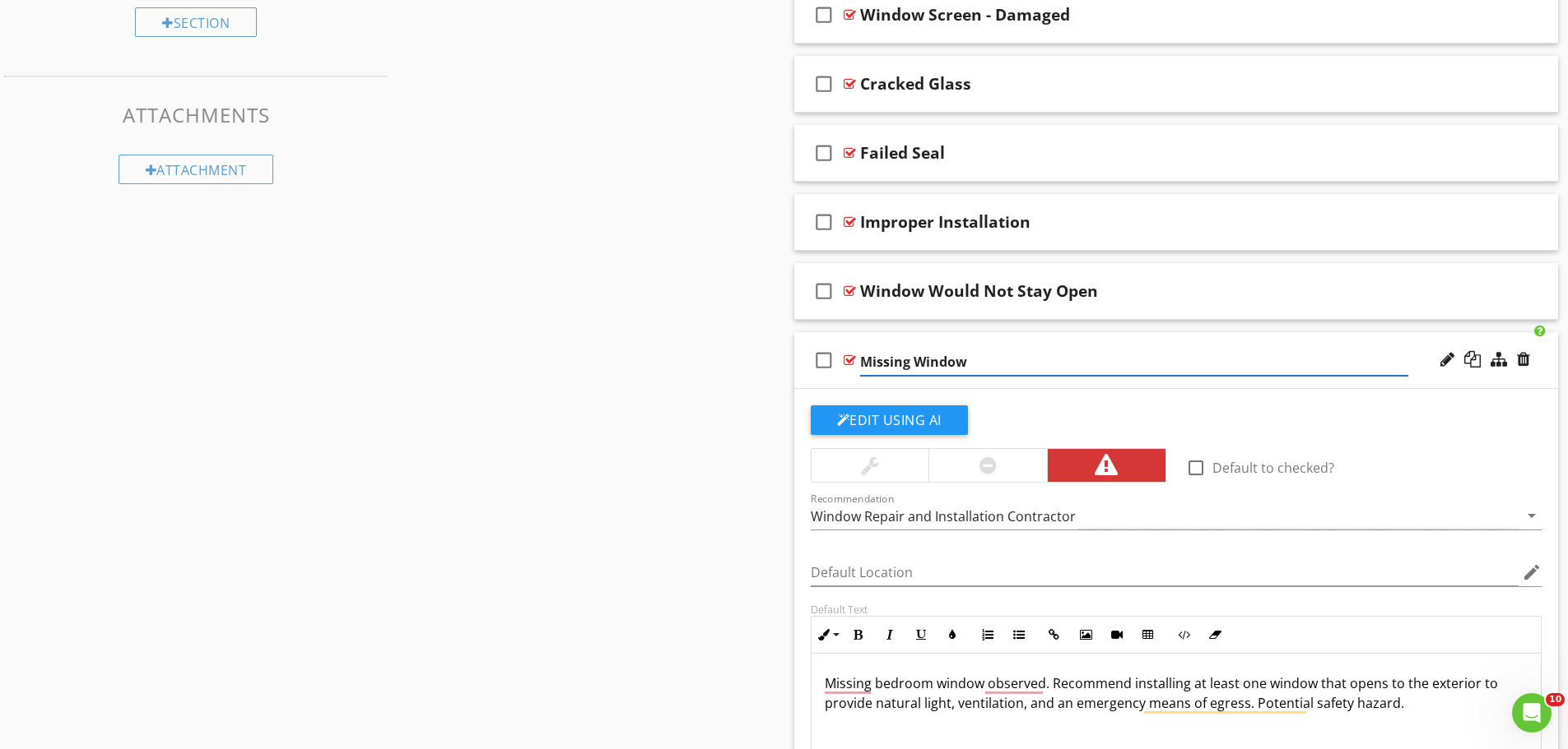
click at [914, 363] on input "Missing Window" at bounding box center [1133, 363] width 548 height 28
type input "Missing Bedroom Window"
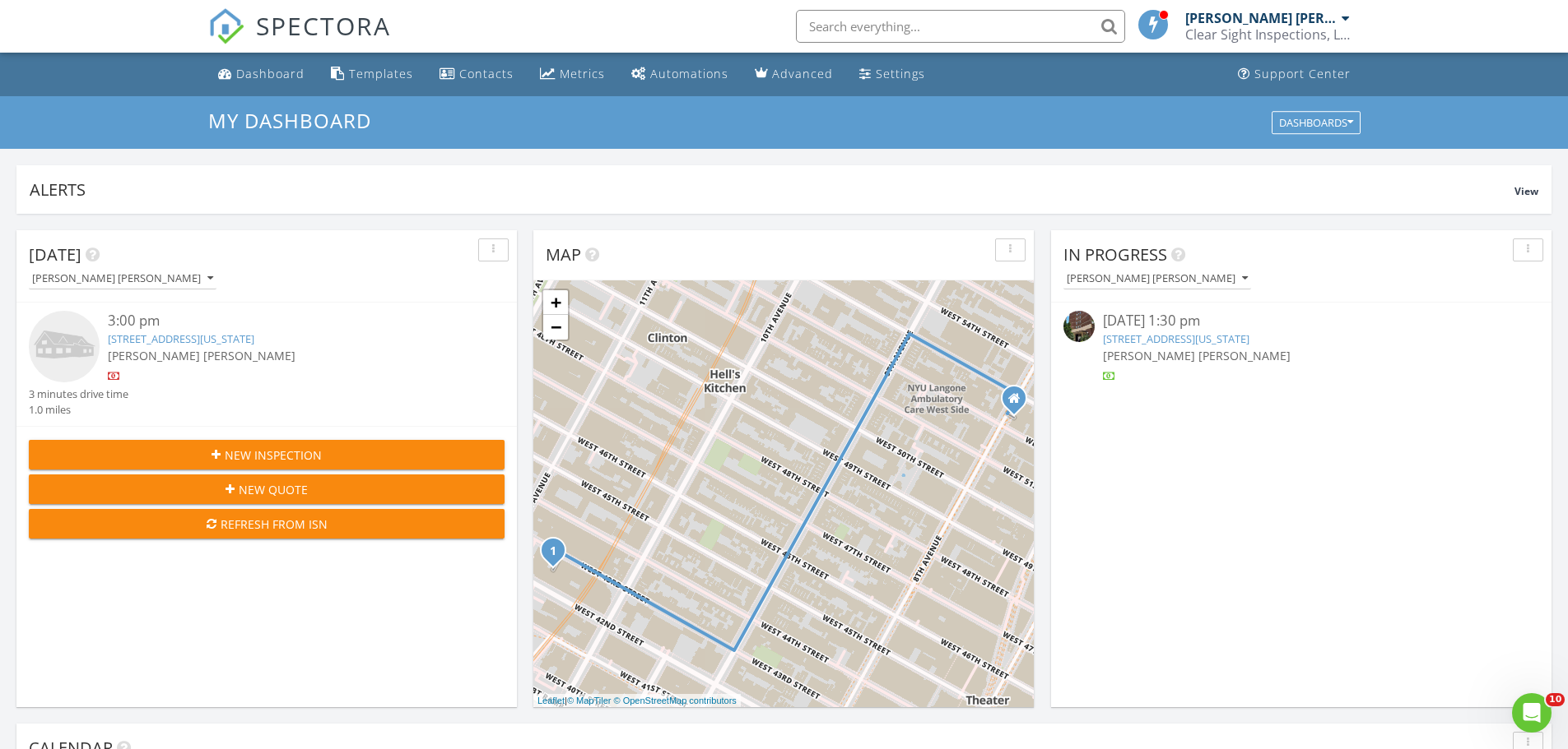
click at [1197, 340] on link "[STREET_ADDRESS][US_STATE]" at bounding box center [1176, 339] width 147 height 15
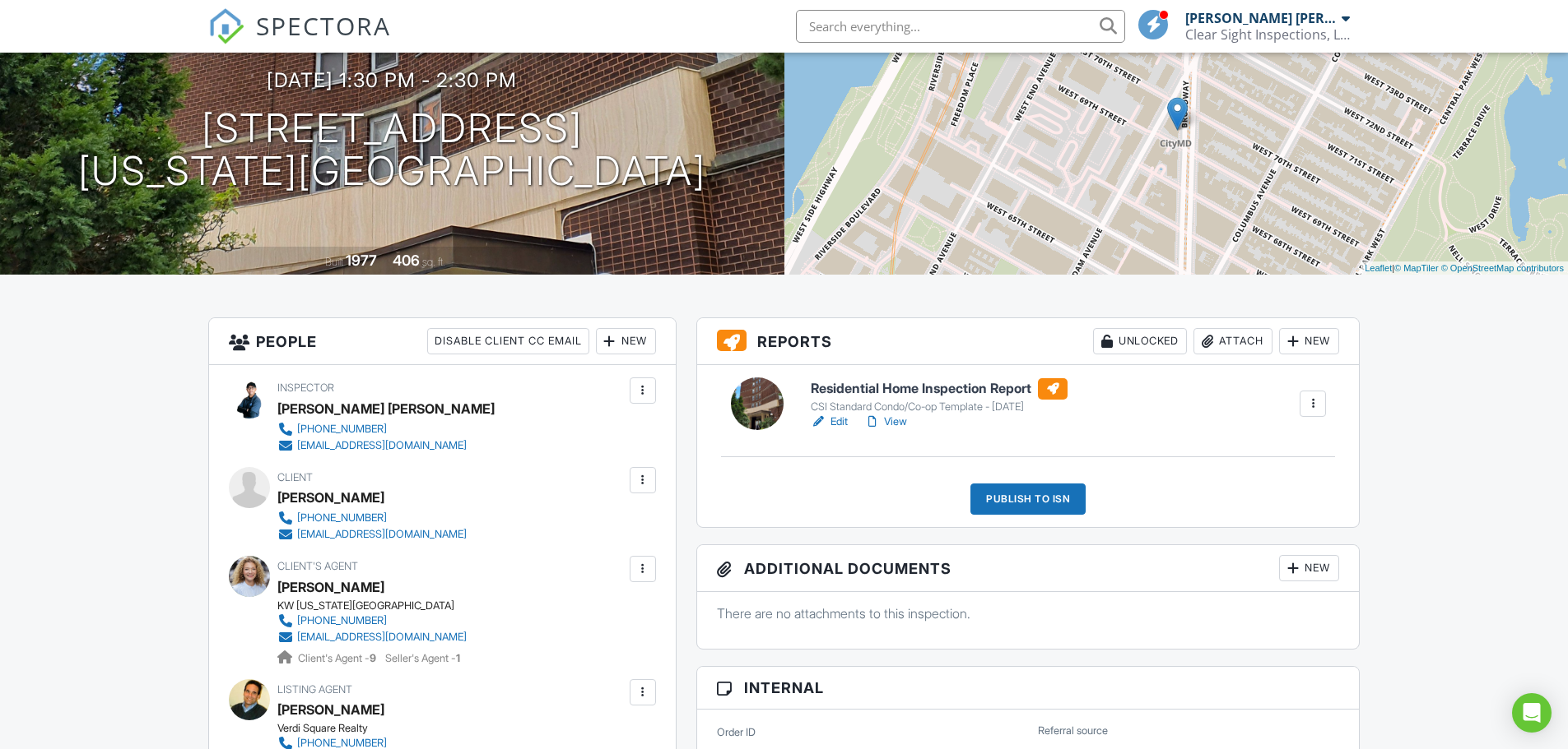
click at [843, 423] on link "Edit" at bounding box center [829, 422] width 37 height 17
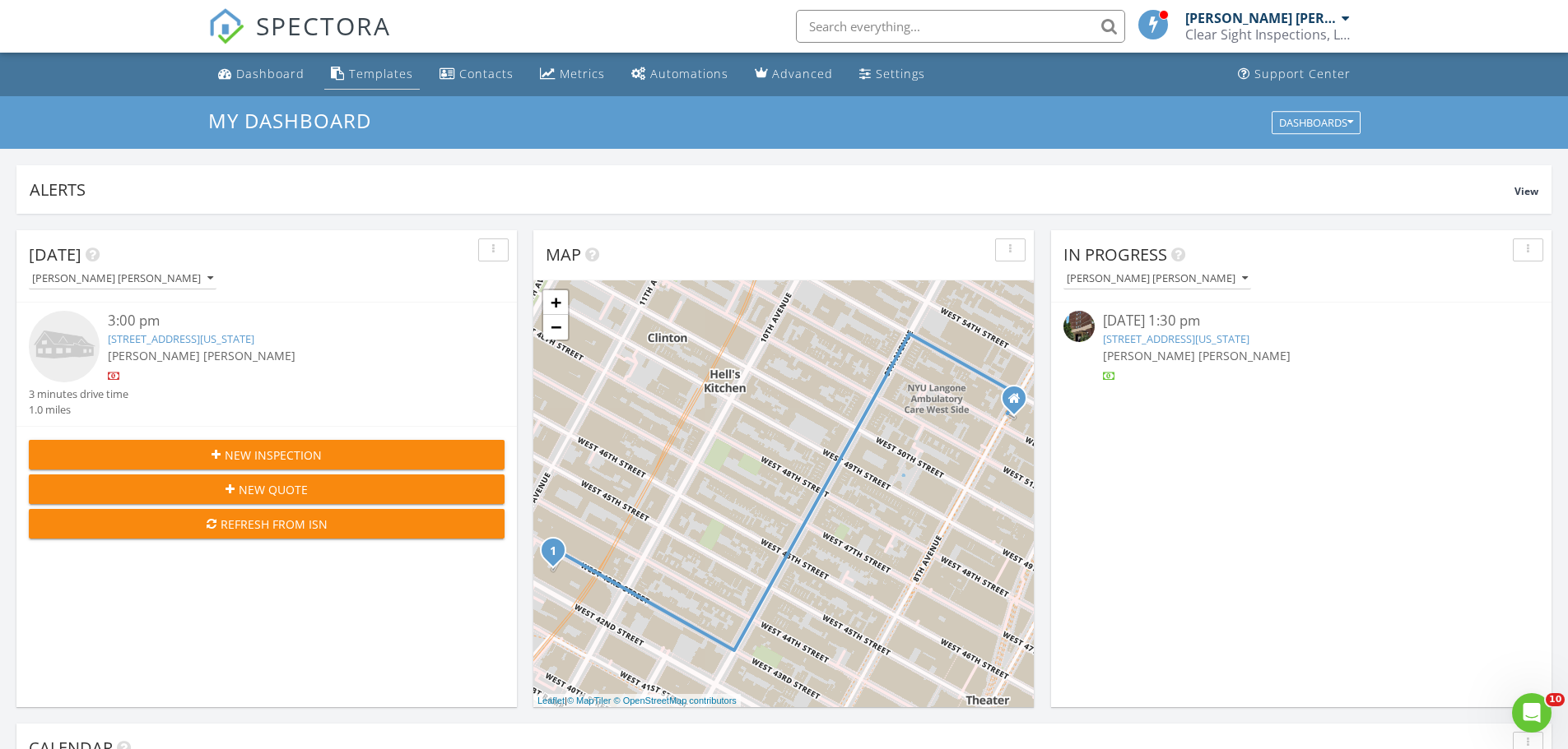
click at [375, 72] on div "Templates" at bounding box center [381, 74] width 64 height 16
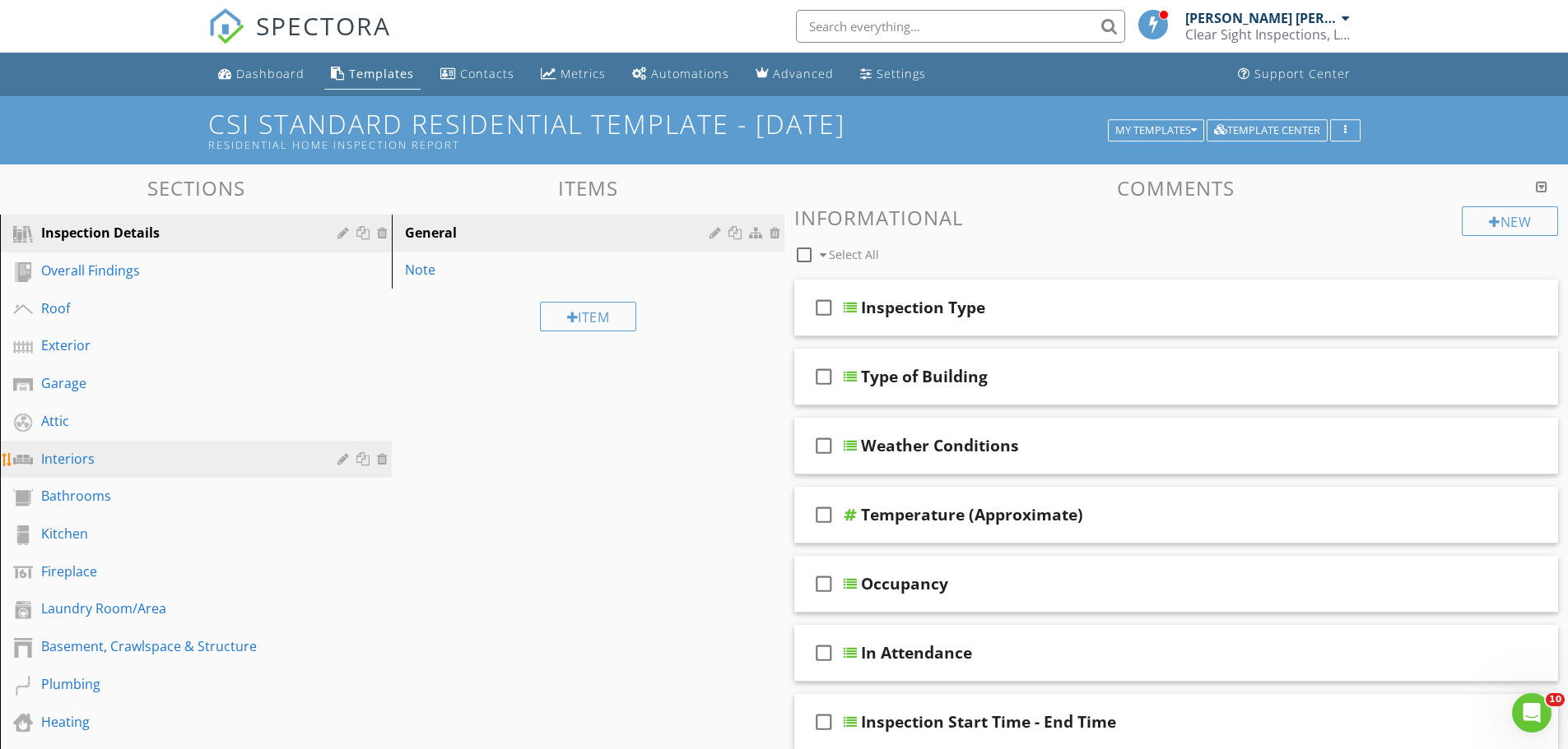
click at [124, 463] on div "Interiors" at bounding box center [177, 459] width 272 height 20
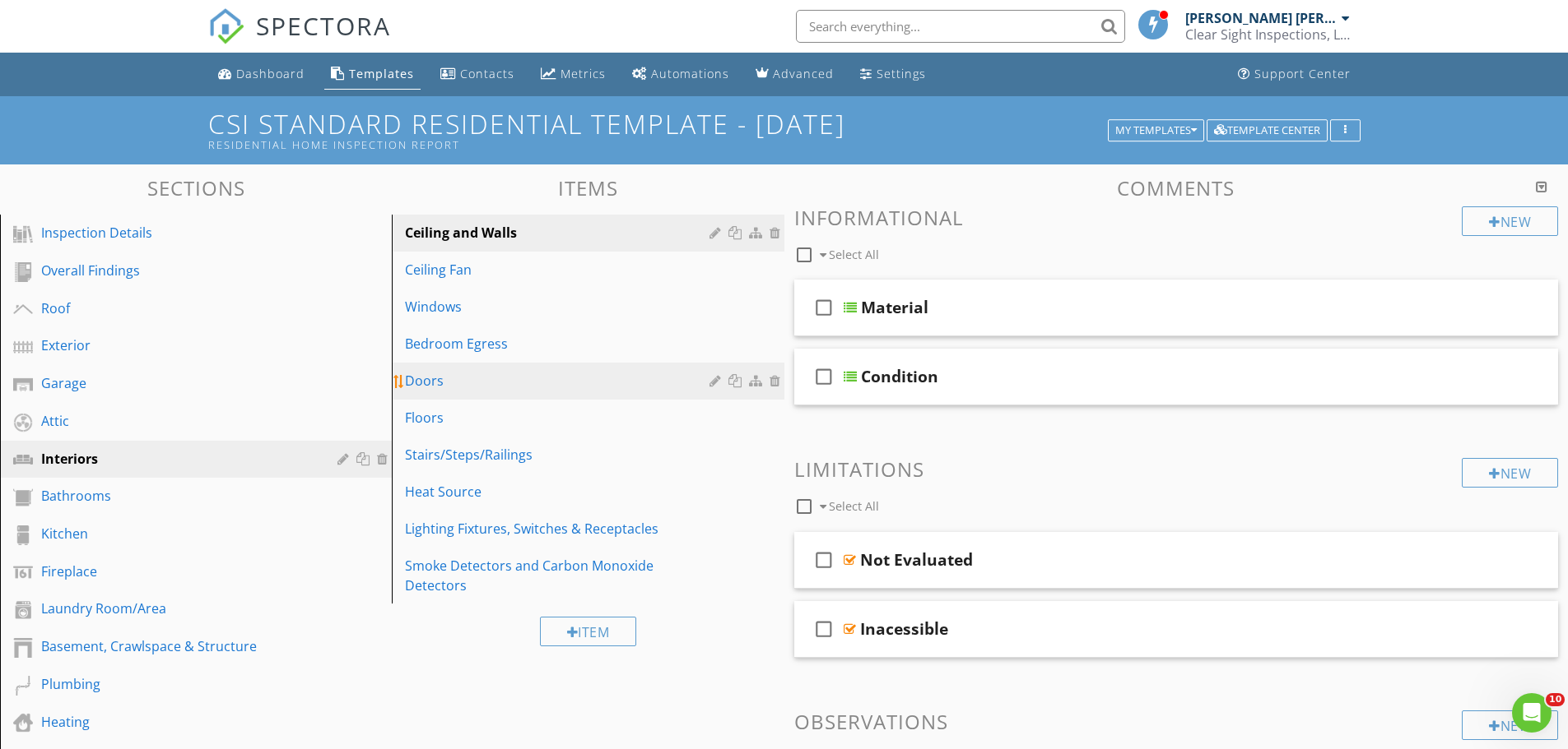
click at [460, 383] on div "Doors" at bounding box center [559, 381] width 308 height 20
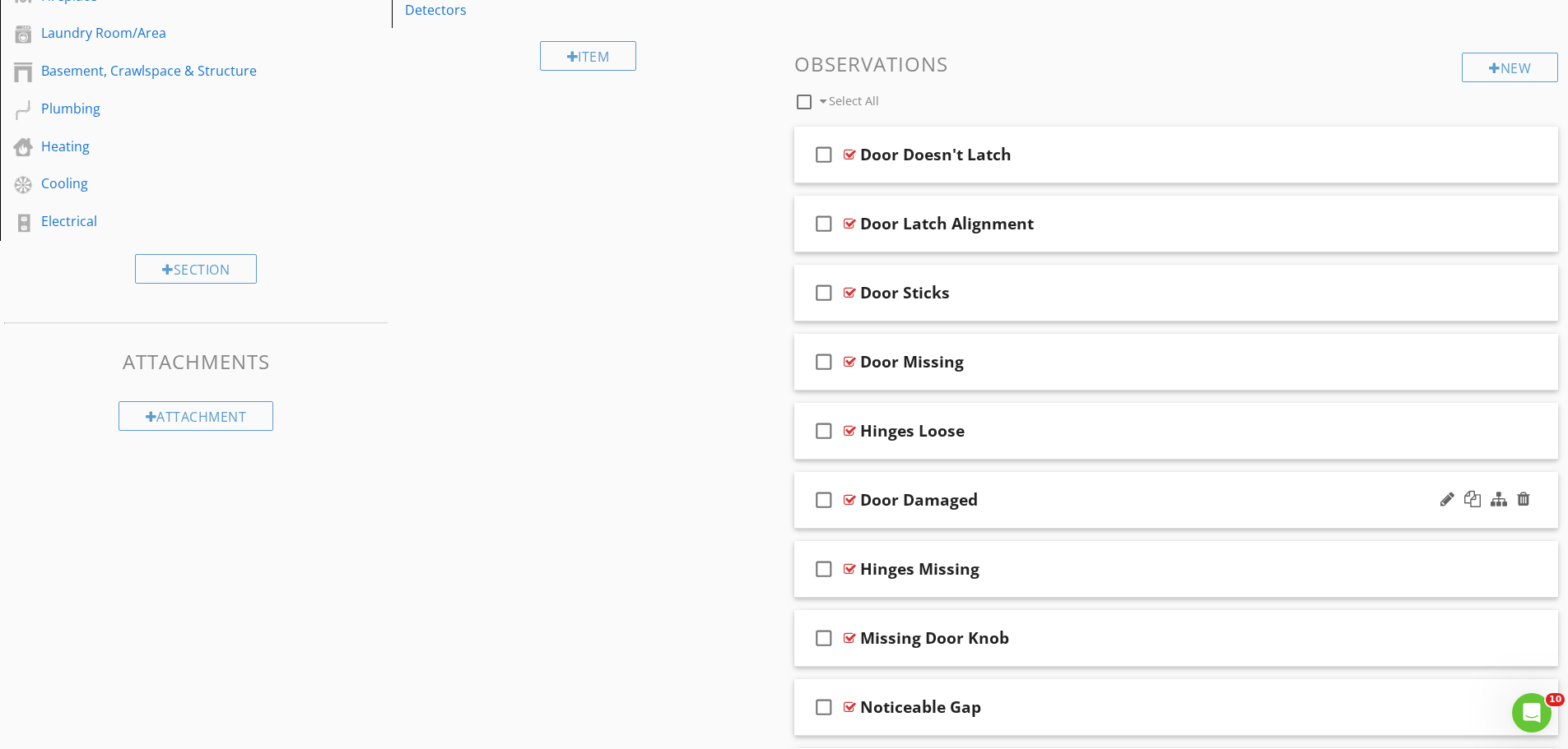
scroll to position [658, 0]
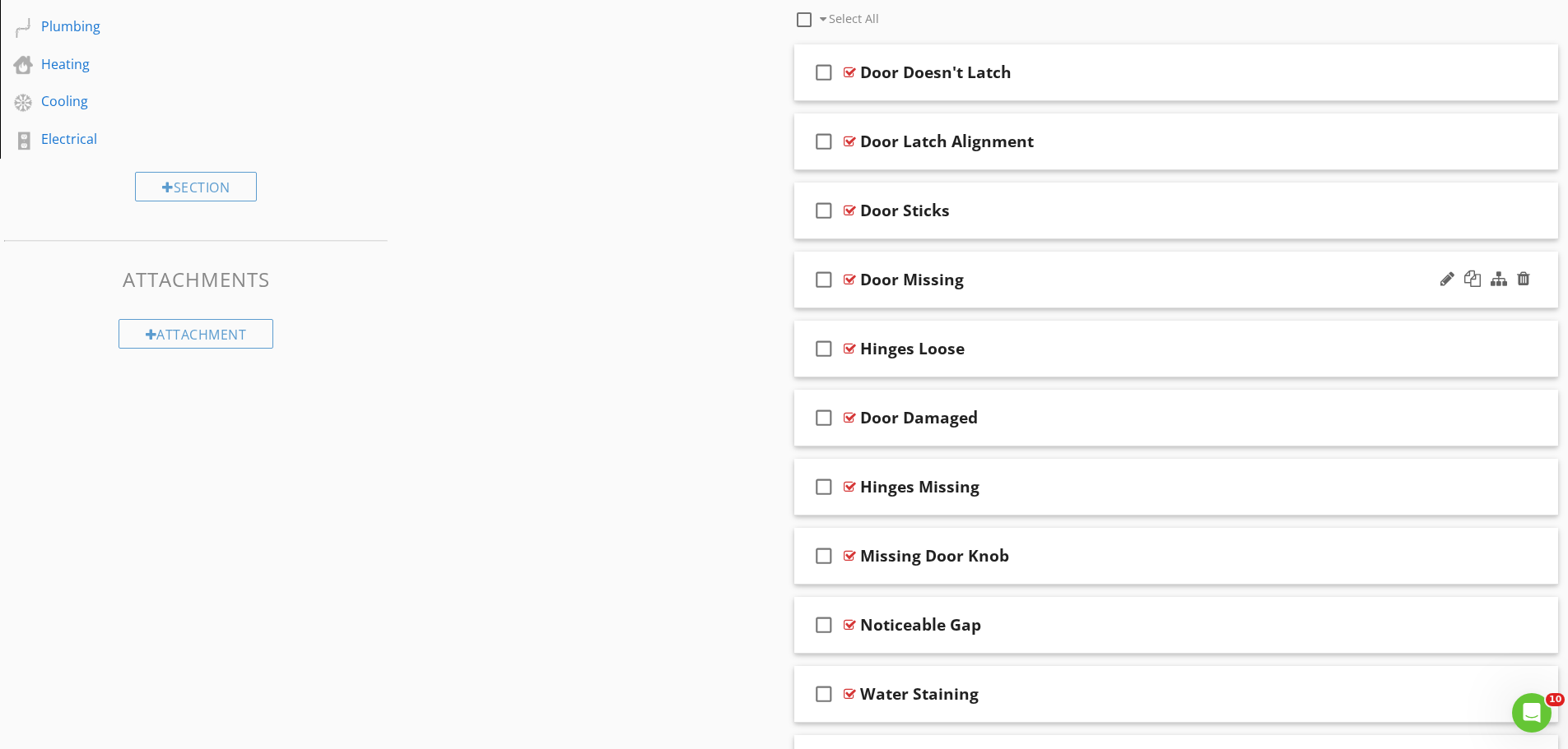
click at [1071, 283] on div "Door Missing" at bounding box center [1133, 280] width 548 height 20
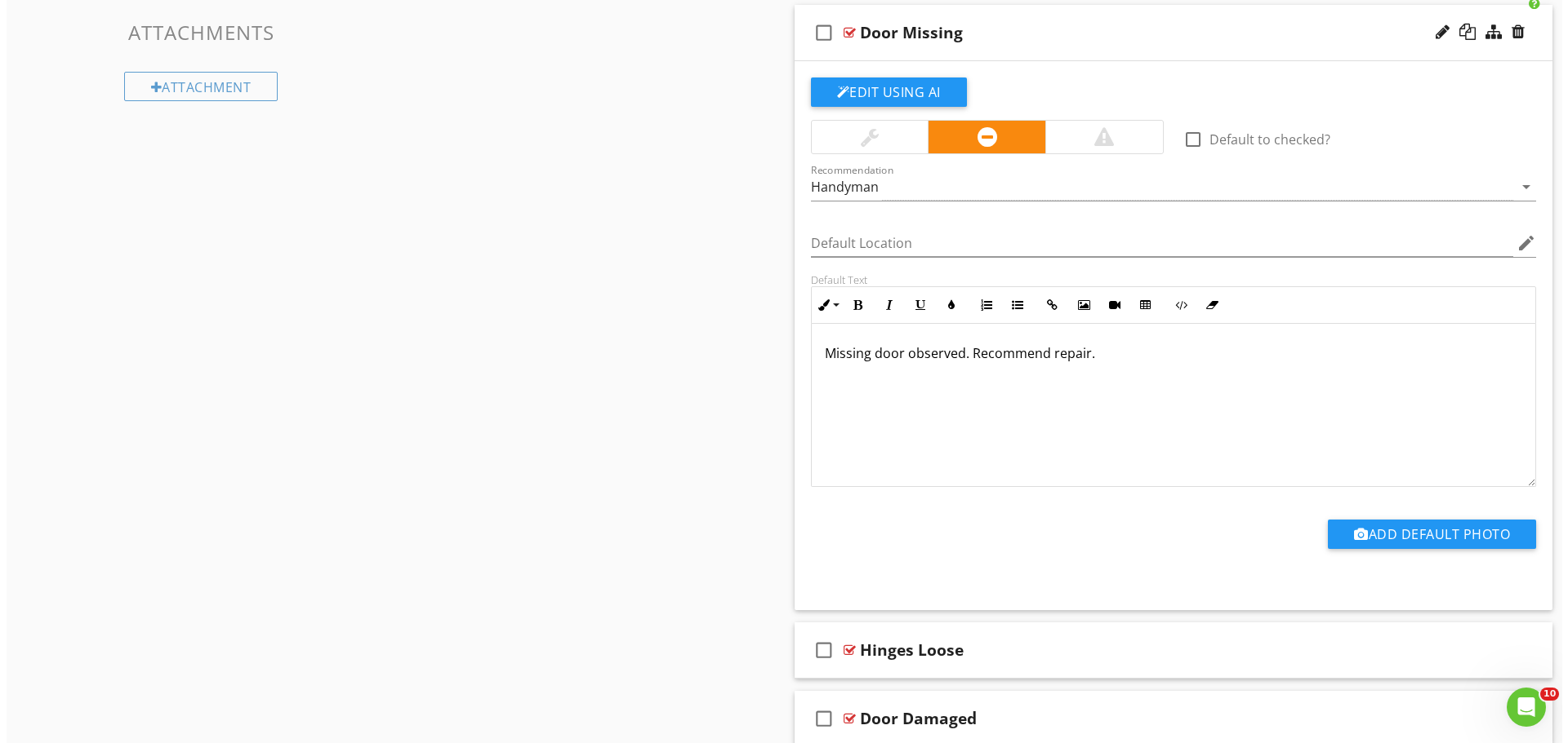
scroll to position [816, 0]
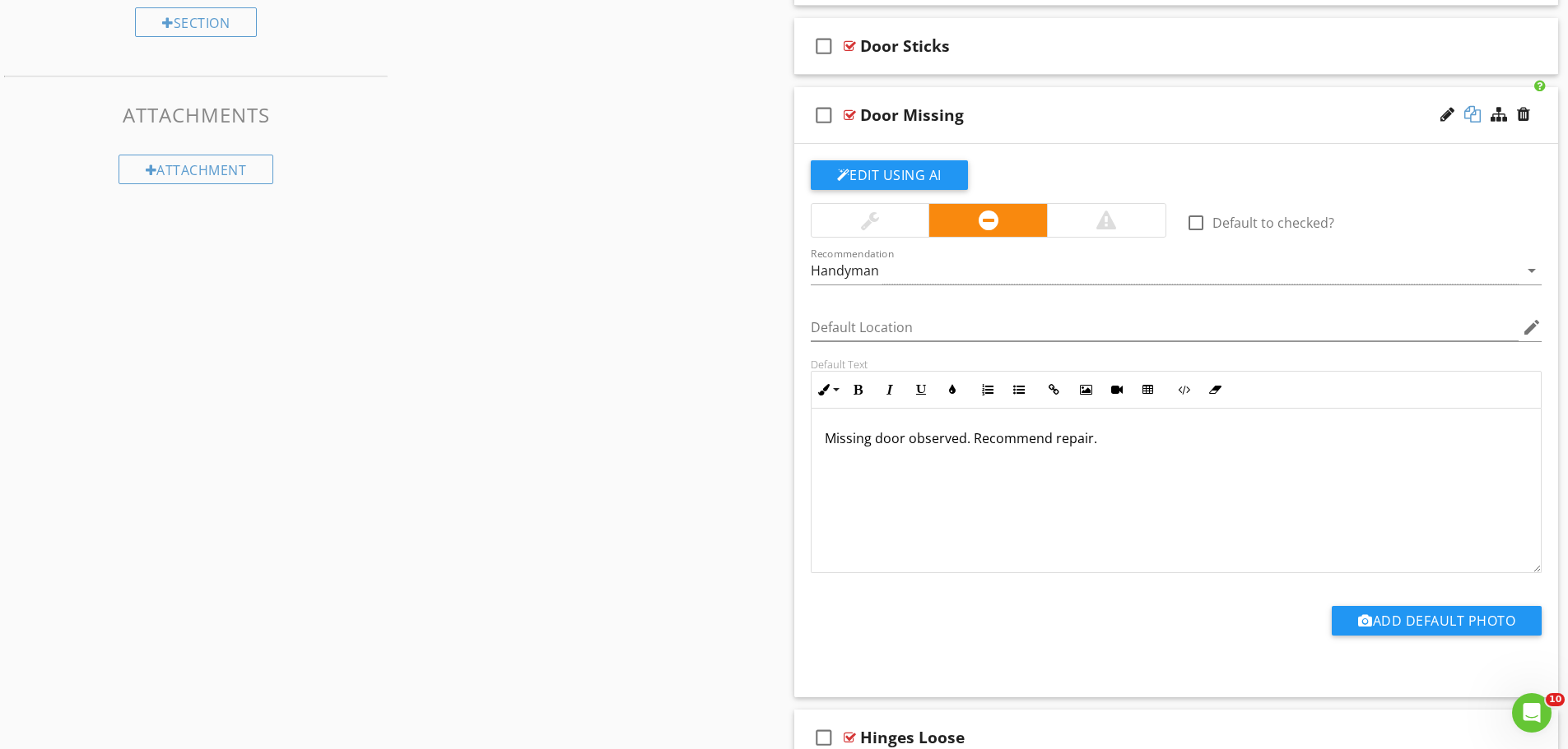
click at [1473, 115] on div at bounding box center [1472, 114] width 17 height 17
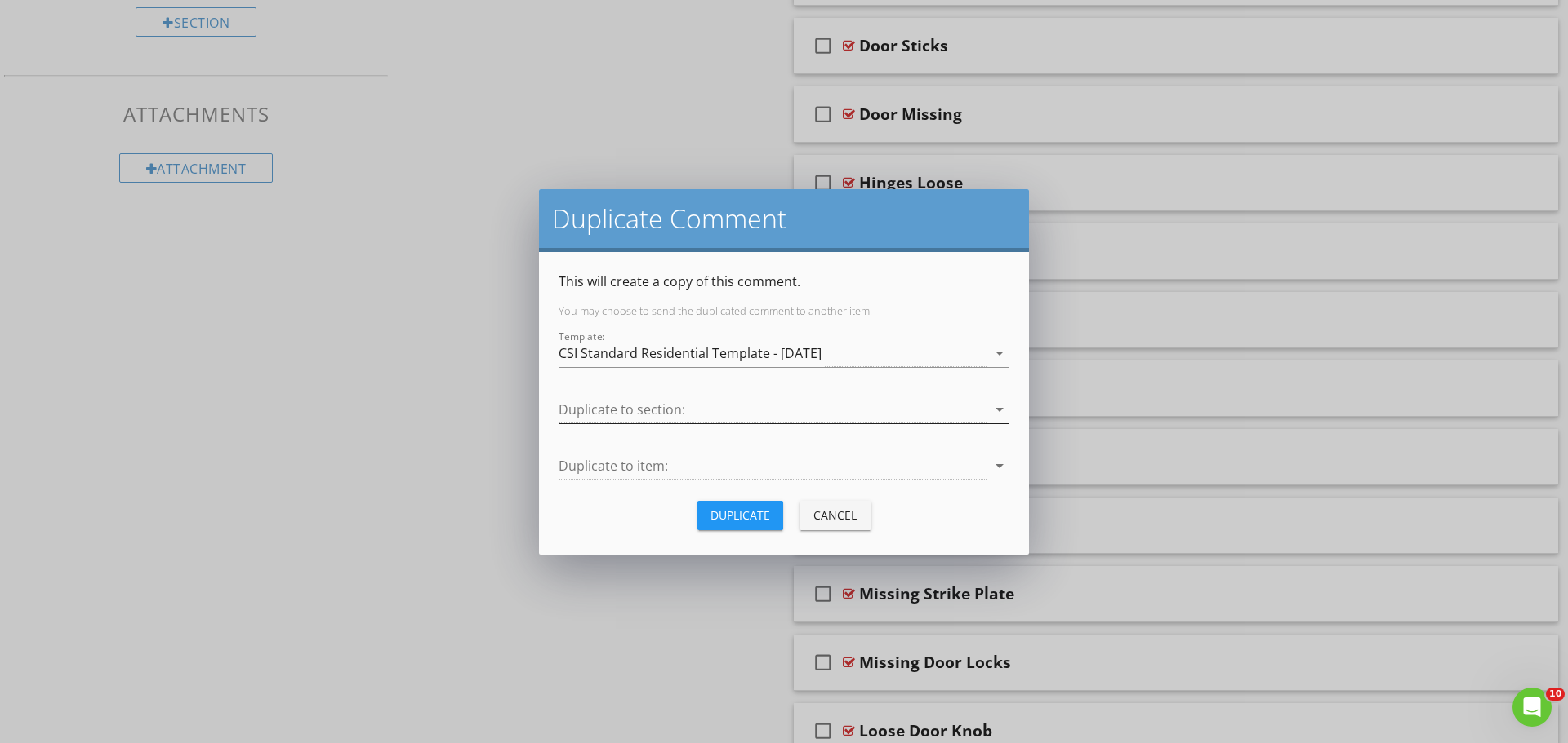
click at [721, 418] on div at bounding box center [772, 410] width 428 height 27
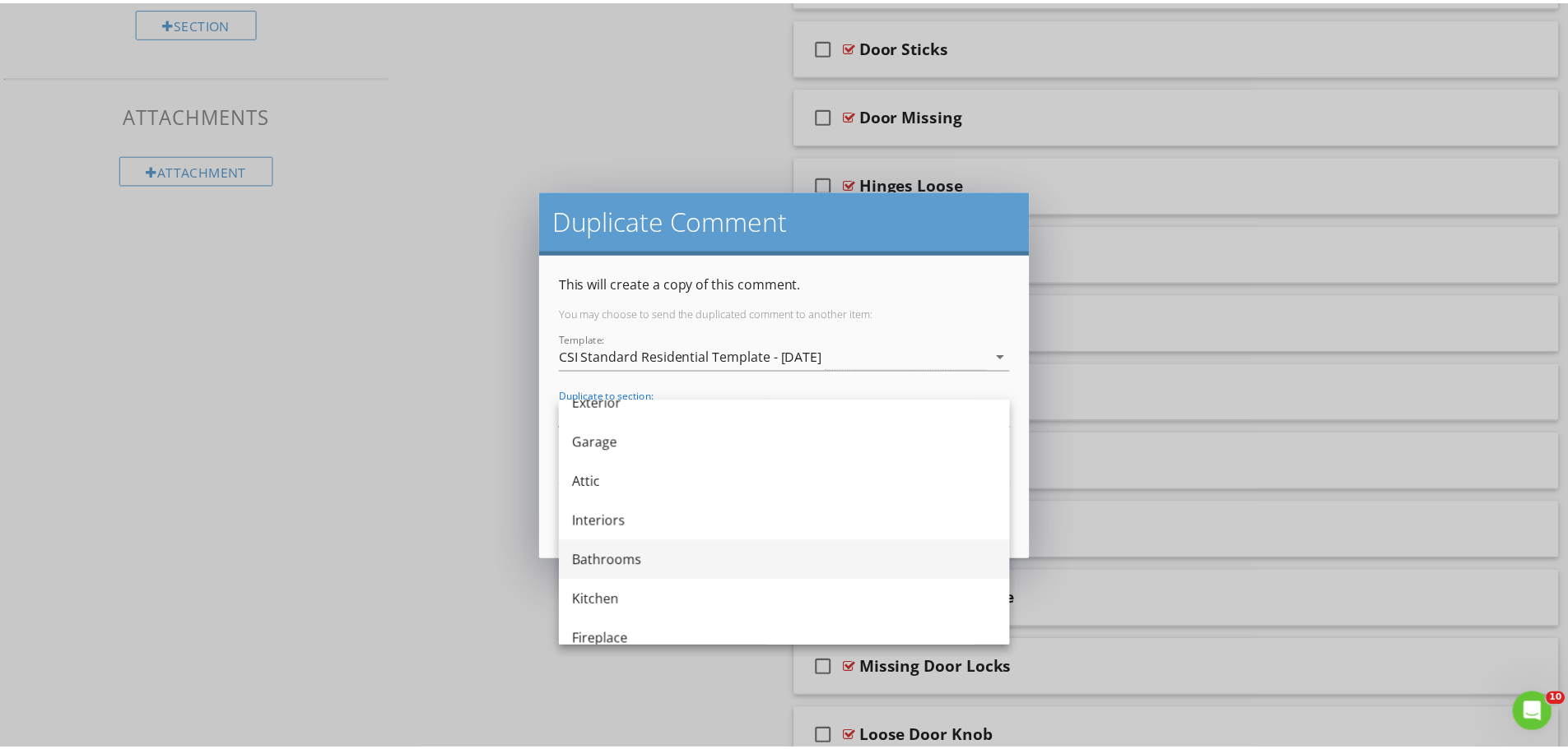
scroll to position [164, 0]
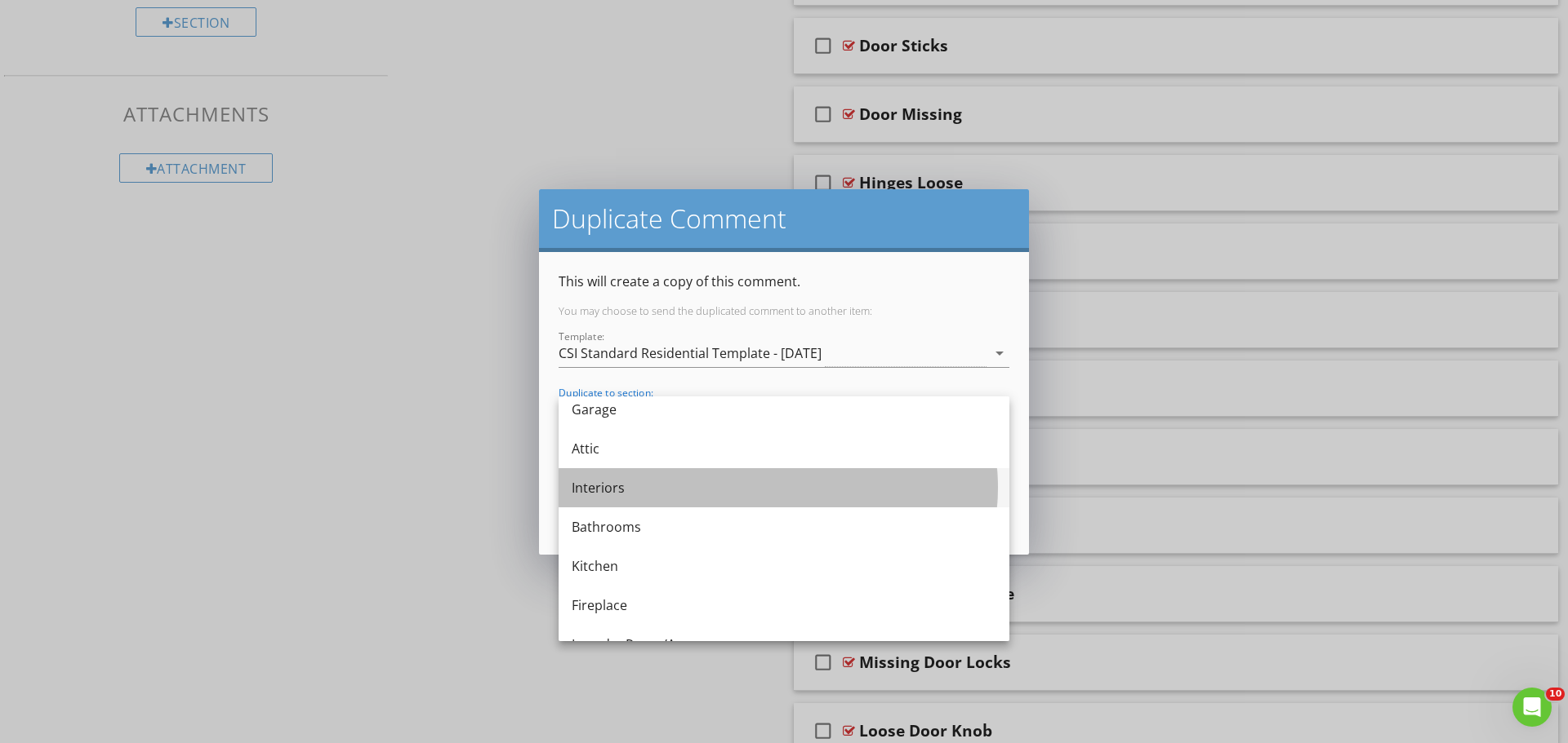
click at [622, 483] on div "Interiors" at bounding box center [783, 488] width 424 height 19
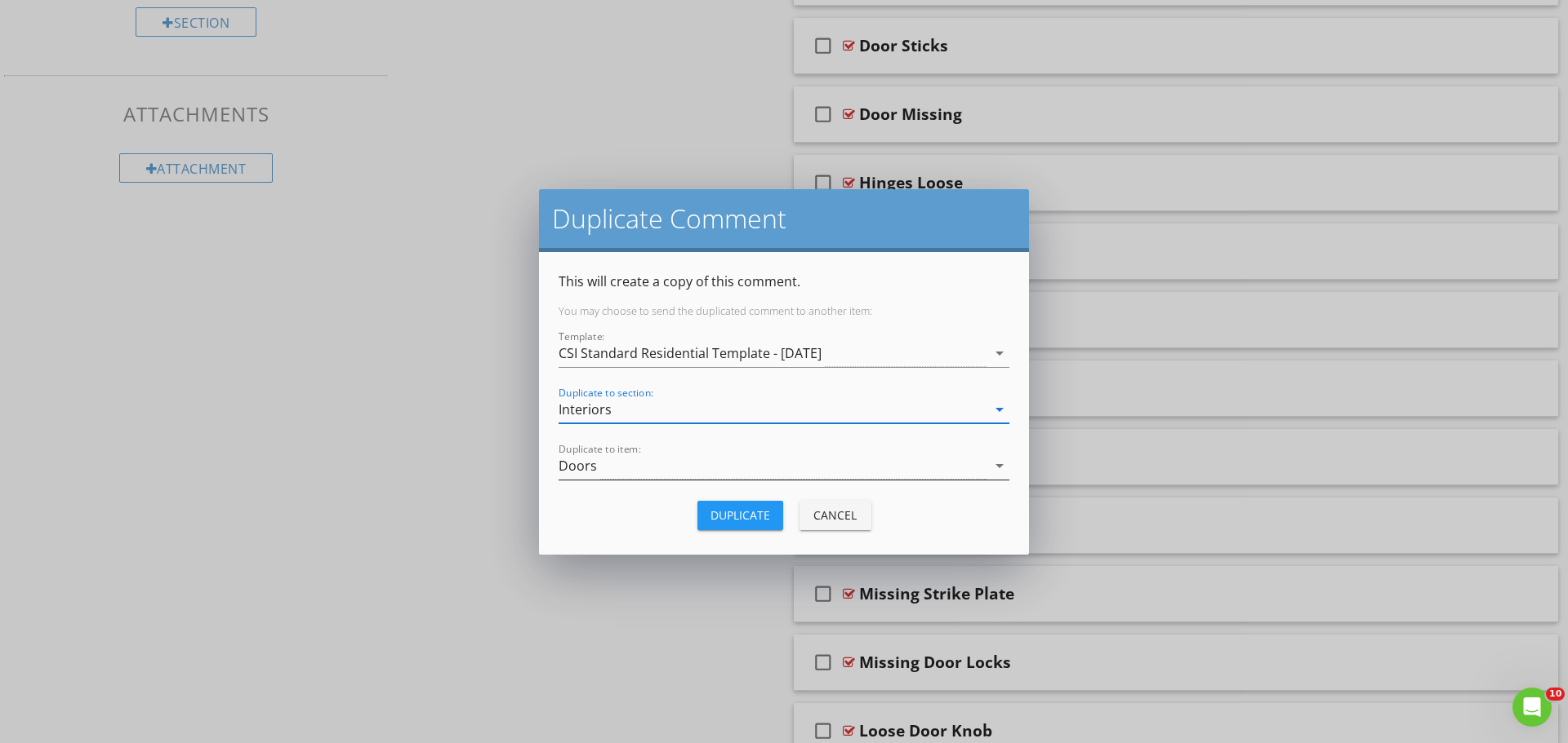
click at [620, 468] on div "Doors" at bounding box center [772, 466] width 428 height 27
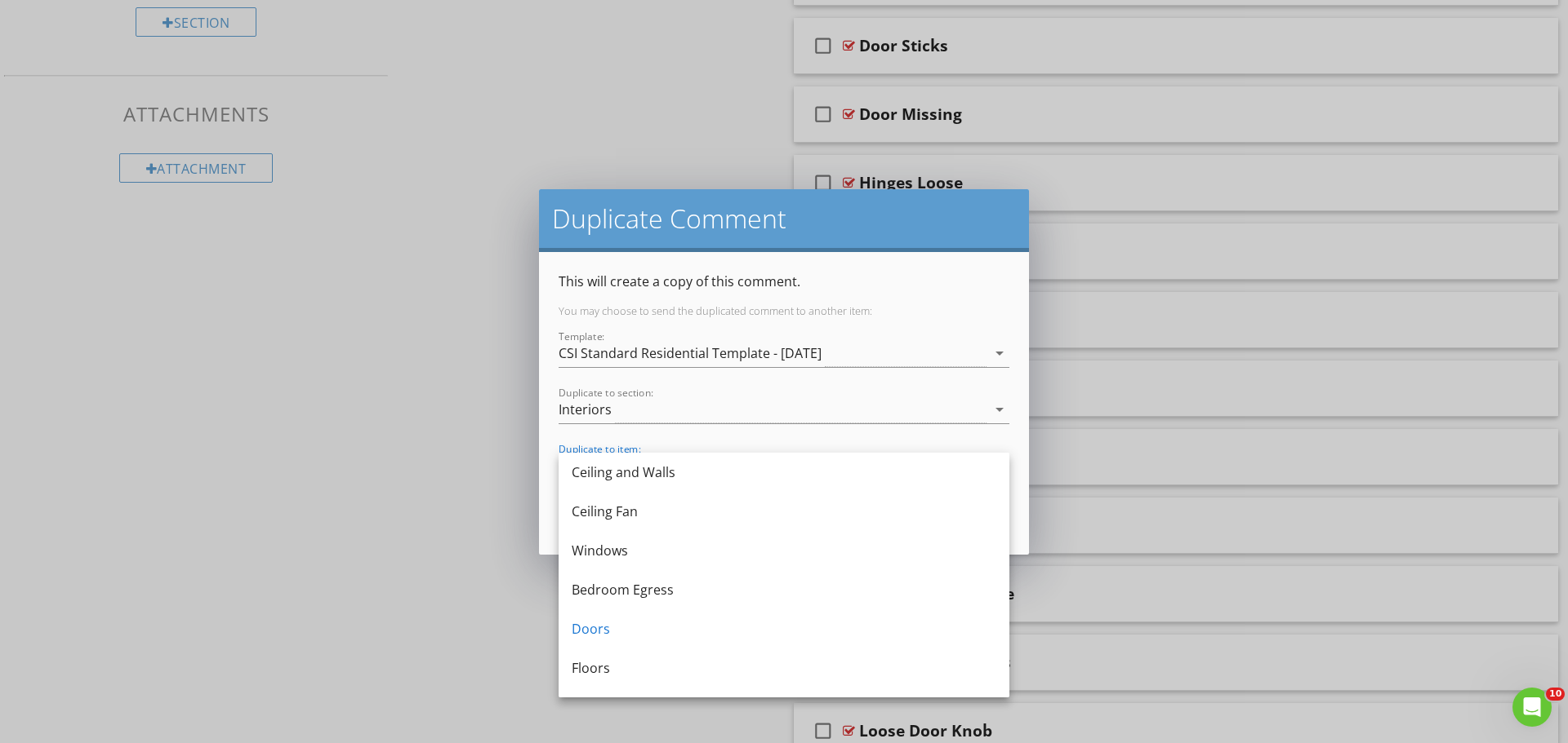
click at [486, 485] on div "Duplicate Comment This will create a copy of this comment. You may choose to se…" at bounding box center [784, 371] width 1568 height 743
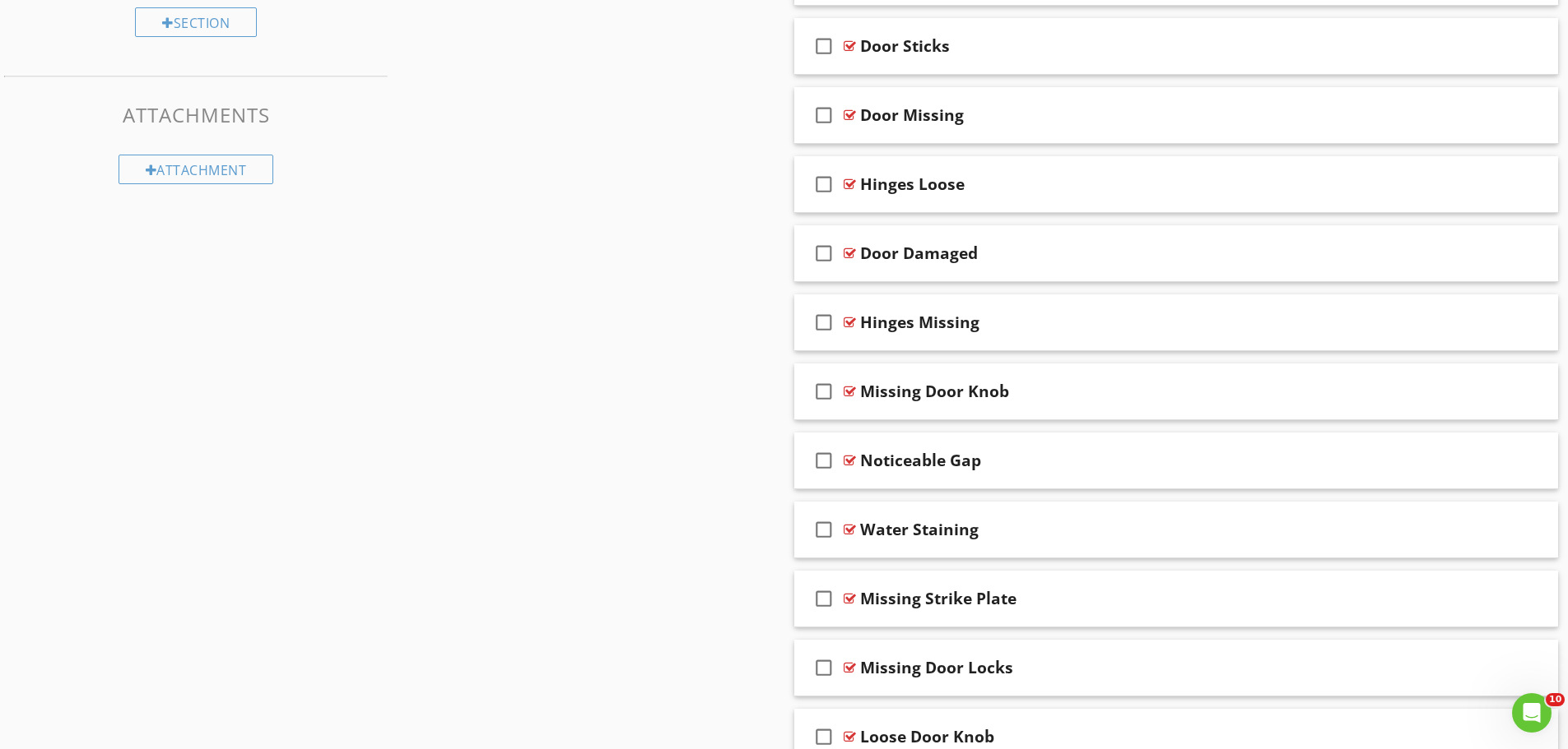
scroll to position [576, 0]
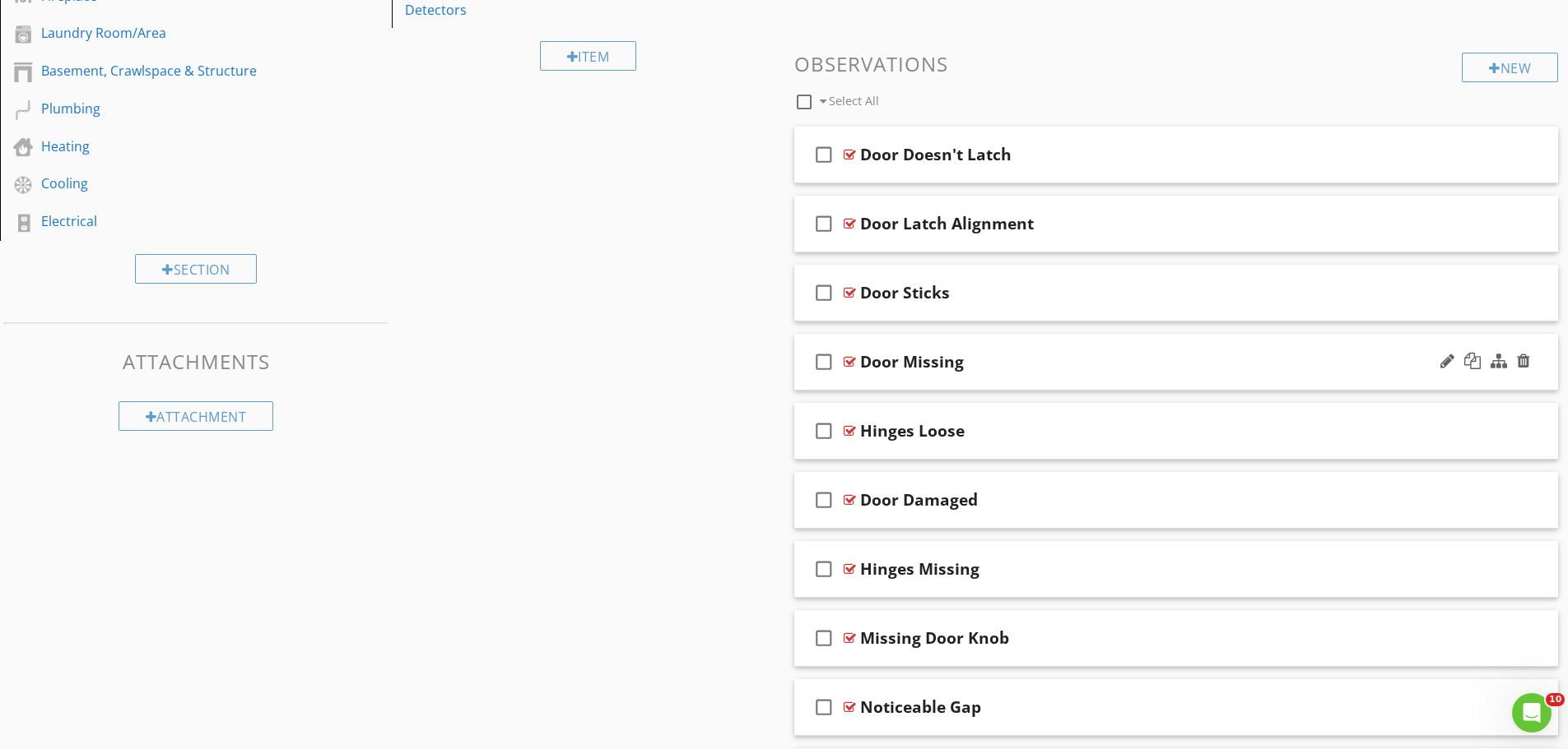
click at [1082, 369] on div "Door Missing" at bounding box center [1133, 362] width 548 height 20
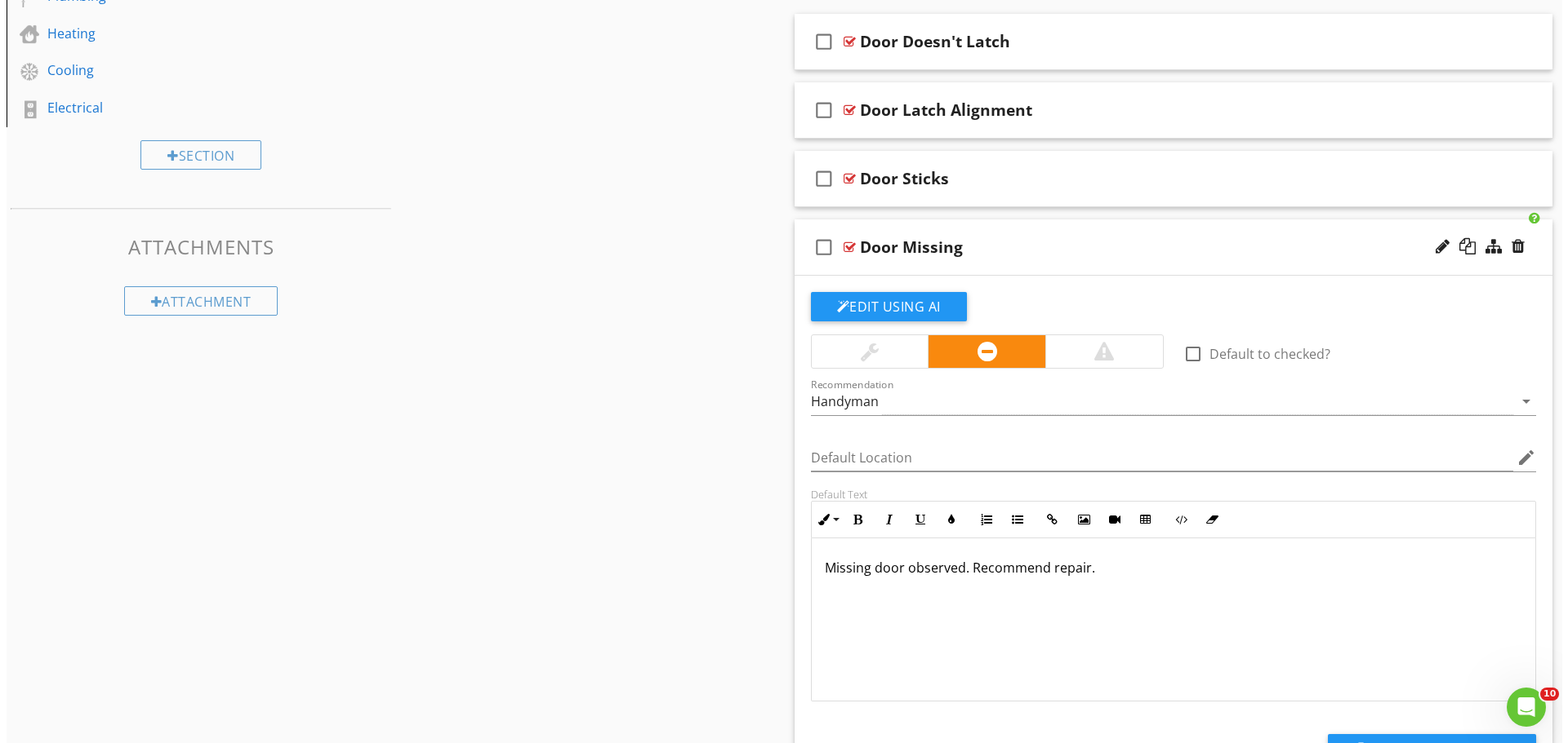
scroll to position [734, 0]
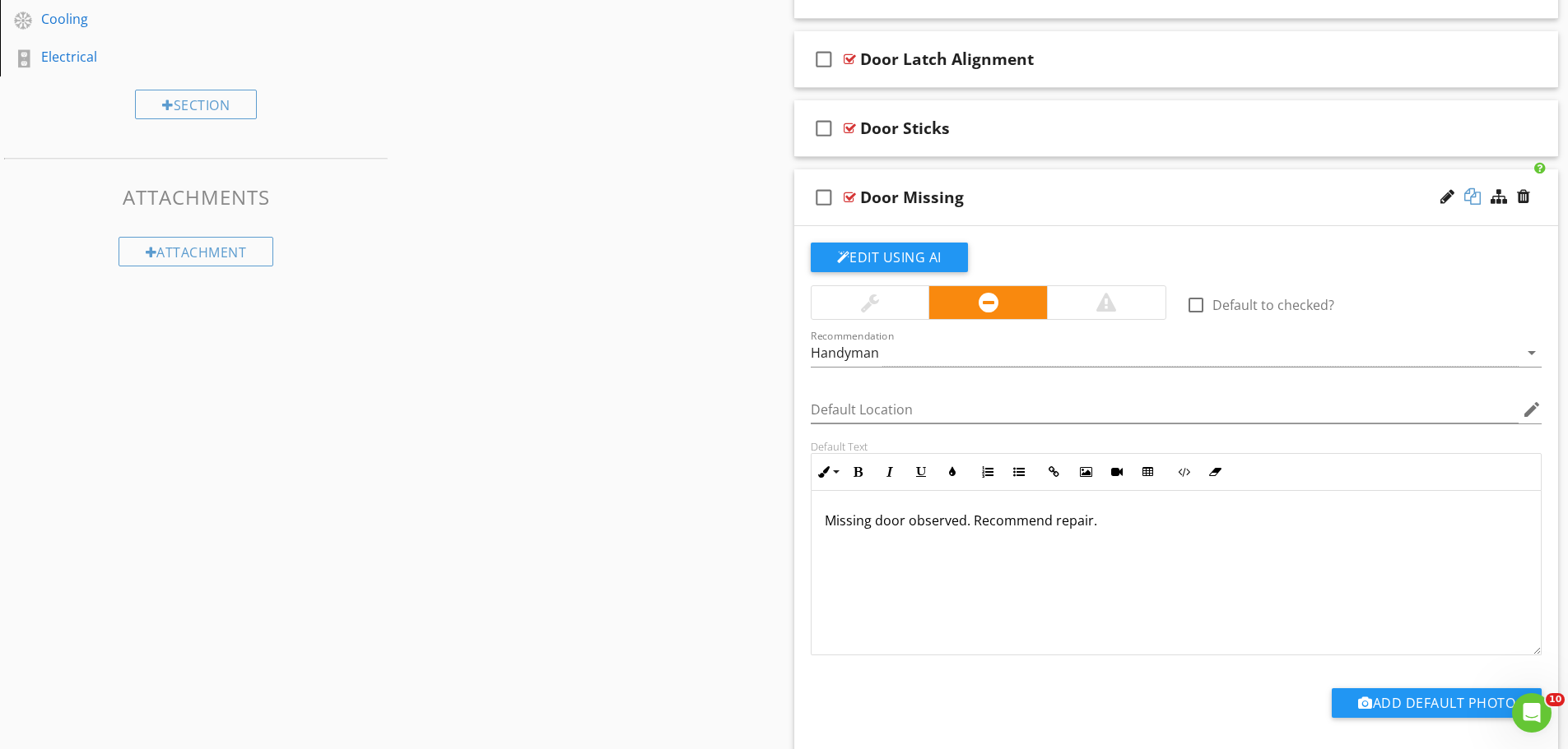
click at [1476, 201] on div at bounding box center [1472, 196] width 17 height 17
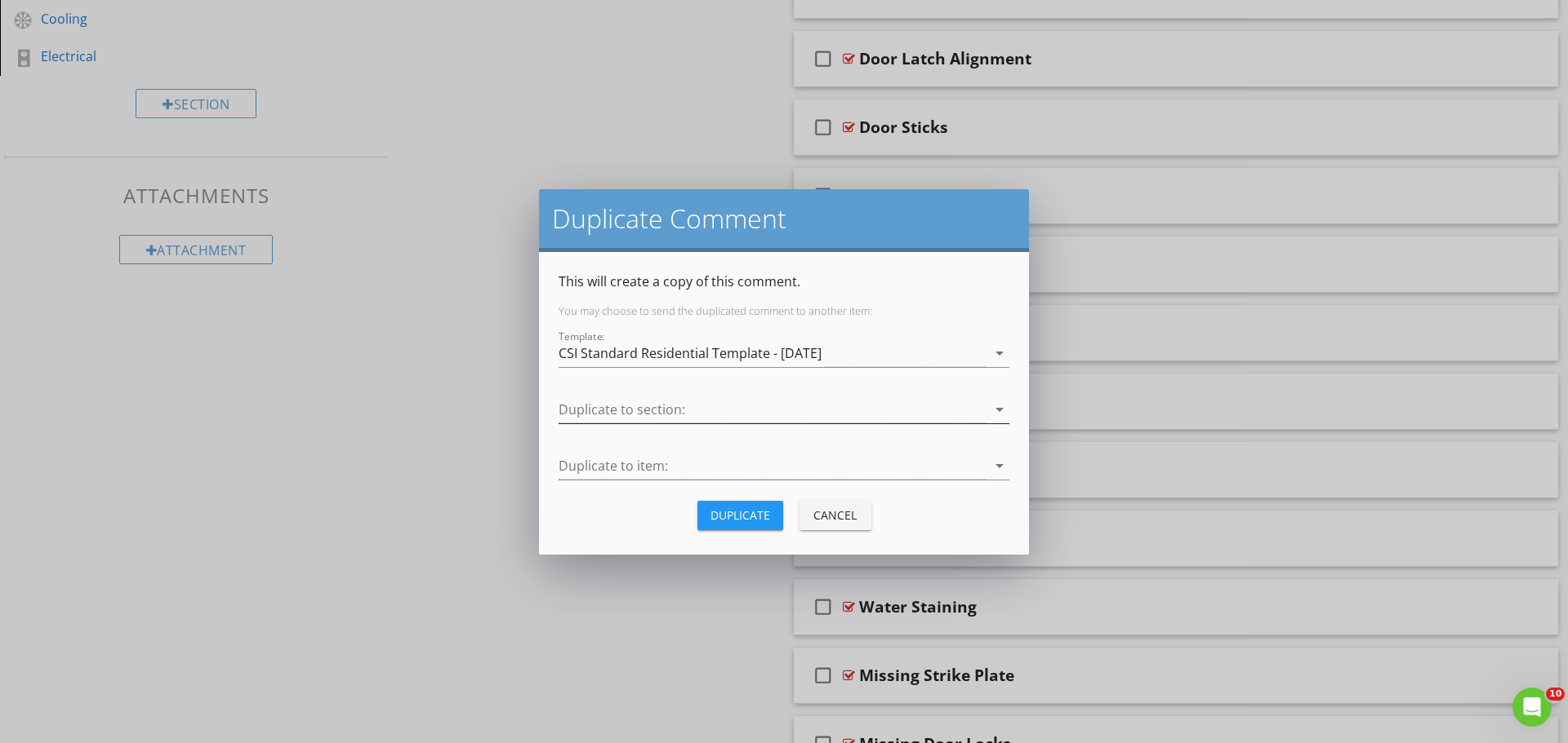
click at [687, 407] on div at bounding box center [772, 410] width 428 height 27
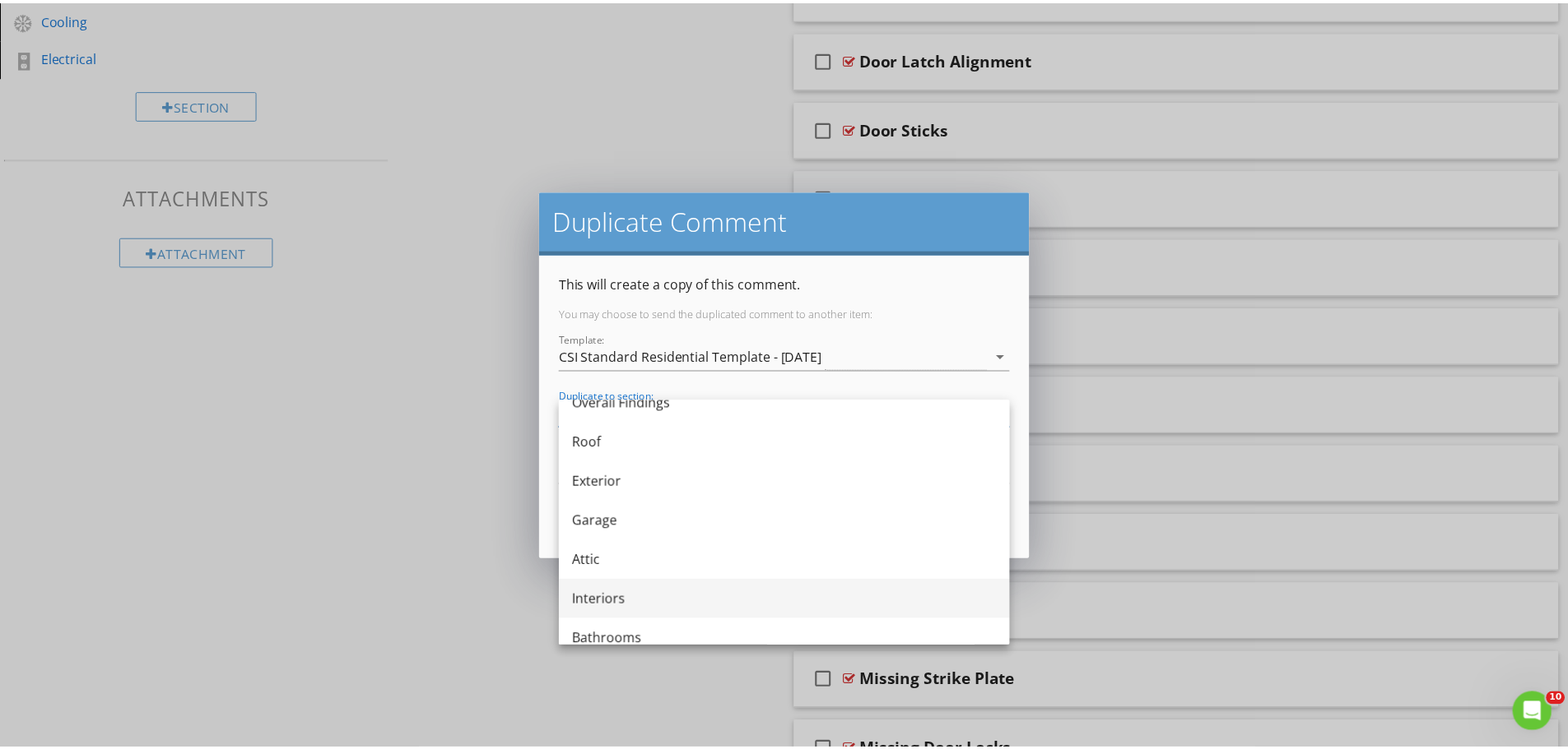
scroll to position [83, 0]
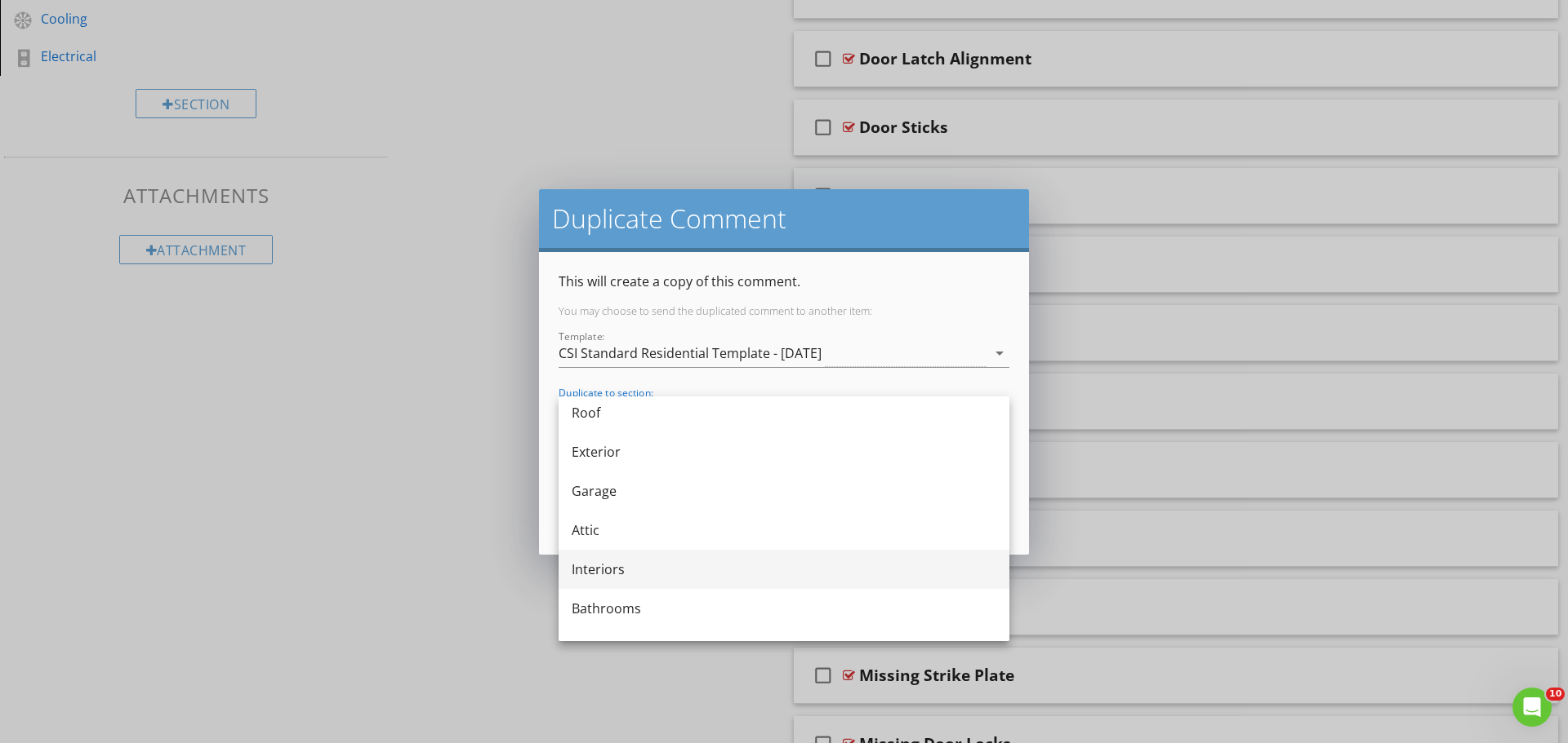
click at [624, 564] on div "Interiors" at bounding box center [783, 569] width 424 height 19
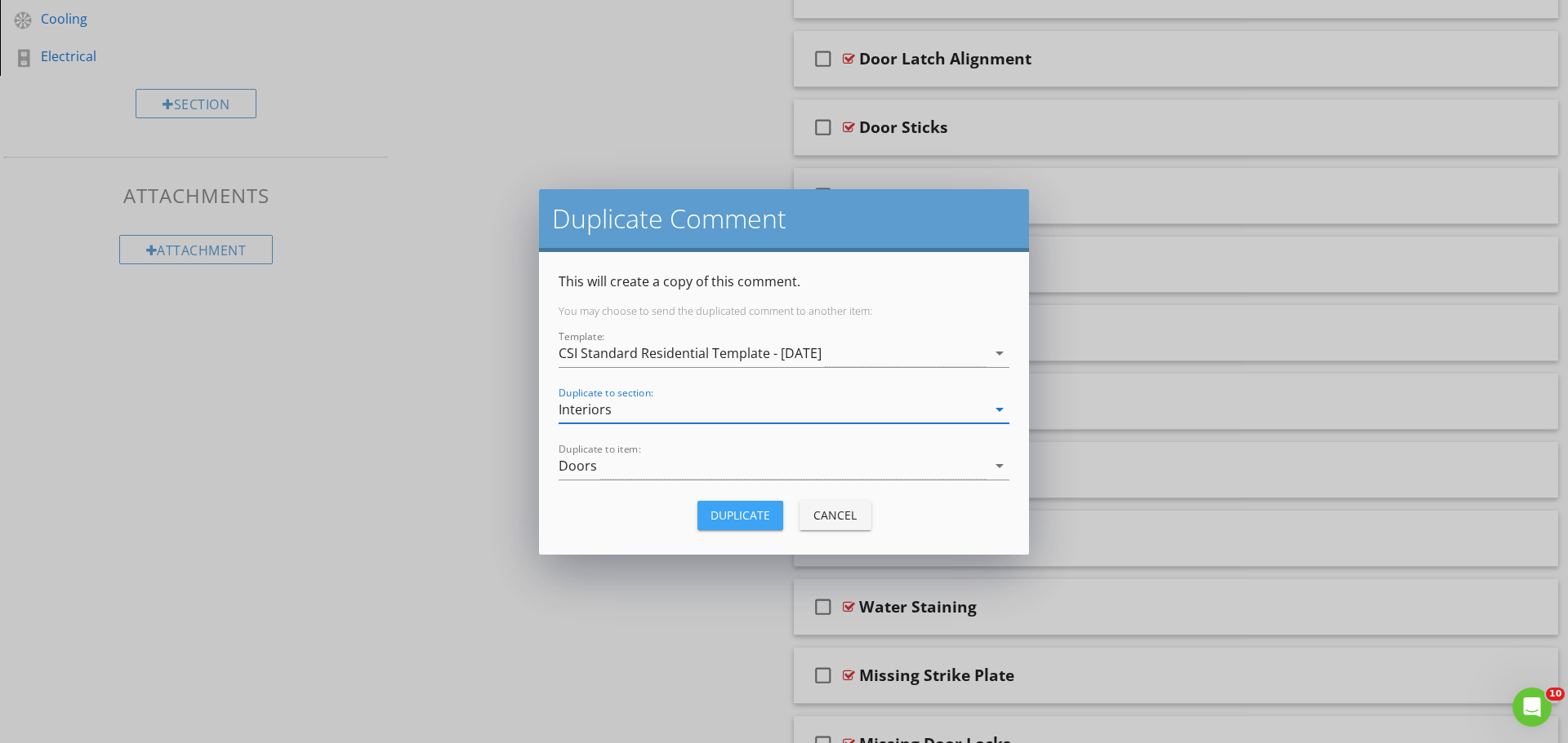
click at [744, 519] on div "Duplicate" at bounding box center [740, 515] width 60 height 17
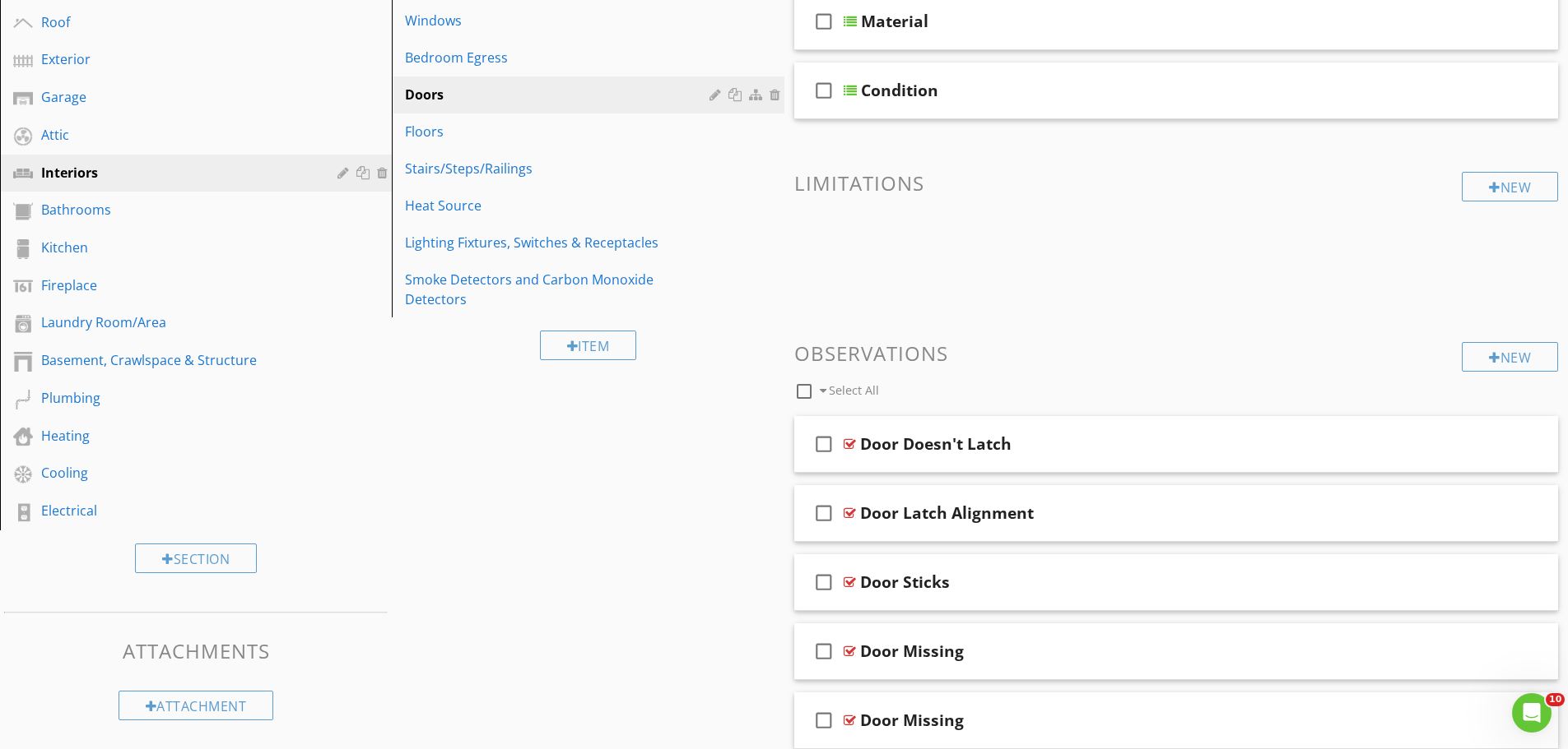
scroll to position [740, 0]
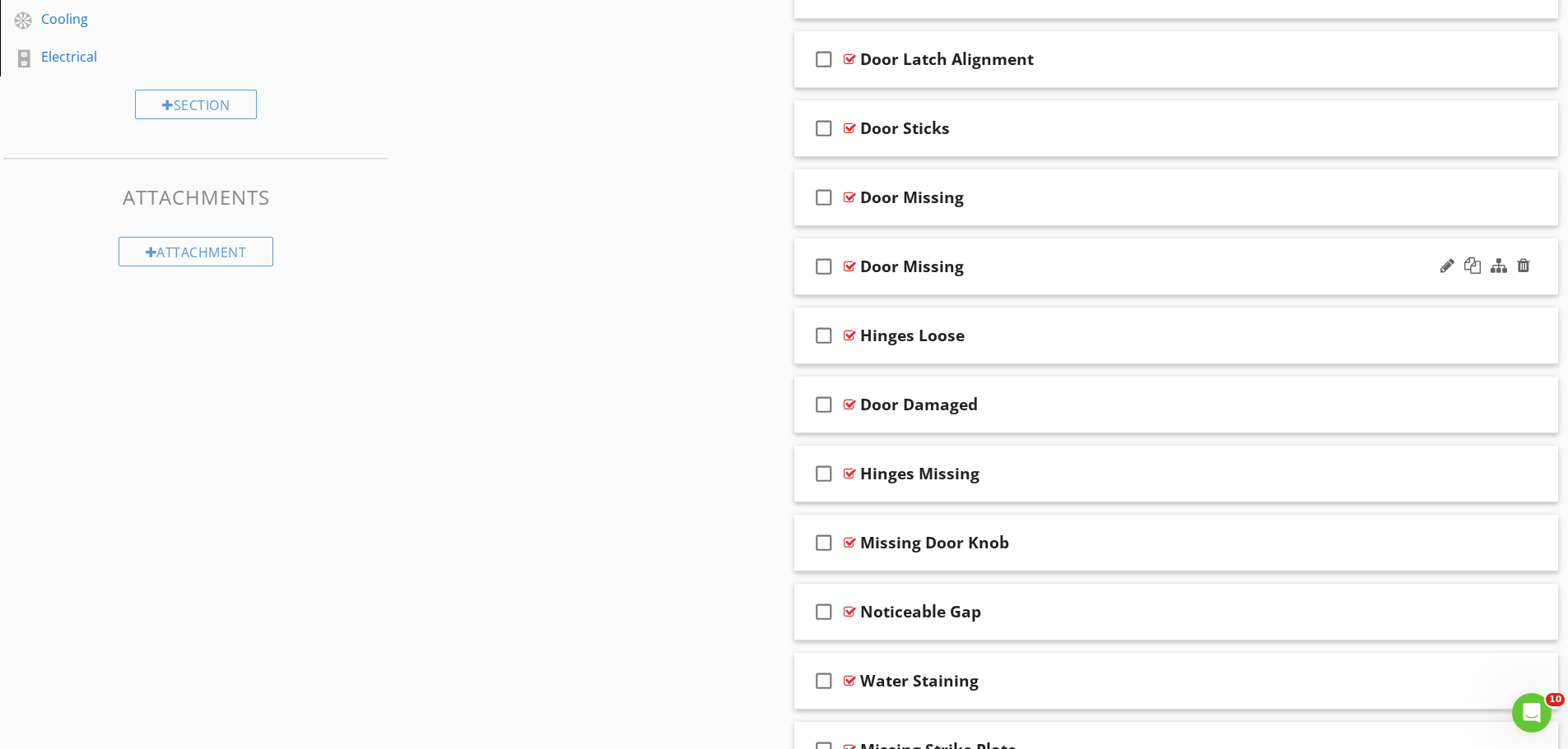
click at [1432, 271] on div "check_box_outline_blank Door Missing" at bounding box center [1176, 267] width 764 height 57
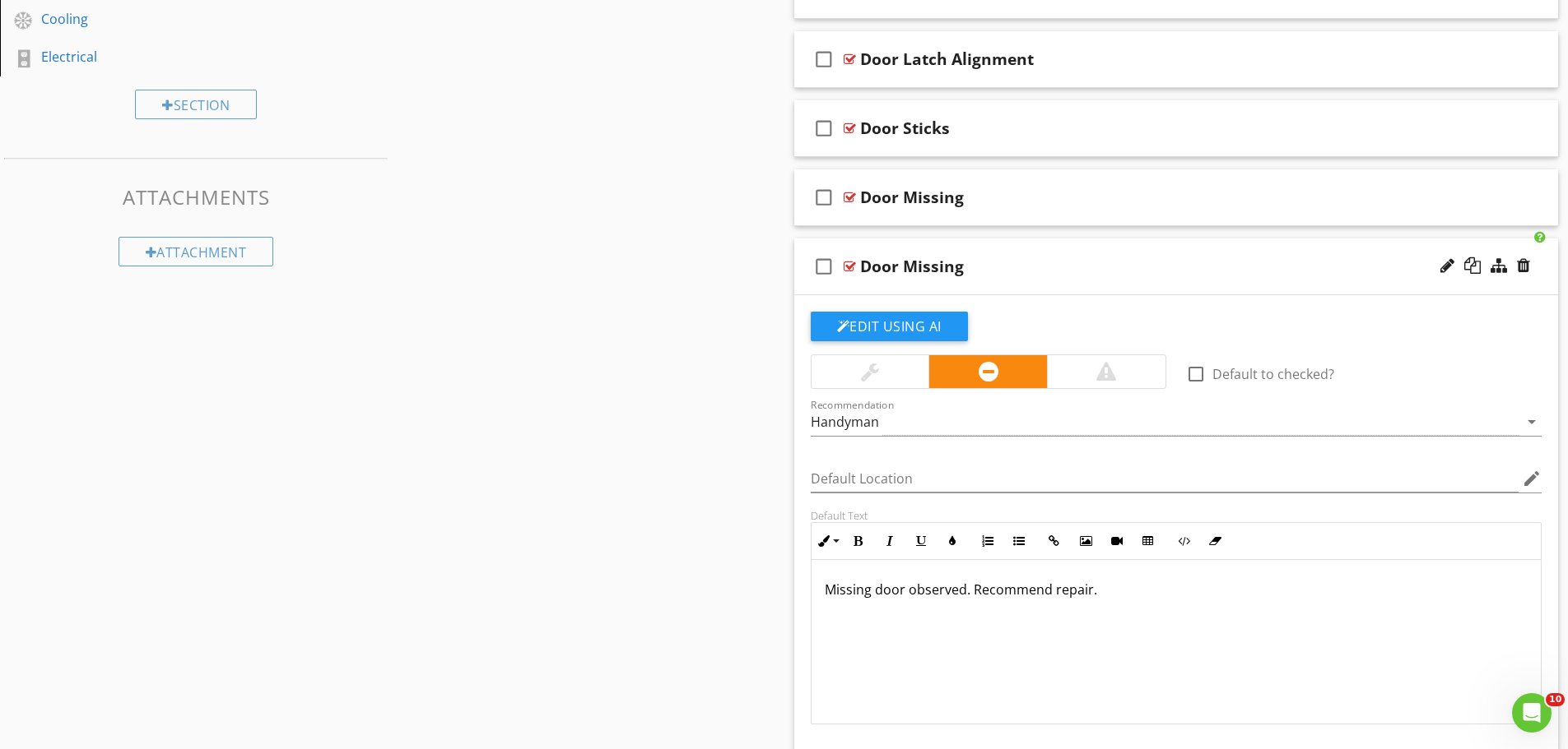
click at [1104, 374] on div at bounding box center [1106, 371] width 20 height 20
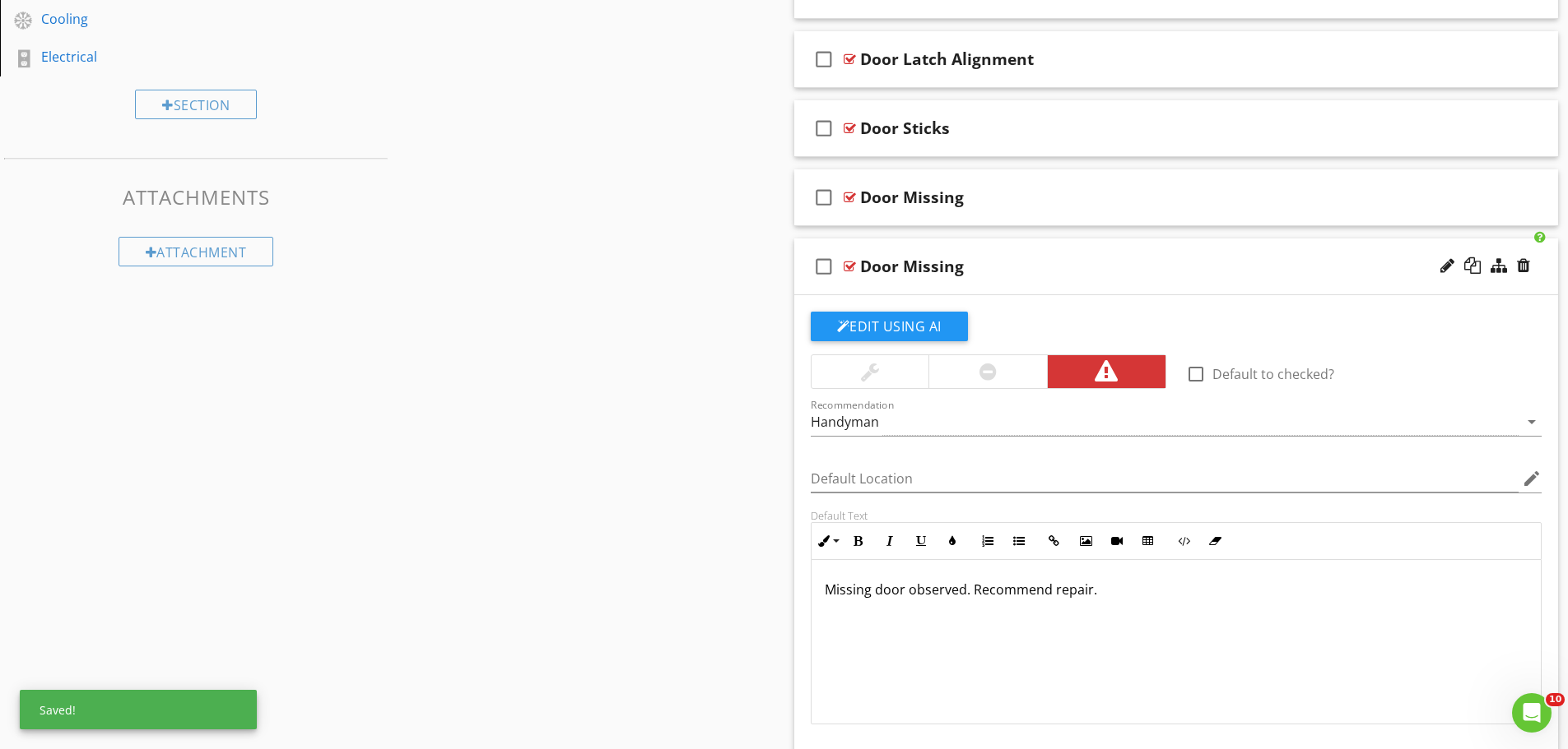
click at [909, 266] on div "Door Missing" at bounding box center [911, 267] width 104 height 20
click at [871, 270] on input "Door Missing" at bounding box center [1133, 267] width 548 height 28
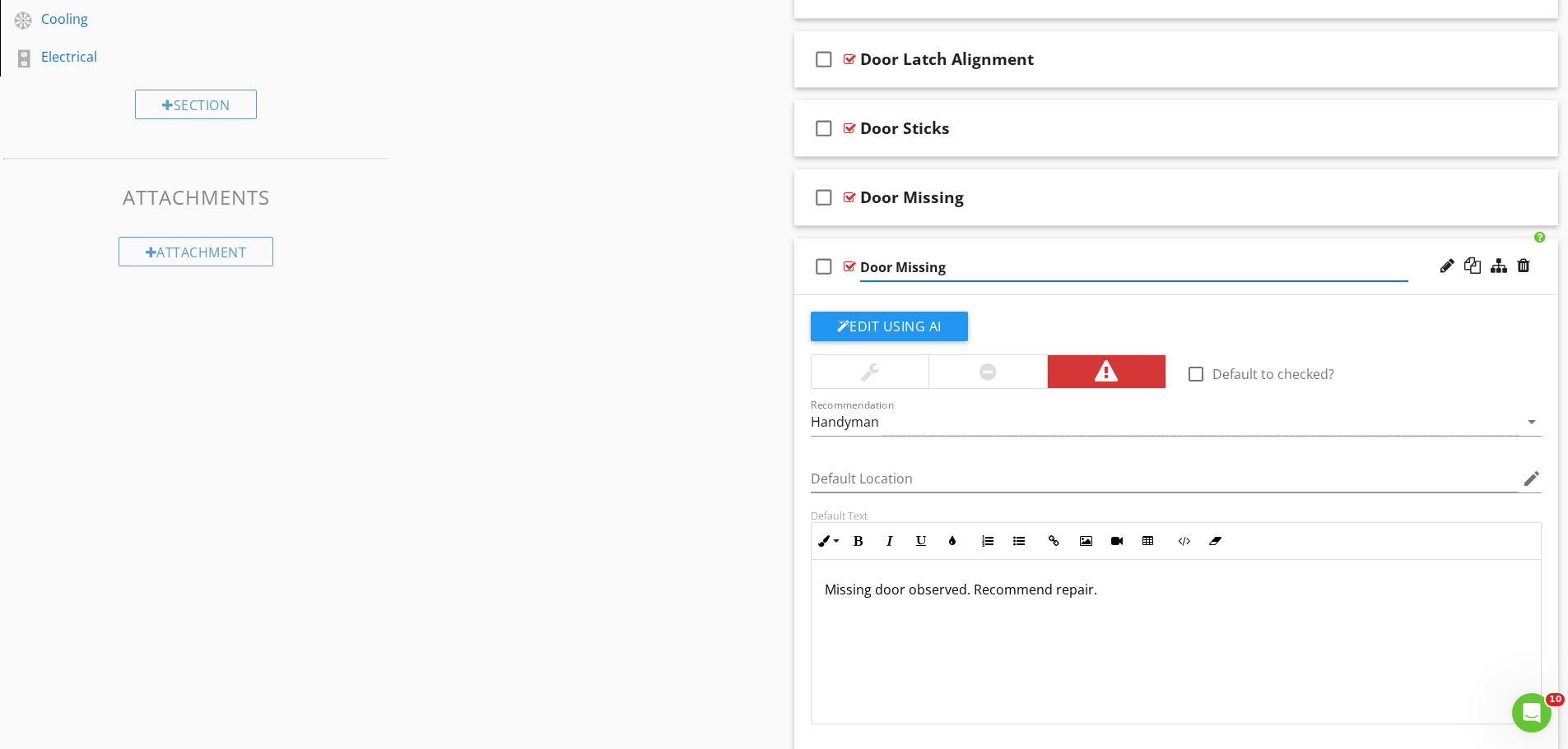
click at [894, 268] on input "Door Missing" at bounding box center [1133, 267] width 548 height 28
click at [862, 269] on input "Door Missing" at bounding box center [1133, 267] width 548 height 28
type input "Bedroom Door Missing"
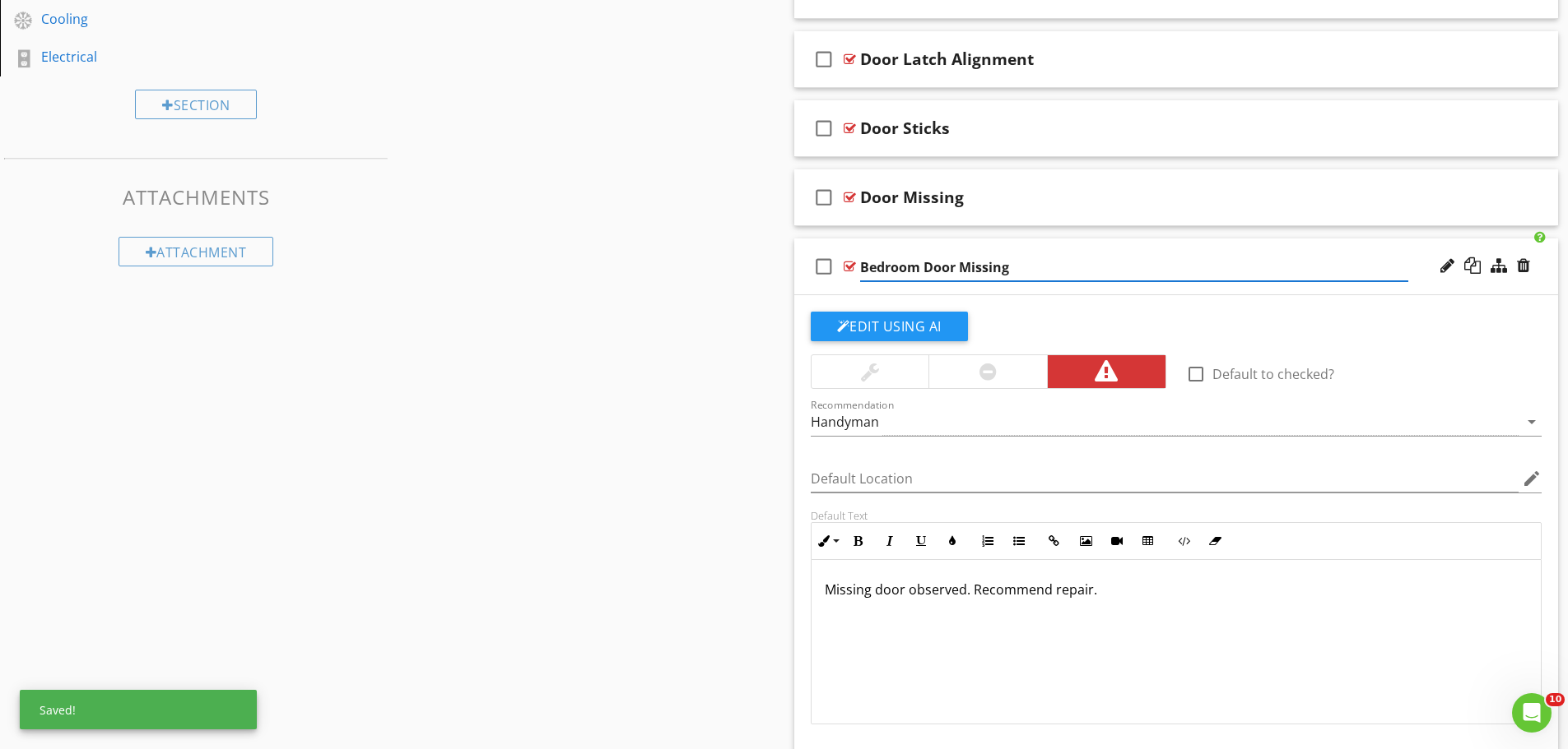
click at [911, 594] on p "Missing door observed. Recommend repair." at bounding box center [1177, 590] width 704 height 20
click at [879, 586] on p "Missing door observed. Recommend repair." at bounding box center [1177, 589] width 704 height 20
click at [1035, 591] on p "Missing bedroom door observed. Recommend repair." at bounding box center [1177, 589] width 704 height 20
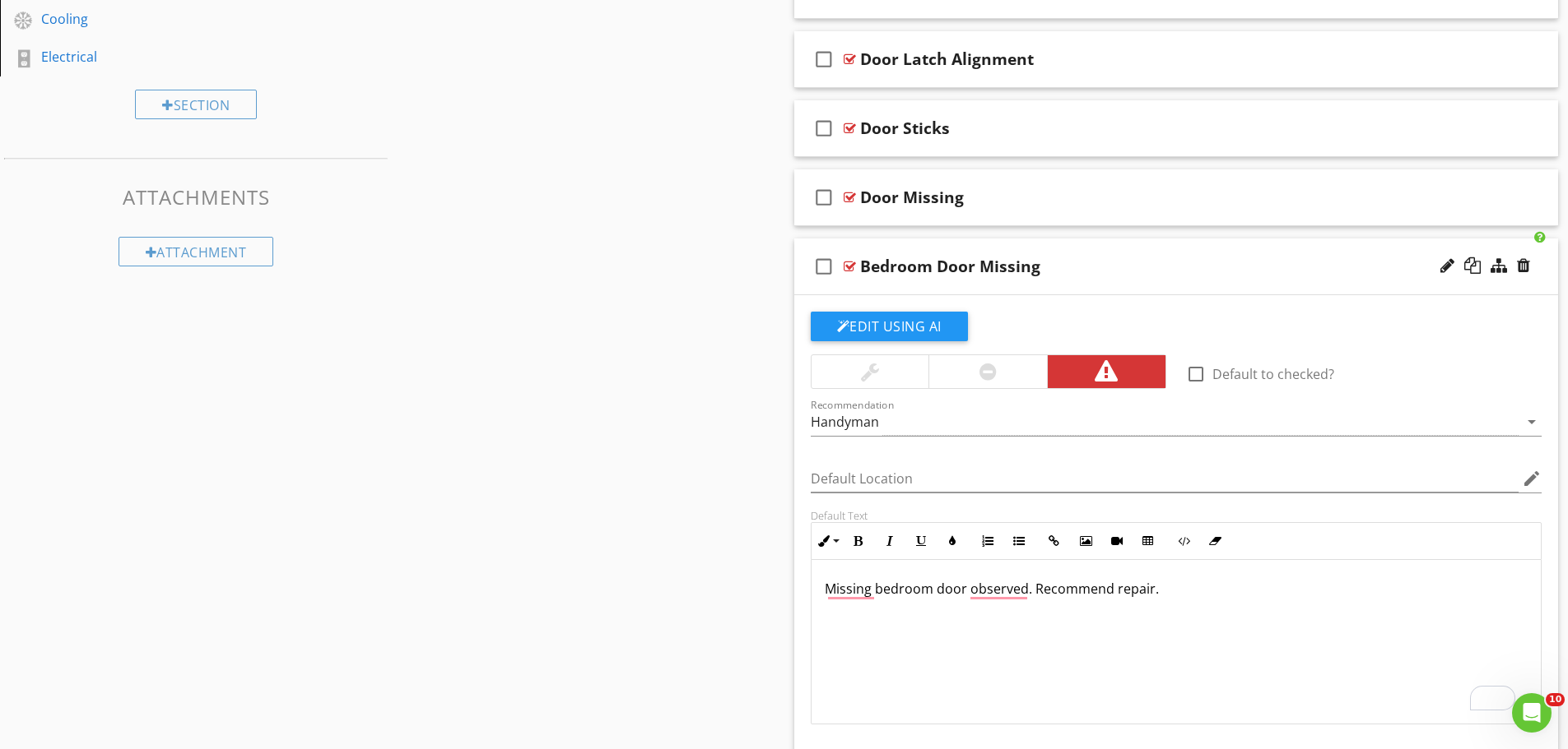
click at [1118, 590] on p "Missing bedroom door observed. Recommend repair." at bounding box center [1177, 589] width 704 height 20
click at [1169, 591] on p "Missing bedroom door observed. Recommend repair." at bounding box center [1177, 589] width 704 height 20
click at [808, 591] on li "check_box_outline_blank Bedroom Door Missing Edit Using AI check_box_outline_bl…" at bounding box center [1176, 543] width 764 height 610
copy p "Missing bedroom door observed. Recommend repair. Potential safety hazard."
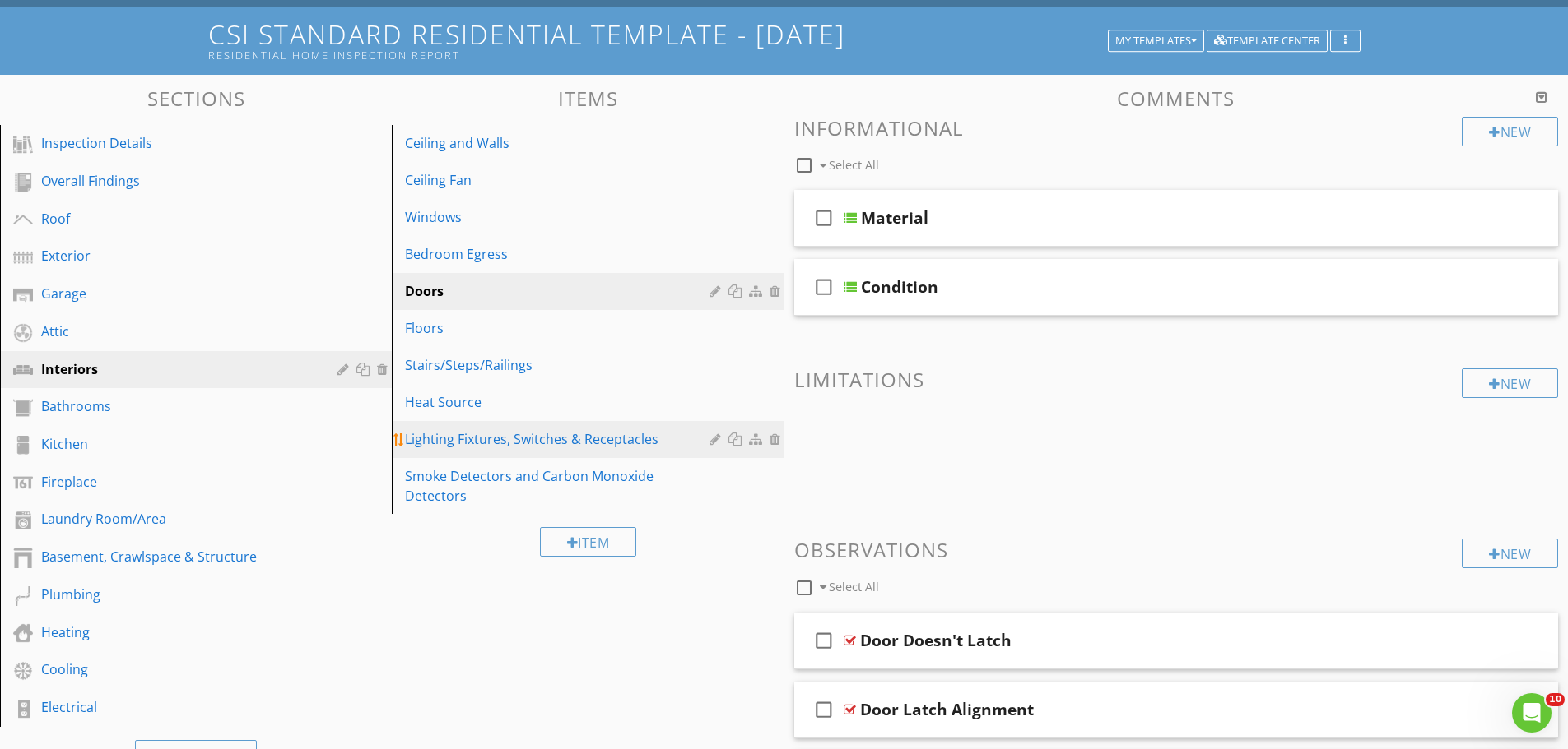
scroll to position [0, 0]
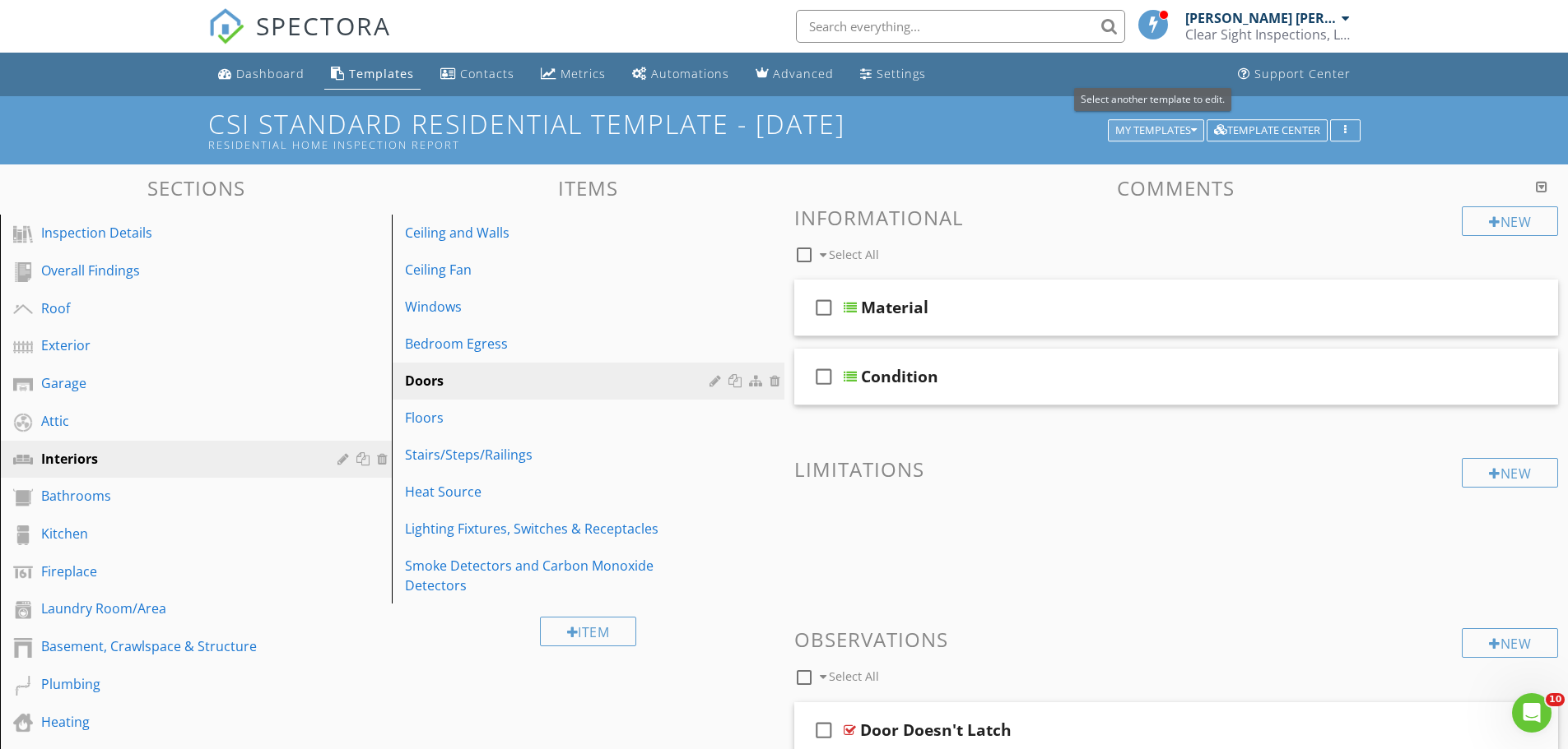
click at [1181, 136] on div "My Templates" at bounding box center [1156, 131] width 82 height 12
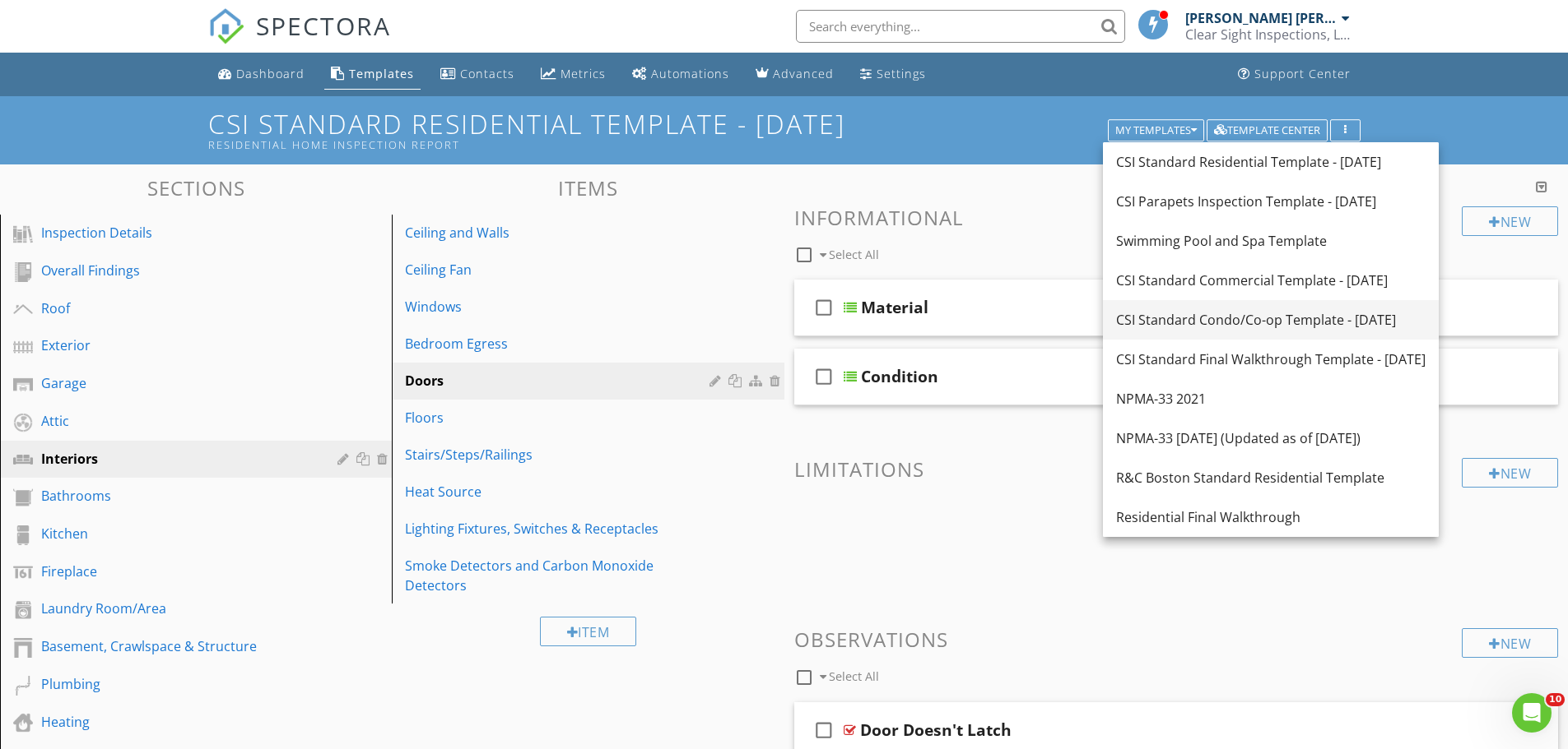
click at [1204, 321] on div "CSI Standard Condo/Co-op Template - 07/08/2024" at bounding box center [1270, 320] width 309 height 20
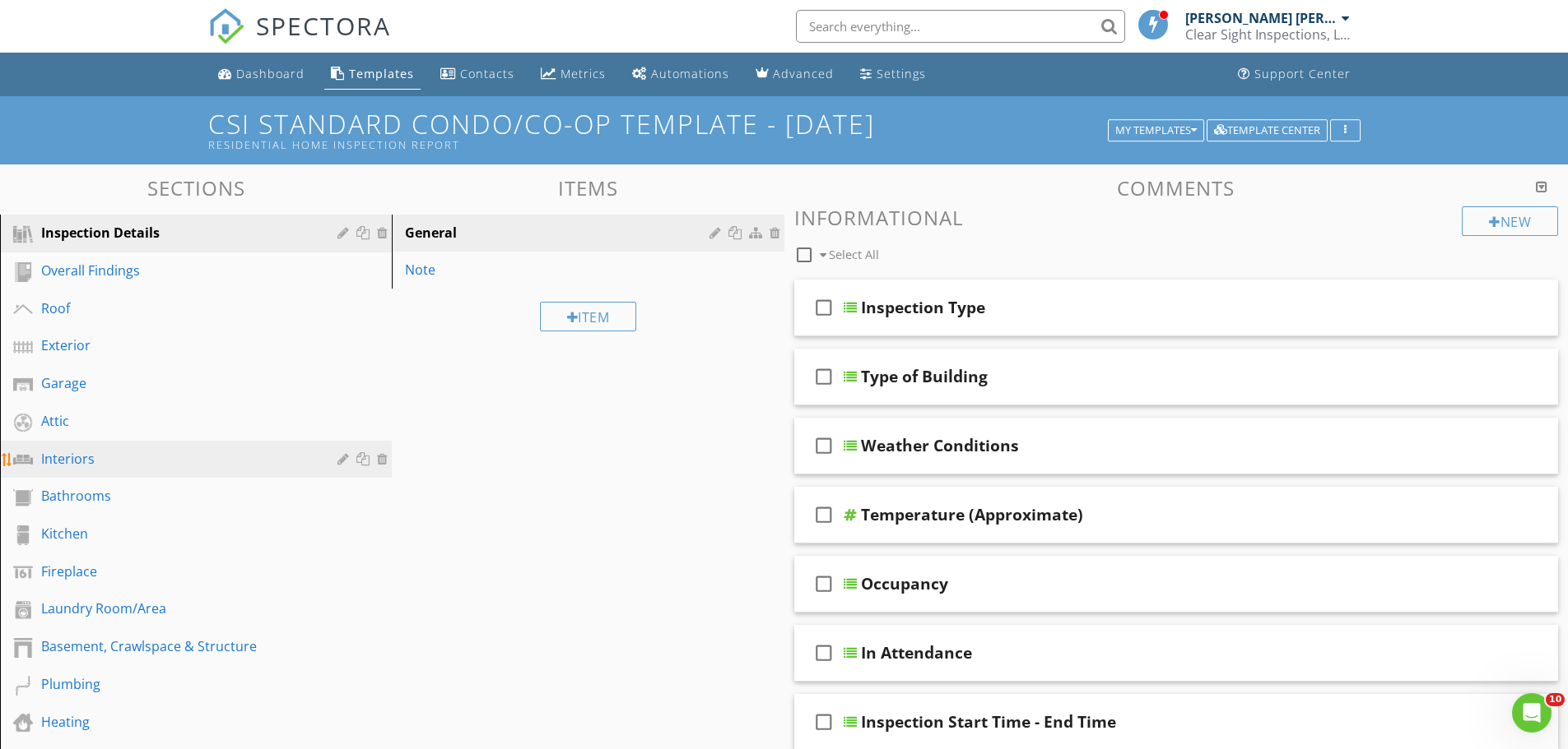
click at [59, 464] on div "Interiors" at bounding box center [177, 459] width 272 height 20
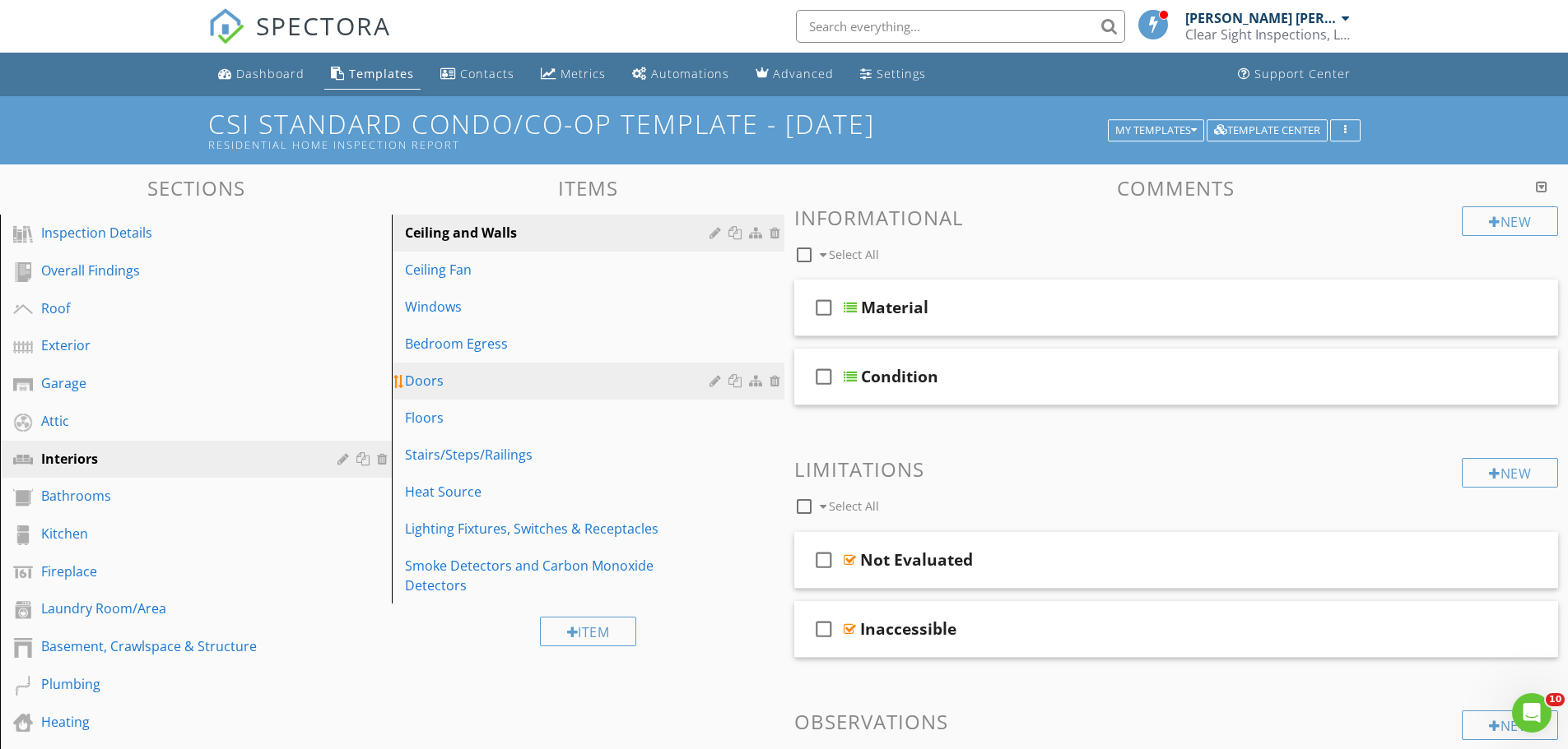
click at [472, 386] on div "Doors" at bounding box center [559, 381] width 308 height 20
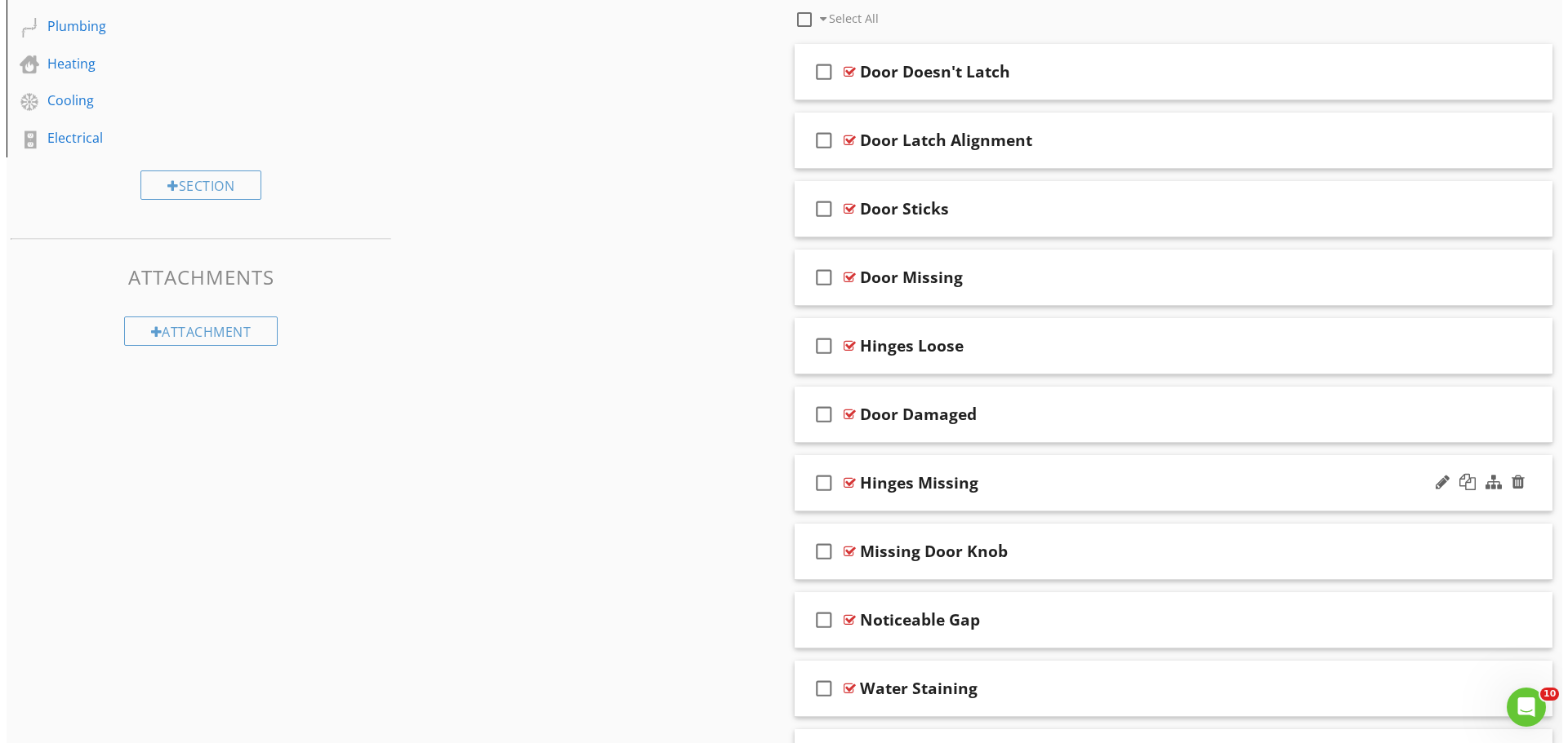
scroll to position [571, 0]
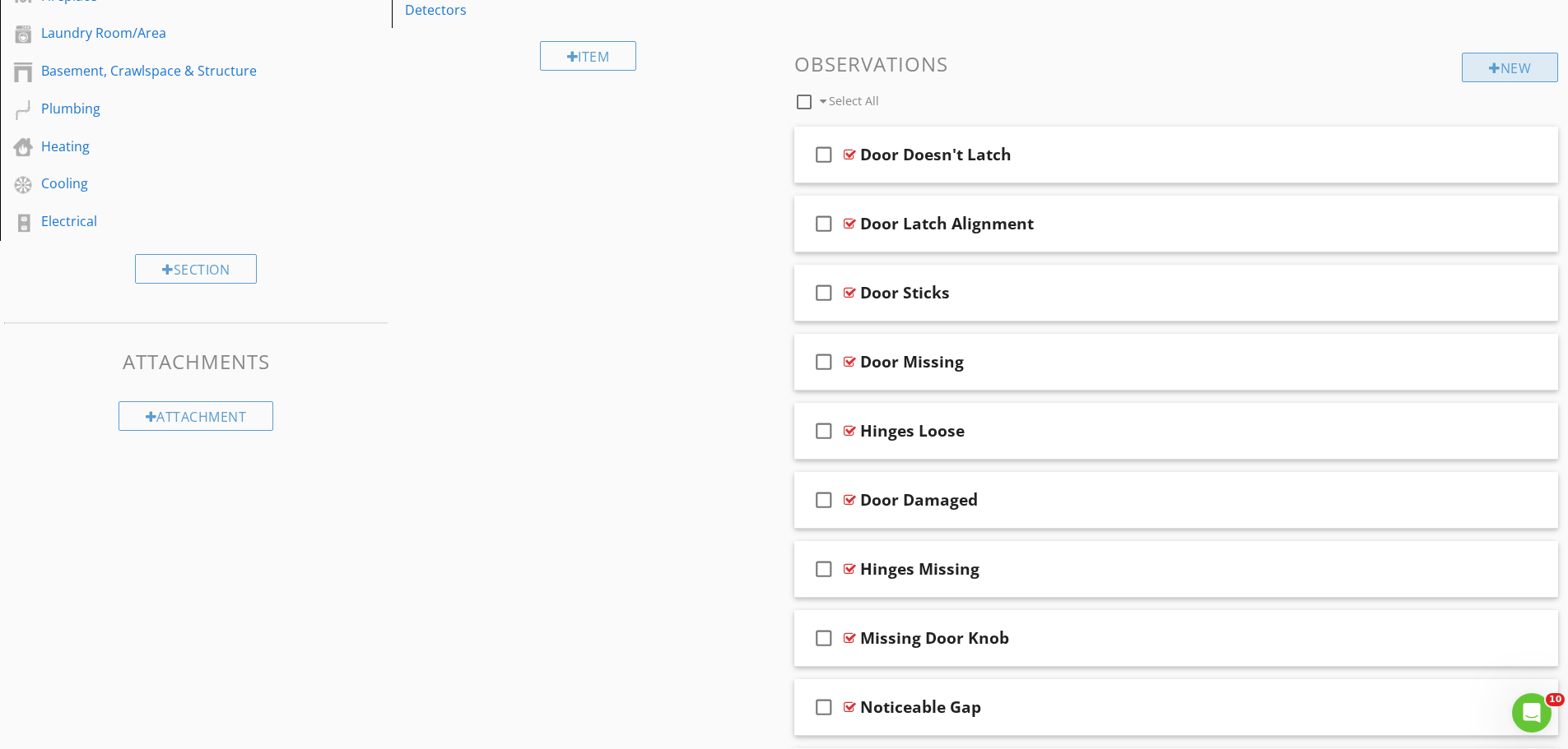
click at [1509, 72] on div "New" at bounding box center [1509, 67] width 96 height 29
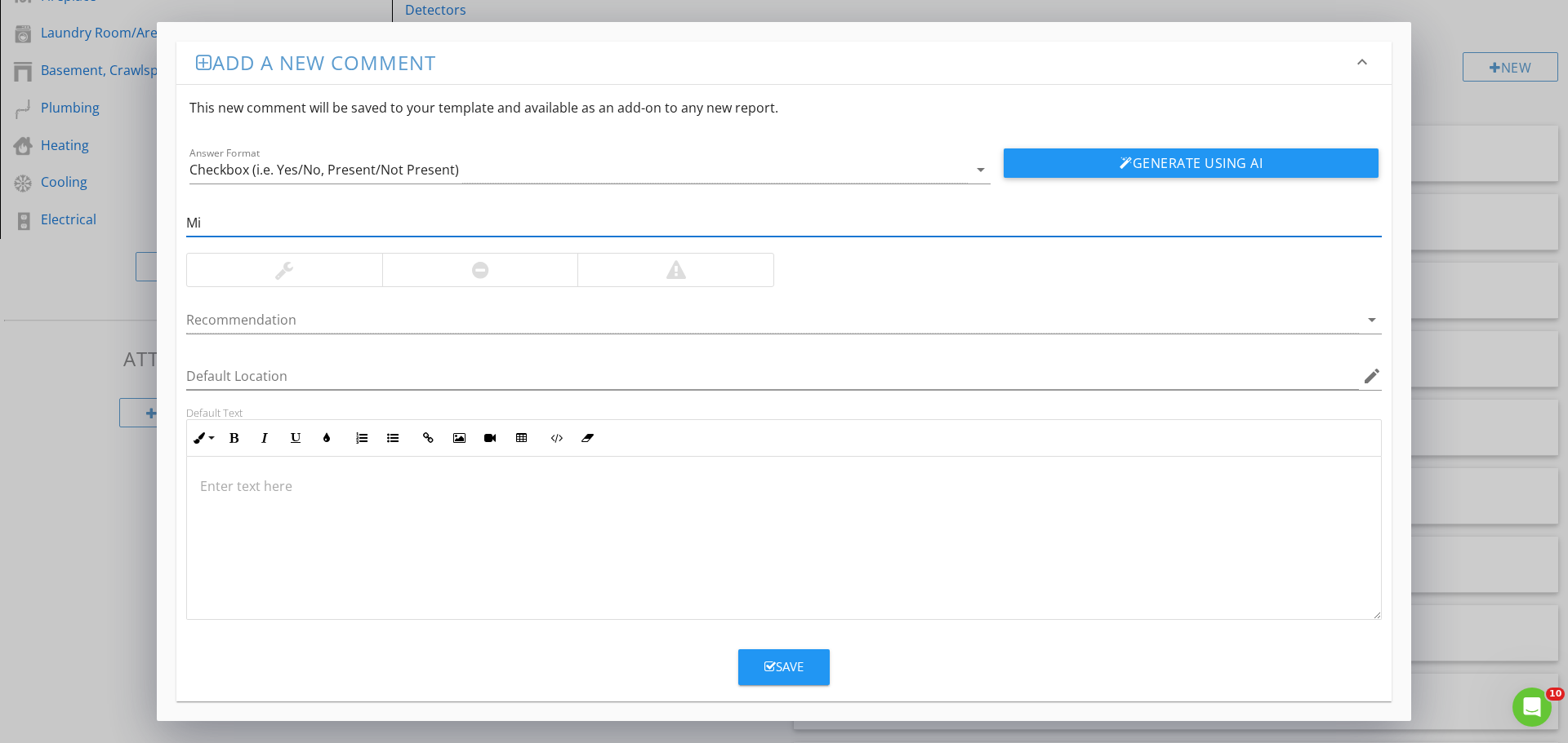
type input "M"
type input "Bedroom Door Missing"
click at [704, 276] on div at bounding box center [676, 270] width 196 height 33
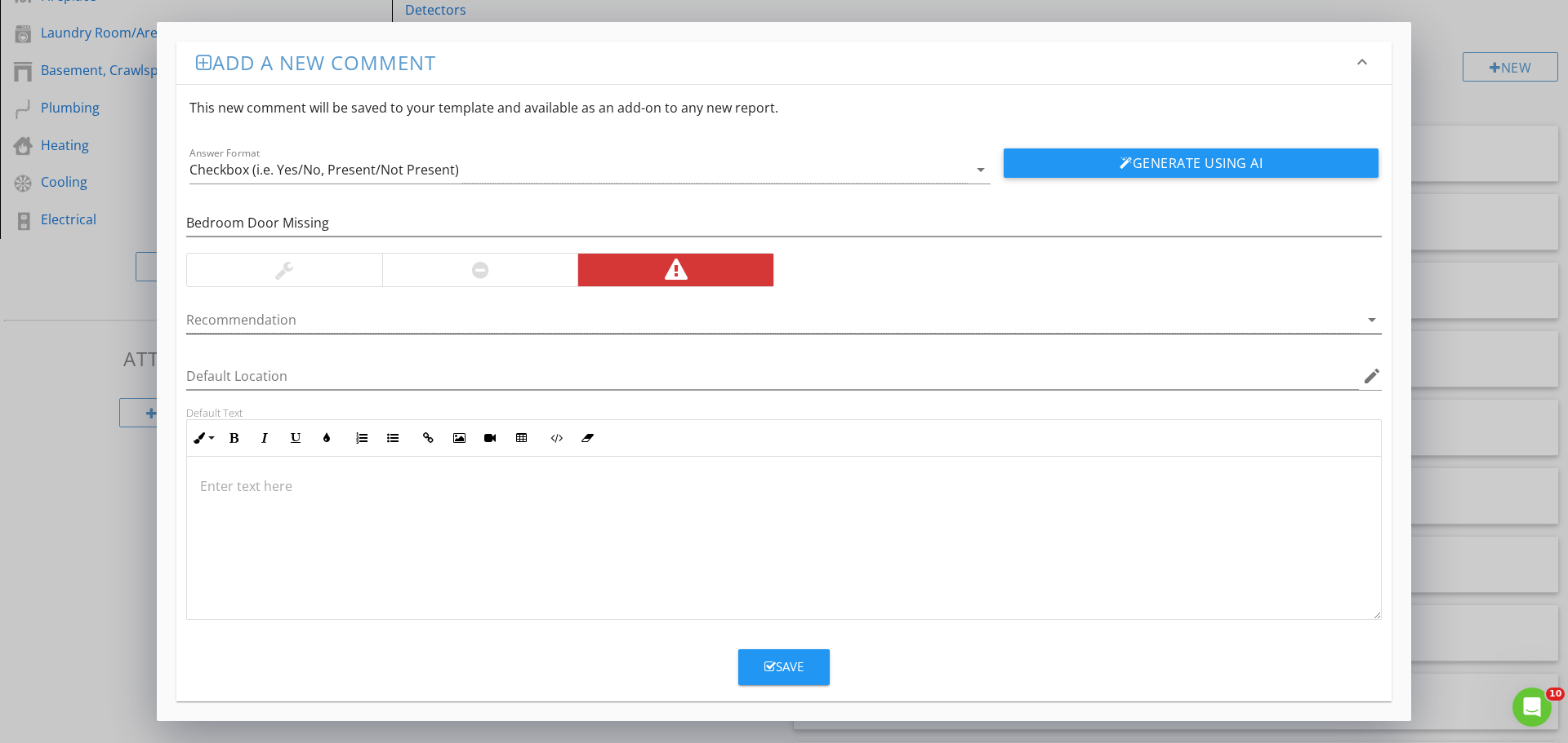
click at [364, 323] on div at bounding box center [772, 320] width 1172 height 27
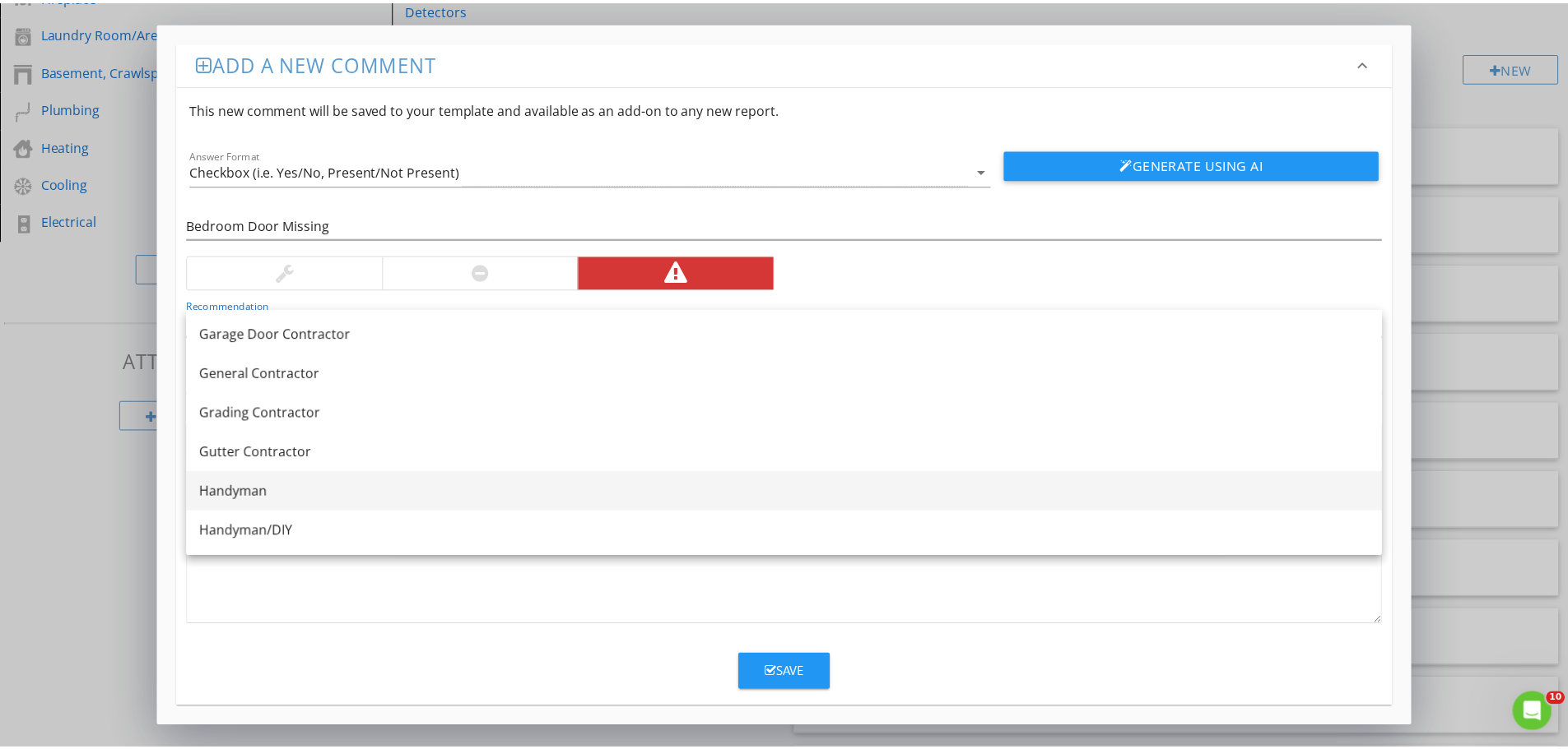
scroll to position [904, 0]
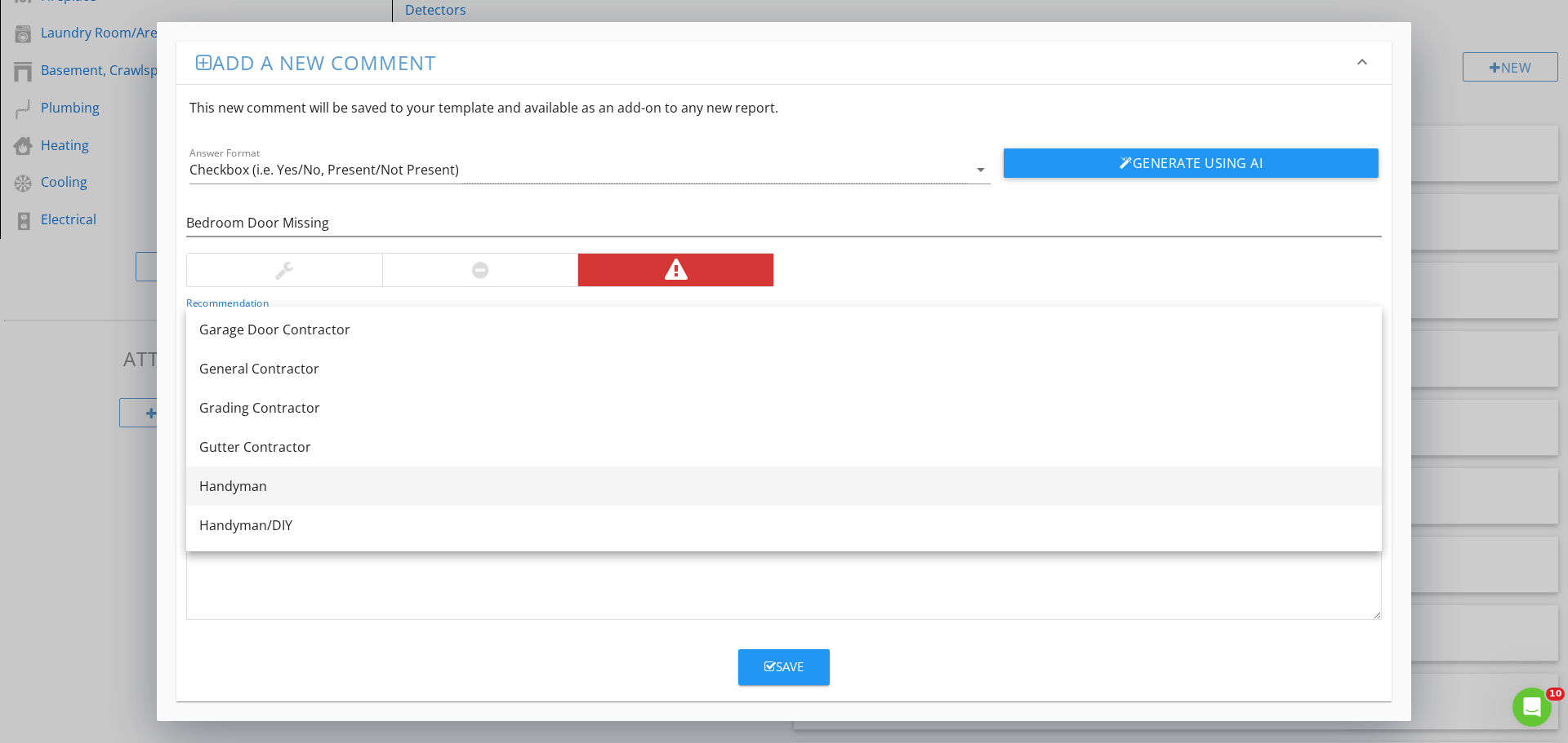
click at [259, 485] on div "Handyman" at bounding box center [784, 487] width 1169 height 19
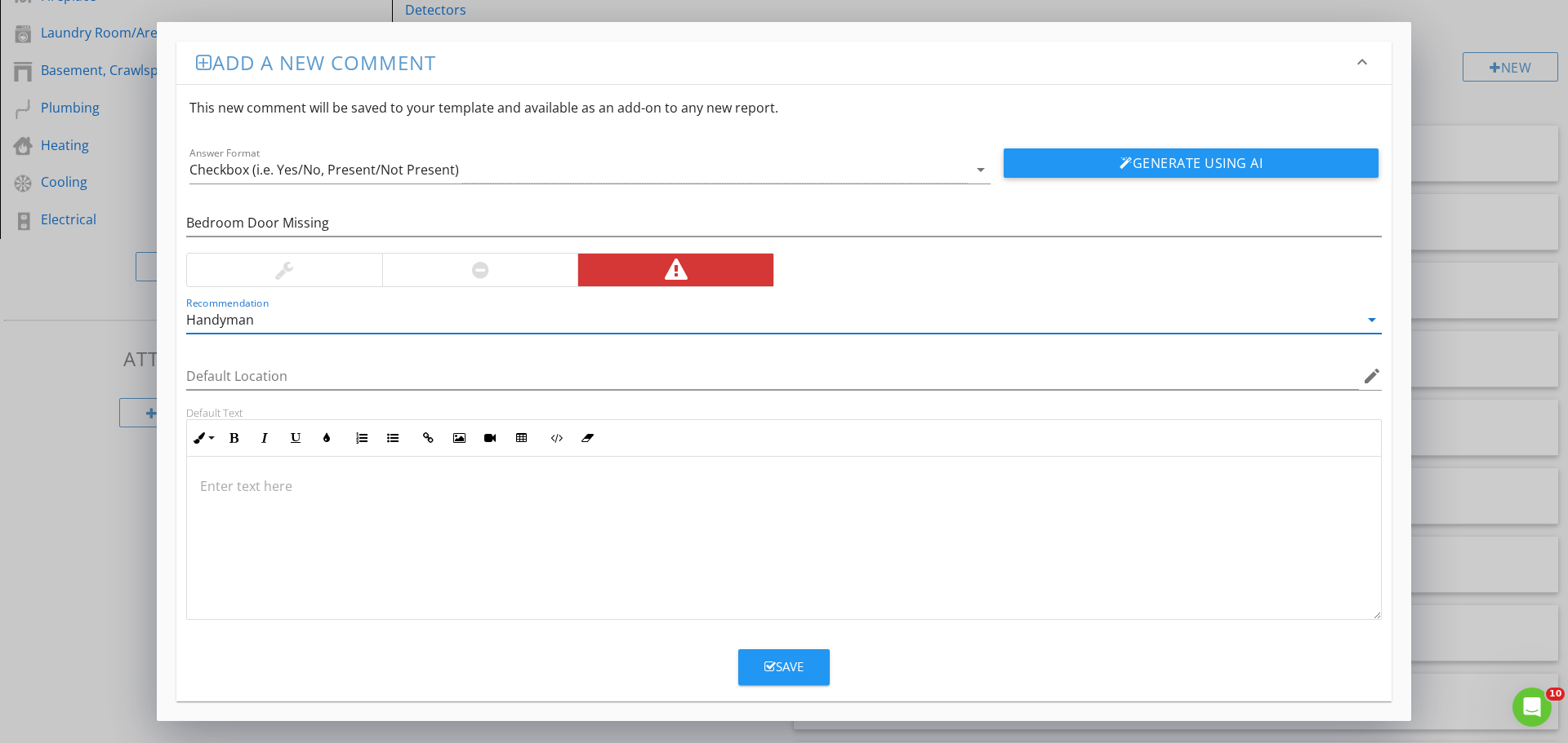
click at [263, 478] on p at bounding box center [784, 487] width 1168 height 19
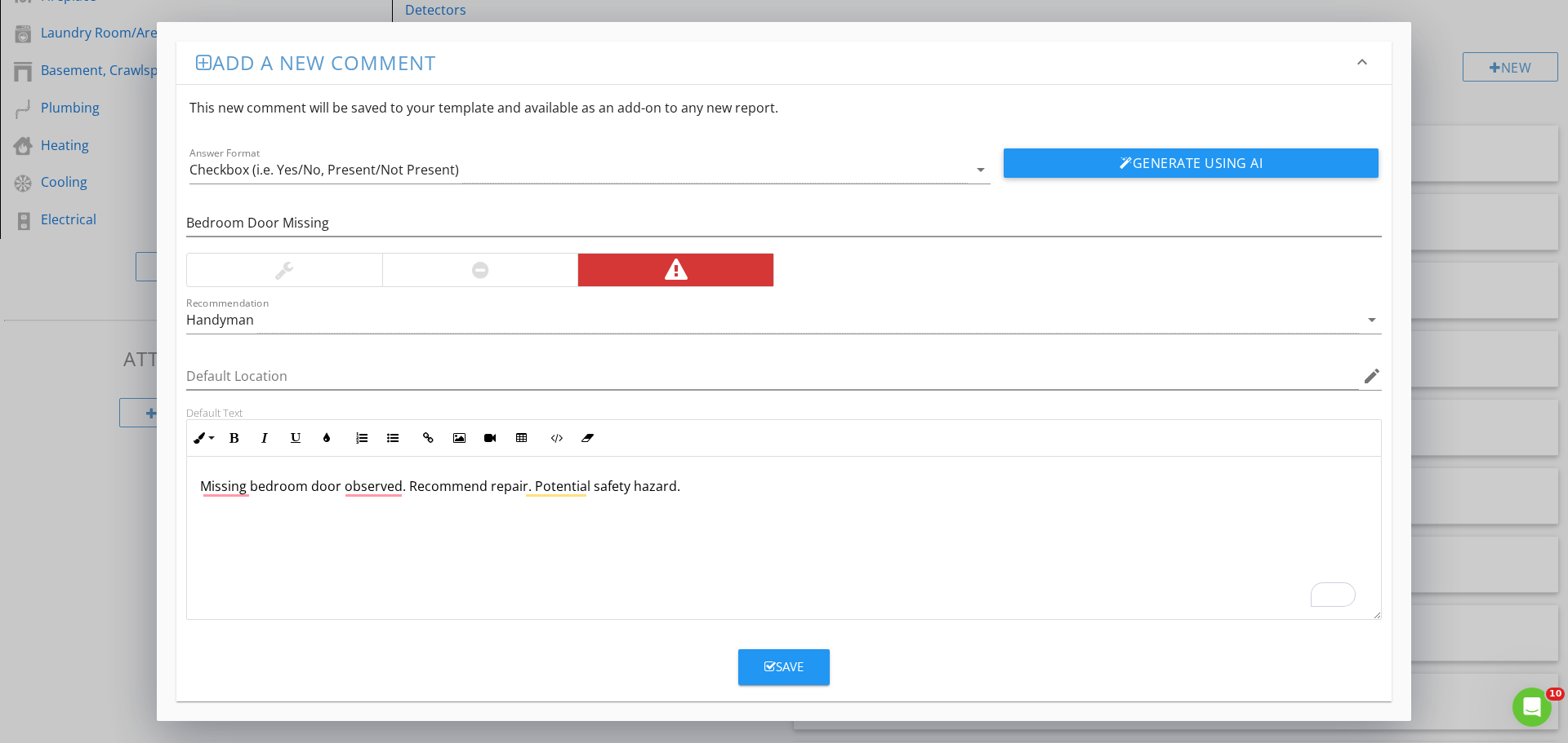
click at [794, 664] on div "Save" at bounding box center [784, 666] width 39 height 19
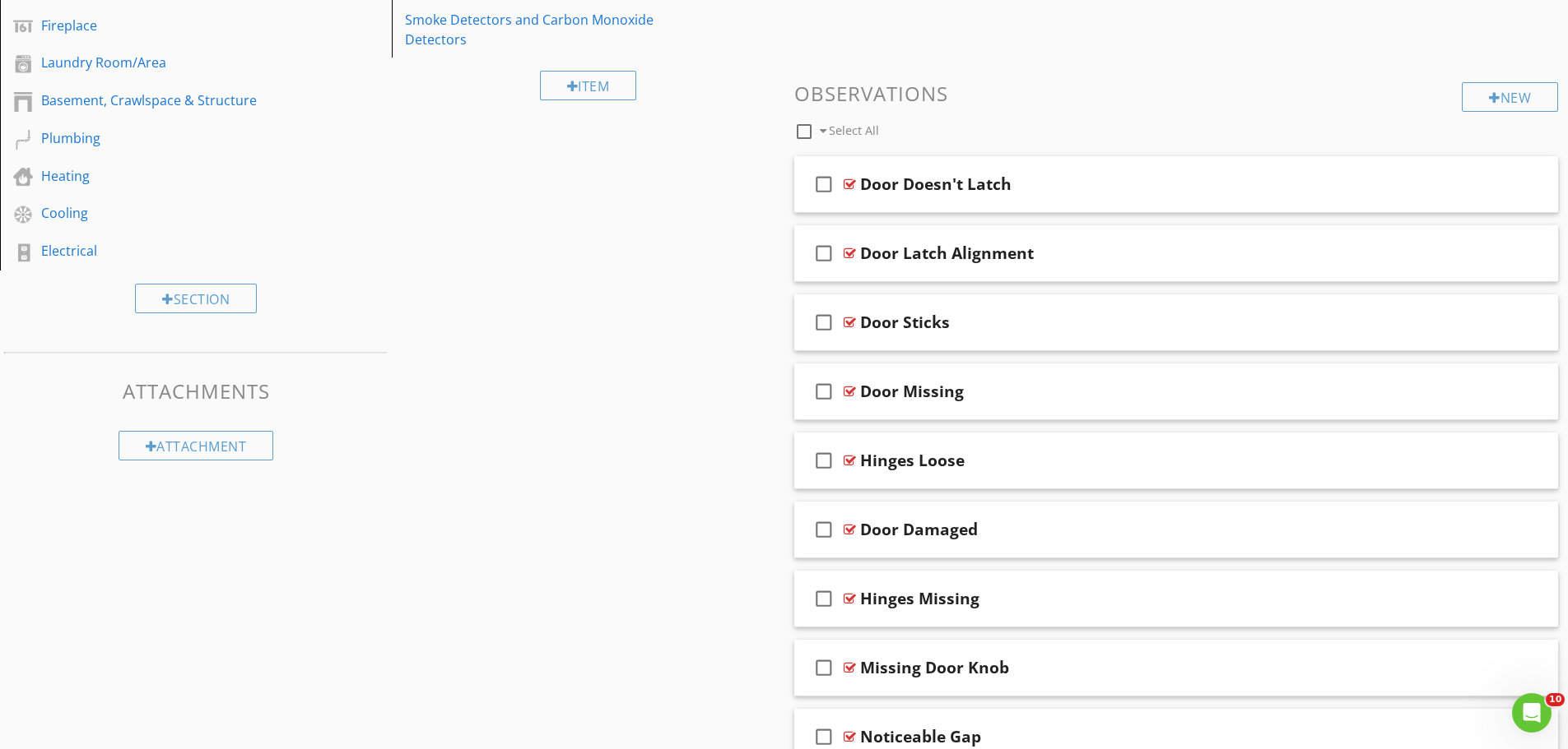
scroll to position [0, 0]
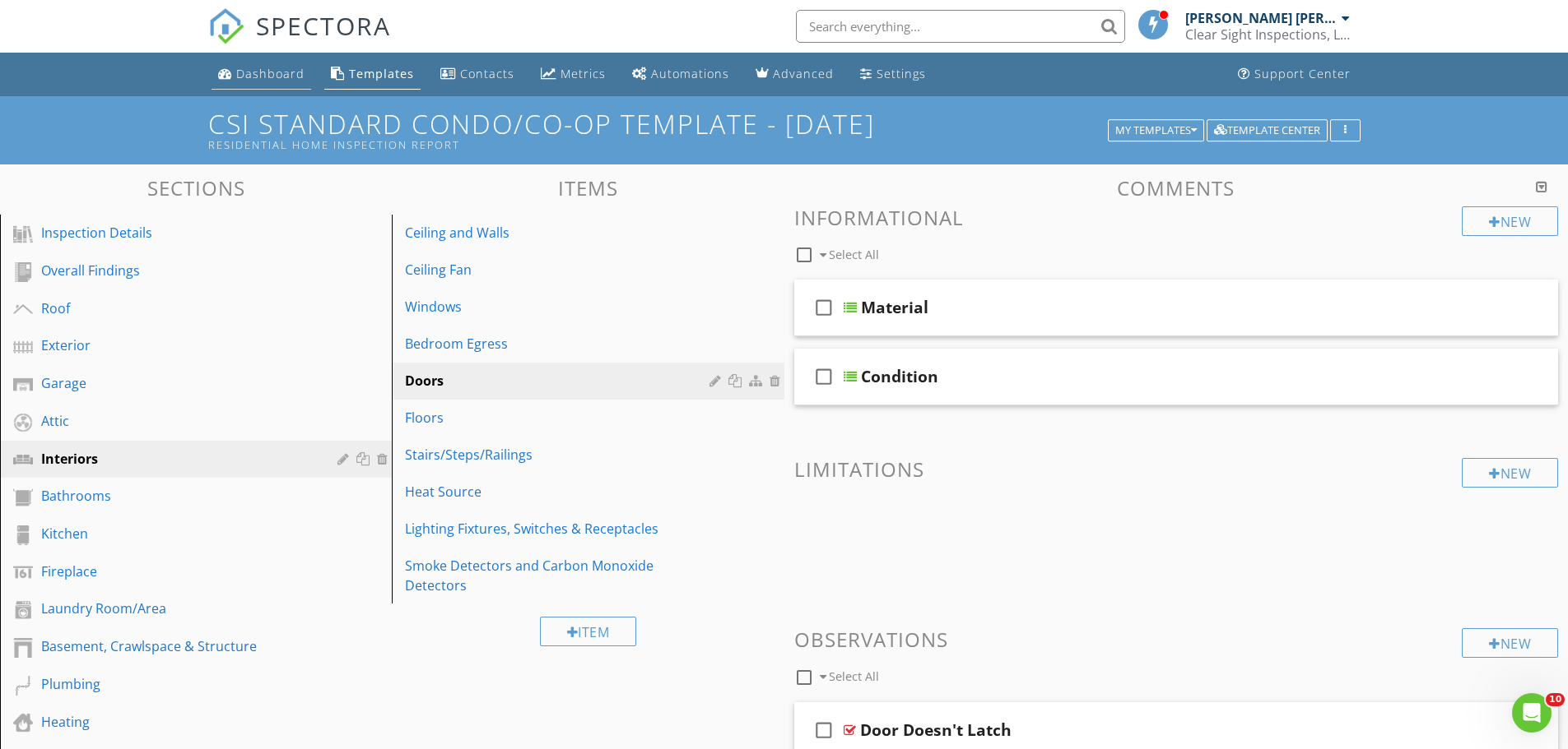
click at [266, 77] on div "Dashboard" at bounding box center [270, 74] width 68 height 16
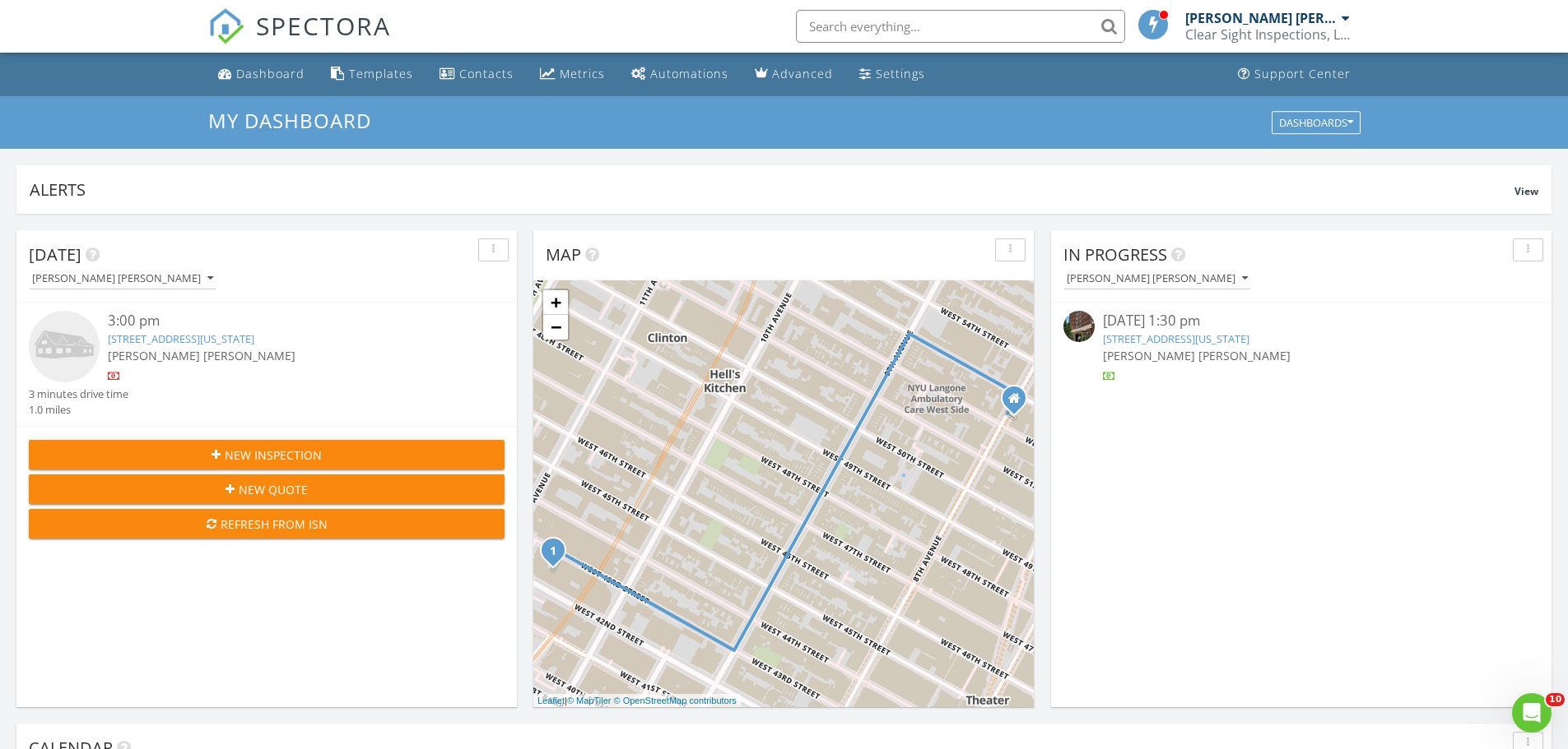
click at [237, 341] on link "[STREET_ADDRESS][US_STATE]" at bounding box center [180, 339] width 147 height 15
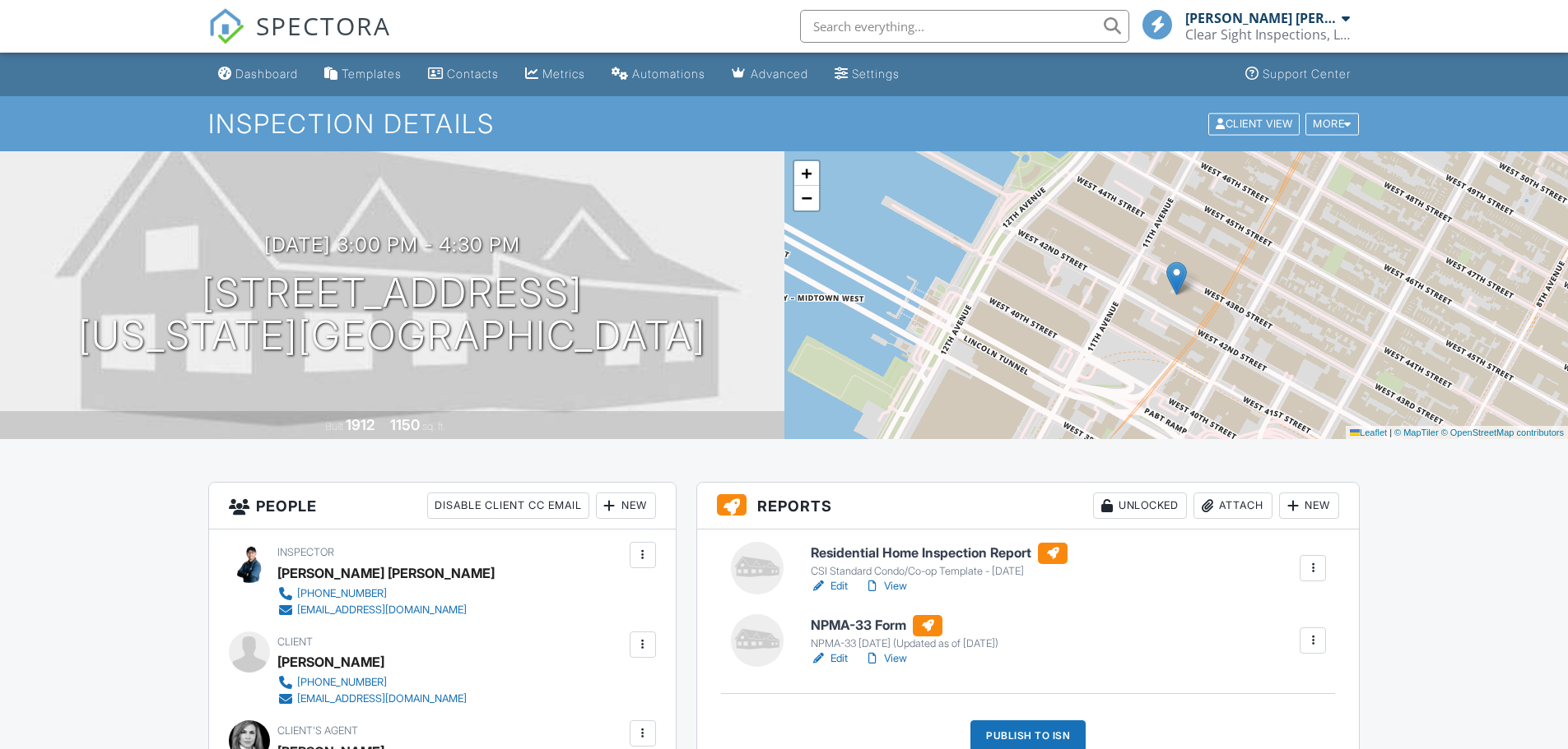
scroll to position [247, 0]
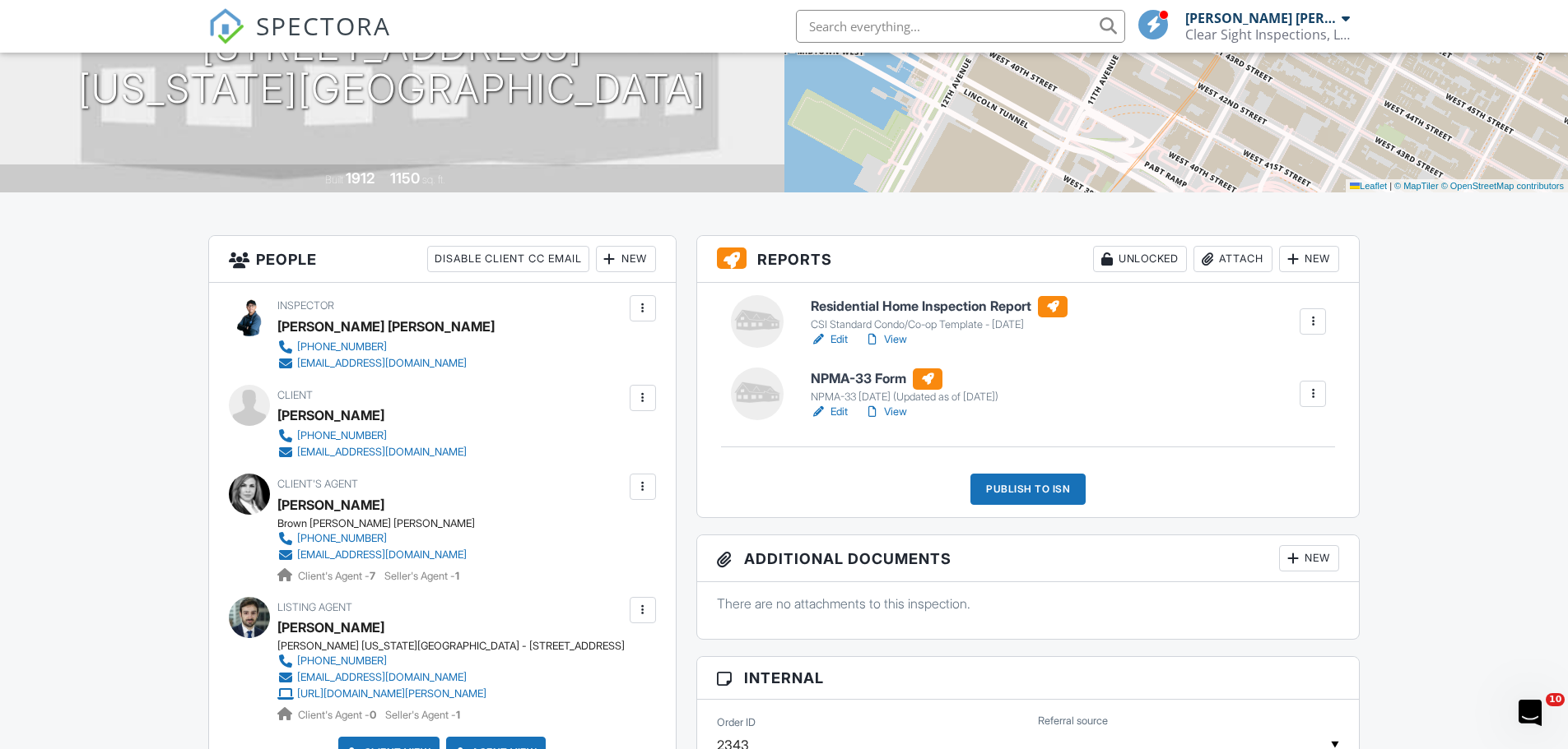
click at [839, 339] on link "Edit" at bounding box center [829, 339] width 37 height 17
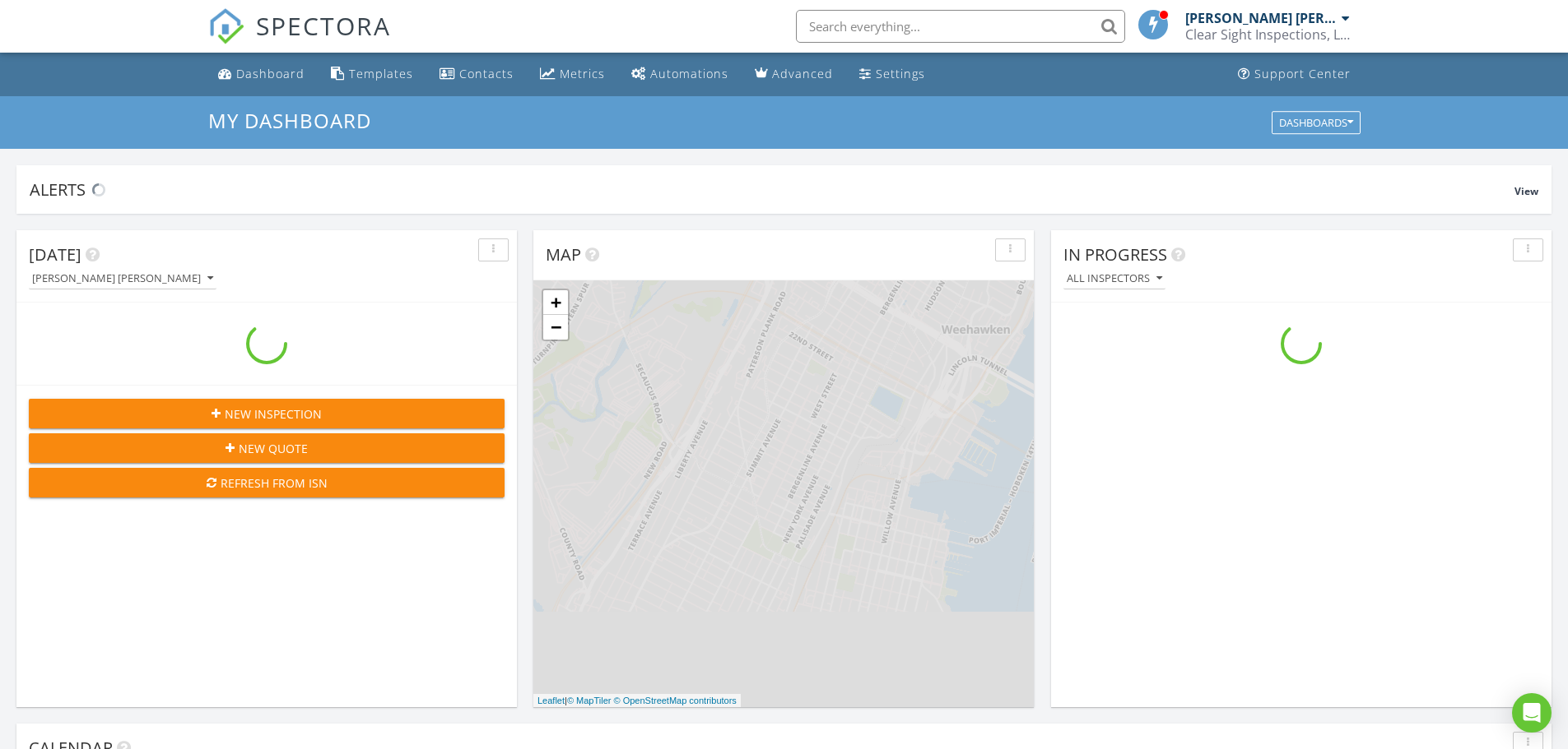
scroll to position [1523, 1593]
